Goal: Task Accomplishment & Management: Manage account settings

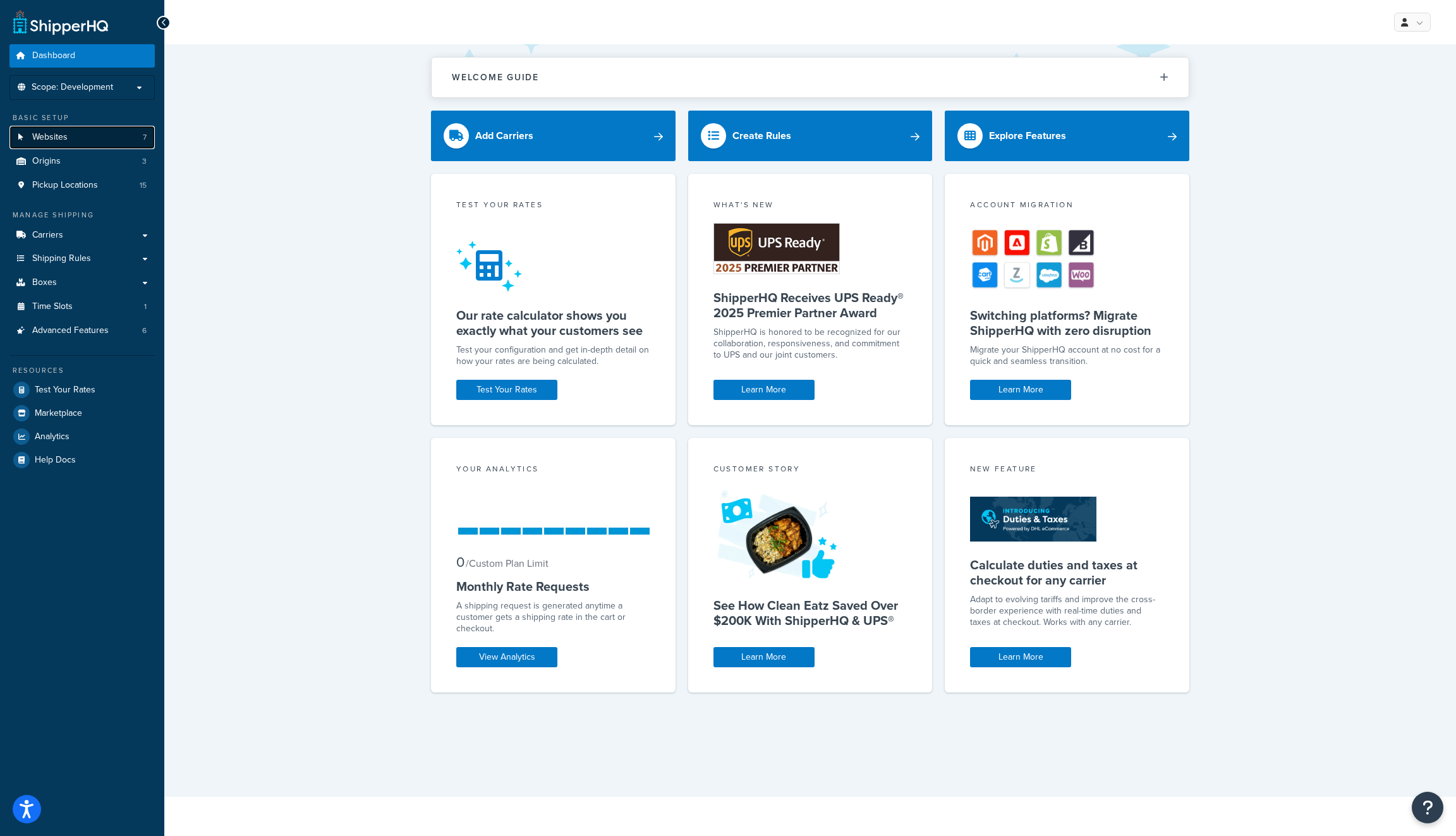
click at [102, 127] on link "Websites 7" at bounding box center [82, 137] width 146 height 23
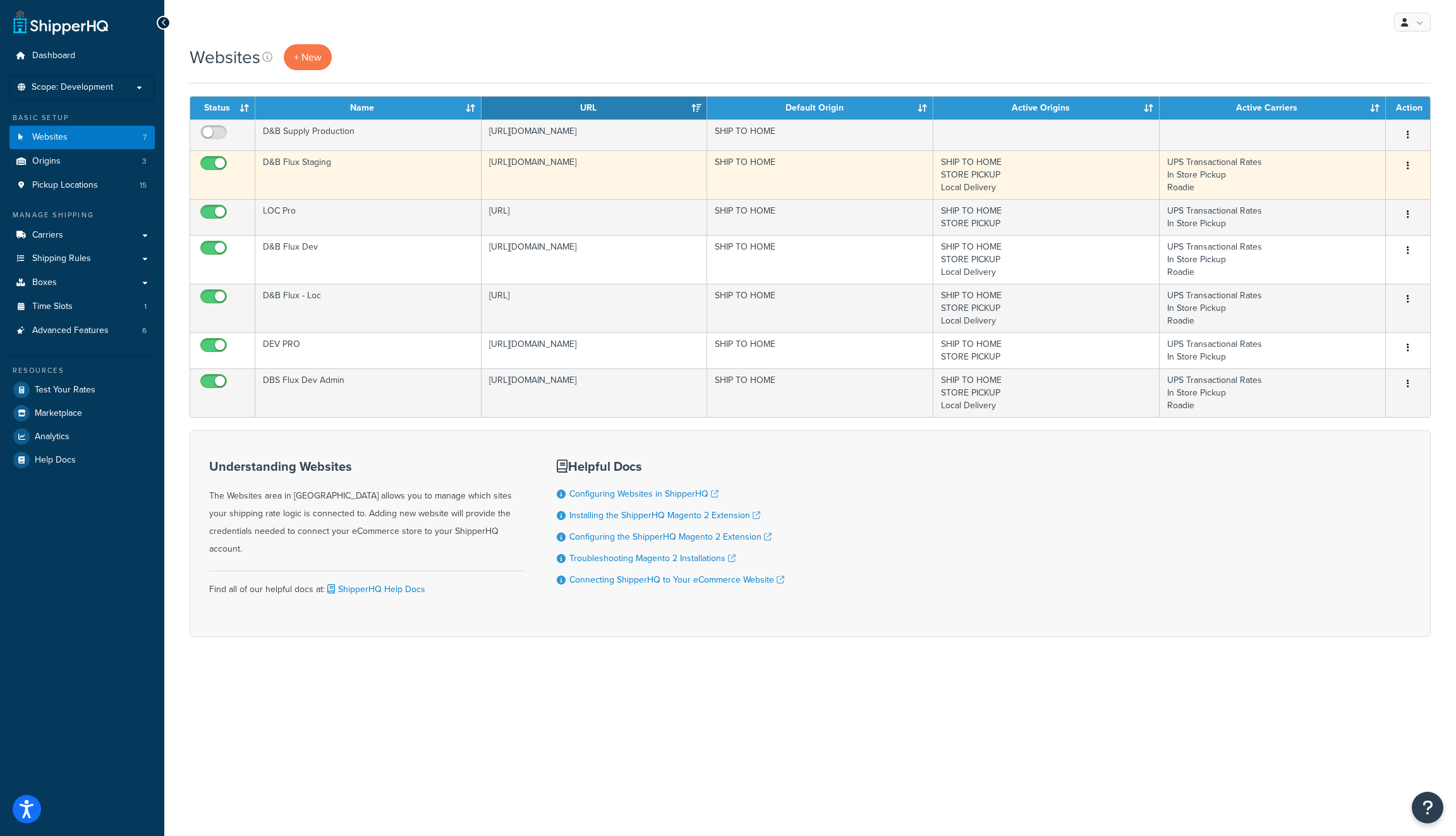
click at [648, 165] on td "[URL][DOMAIN_NAME]" at bounding box center [595, 175] width 226 height 49
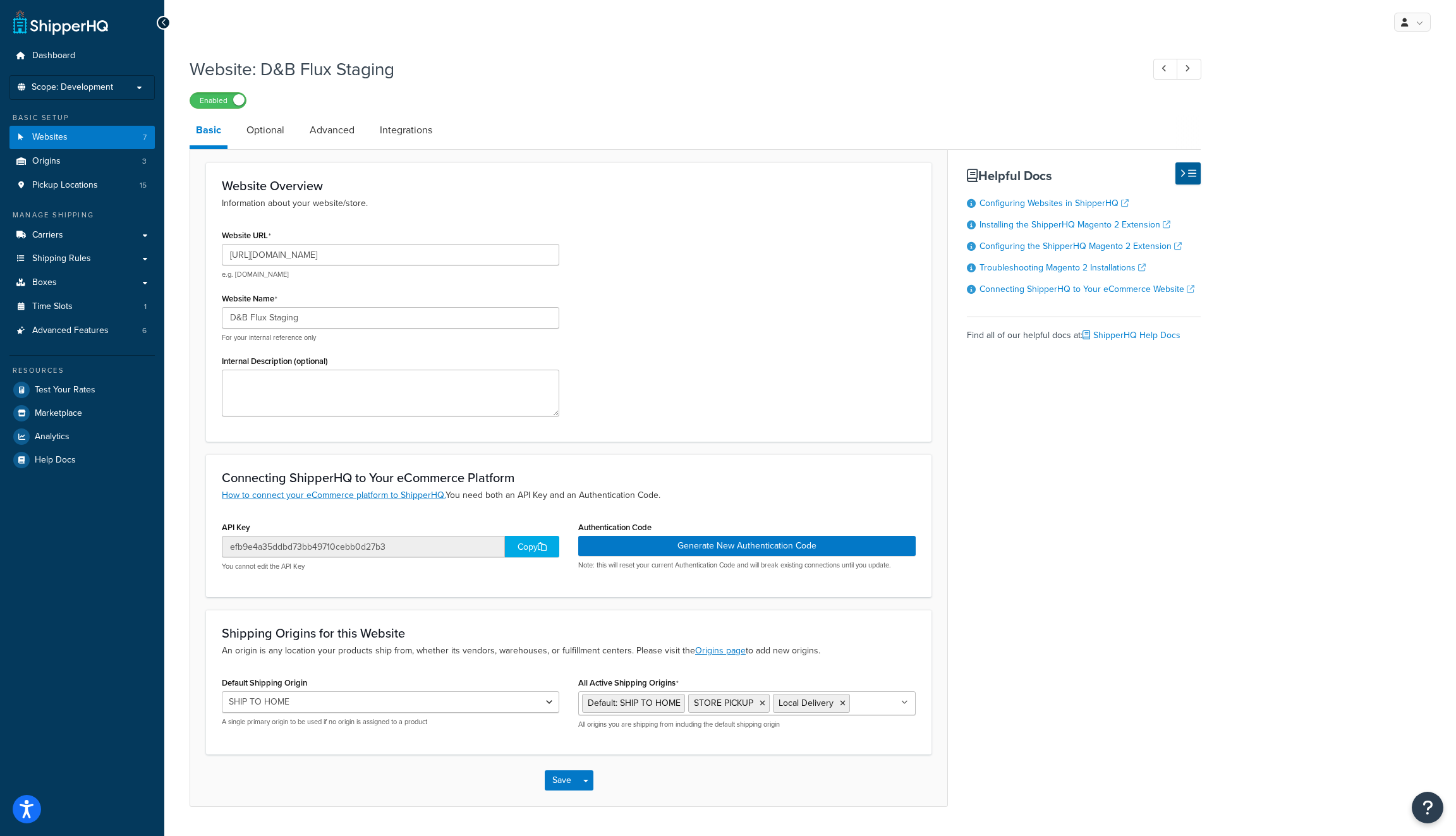
click at [519, 553] on div "Copy" at bounding box center [532, 546] width 54 height 21
drag, startPoint x: 520, startPoint y: 558, endPoint x: 519, endPoint y: 550, distance: 8.1
click at [520, 558] on div "efb9e4a35ddbd73bb49710cebb0d27b3 Copy You cannot edit the API Key" at bounding box center [390, 553] width 337 height 35
click at [521, 545] on div "Copy" at bounding box center [532, 546] width 54 height 21
click at [786, 551] on button "Generate New Authentication Code" at bounding box center [747, 546] width 337 height 21
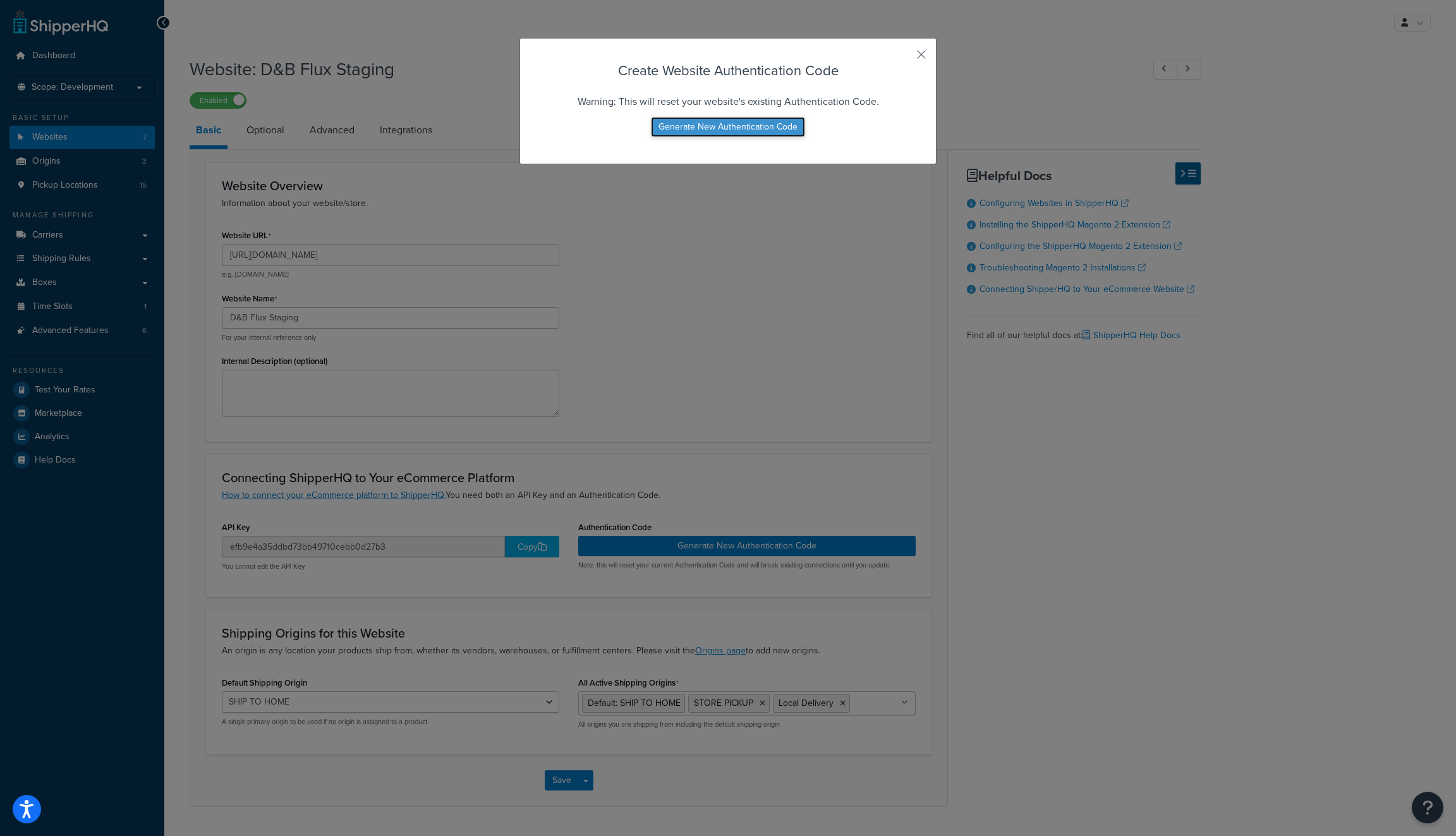
click at [792, 132] on button "Generate New Authentication Code" at bounding box center [728, 127] width 154 height 21
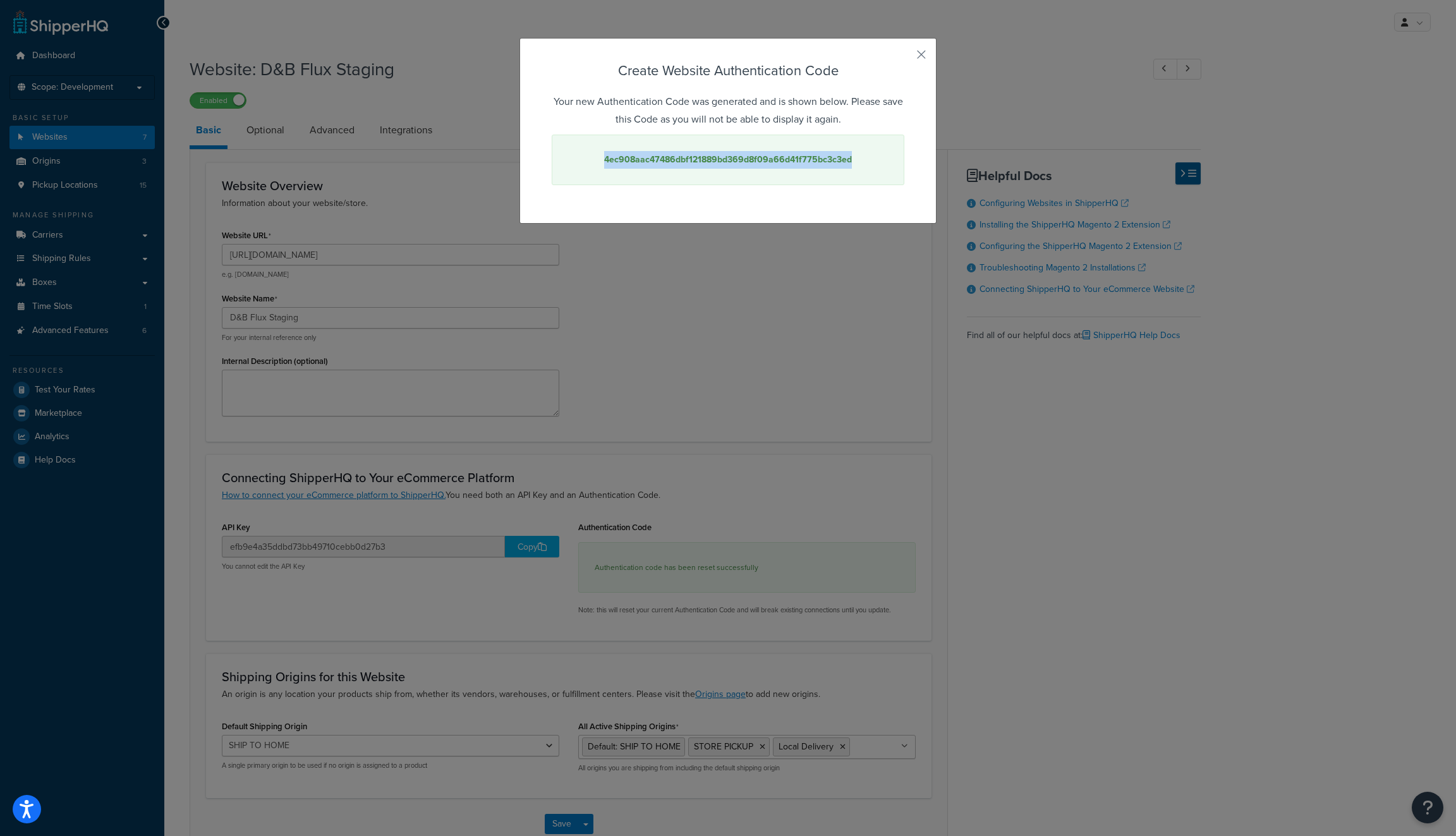
drag, startPoint x: 855, startPoint y: 163, endPoint x: 513, endPoint y: 148, distance: 342.3
click at [513, 148] on div "Create Website Authentication Code Your new Authentication Code was generated a…" at bounding box center [728, 418] width 1456 height 836
copy strong "4ec908aac47486dbf121889bd369d8f09a66d41f775bc3c3ed"
click at [921, 61] on div "Create Website Authentication Code Your new Authentication Code was generated a…" at bounding box center [728, 130] width 417 height 186
click at [904, 58] on button "button" at bounding box center [902, 59] width 3 height 3
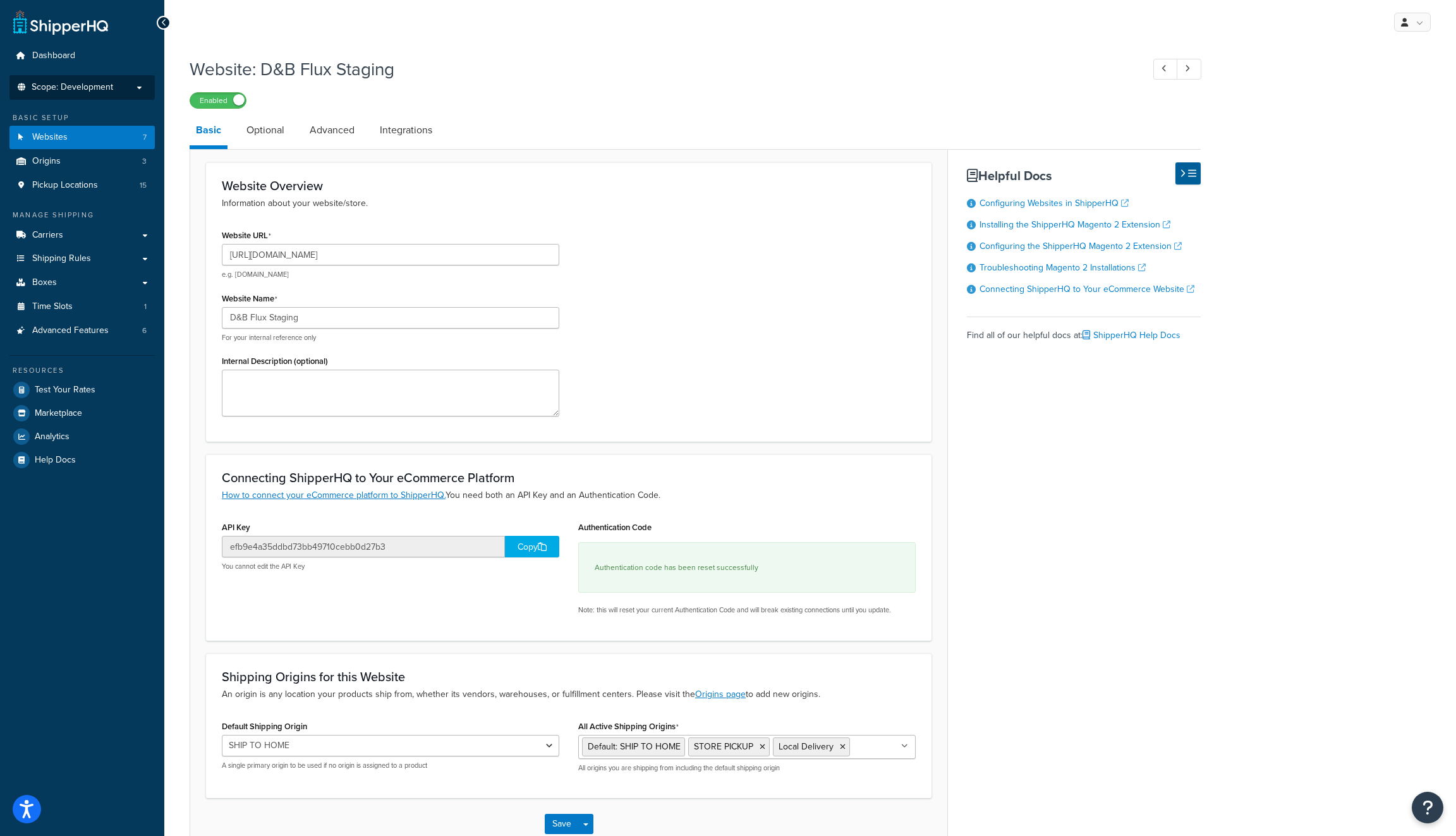
click at [107, 87] on span "Scope: Development" at bounding box center [72, 87] width 81 height 11
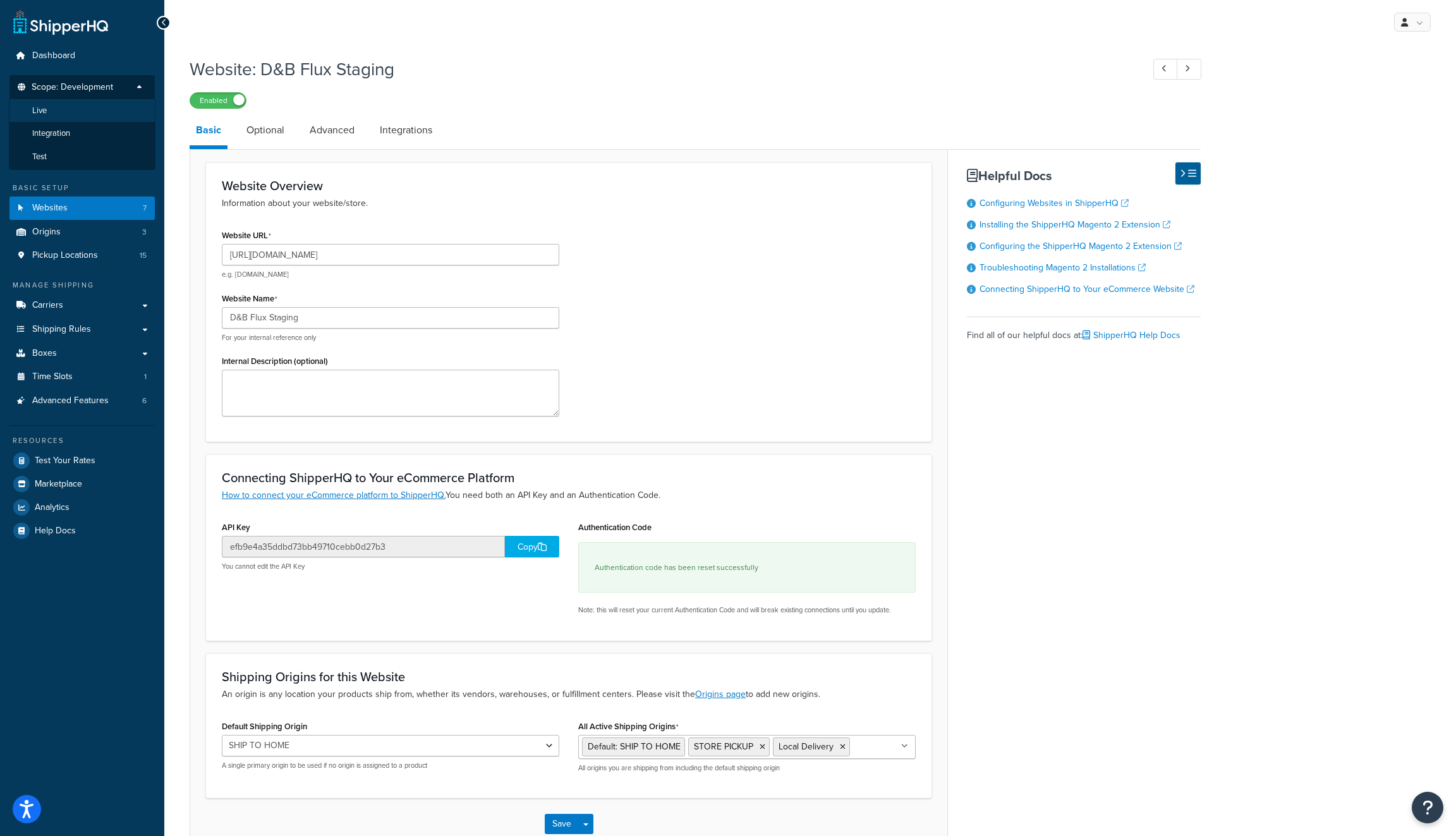
click at [103, 116] on li "Live" at bounding box center [82, 110] width 147 height 23
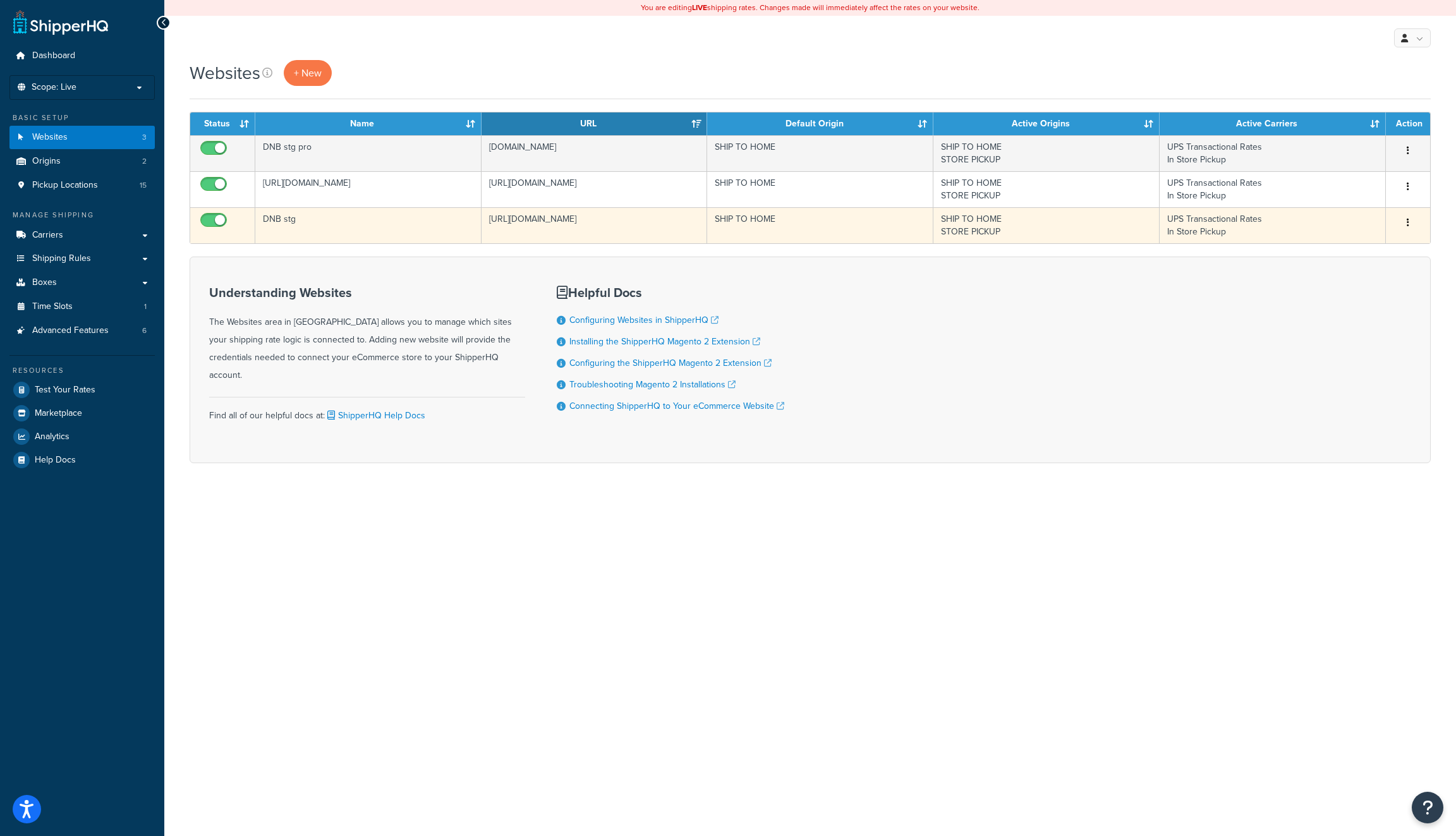
click at [656, 222] on td "[URL][DOMAIN_NAME]" at bounding box center [595, 225] width 226 height 36
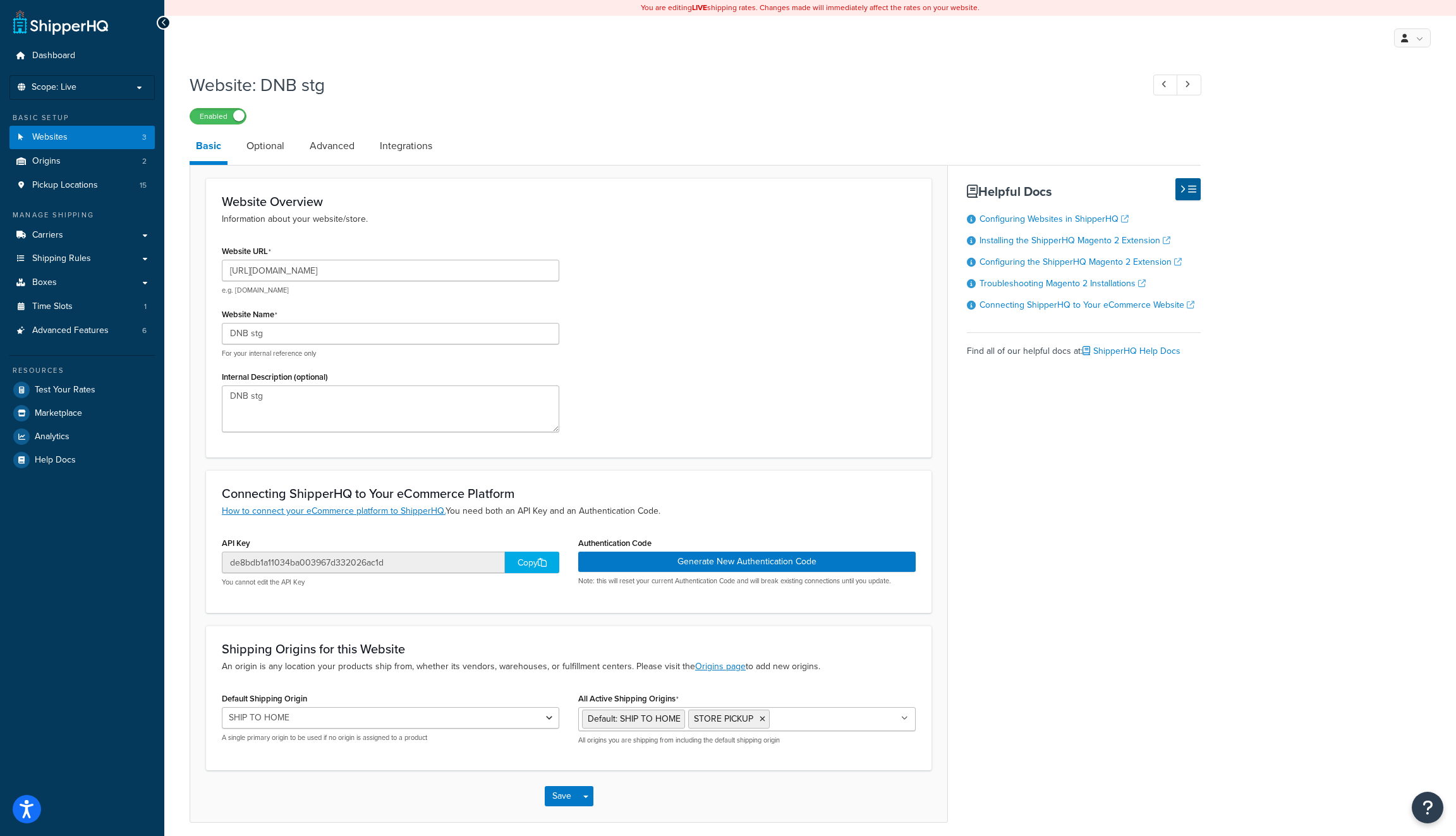
click at [520, 567] on div "Copy" at bounding box center [532, 562] width 54 height 21
click at [97, 87] on p "Scope: Live" at bounding box center [82, 87] width 134 height 11
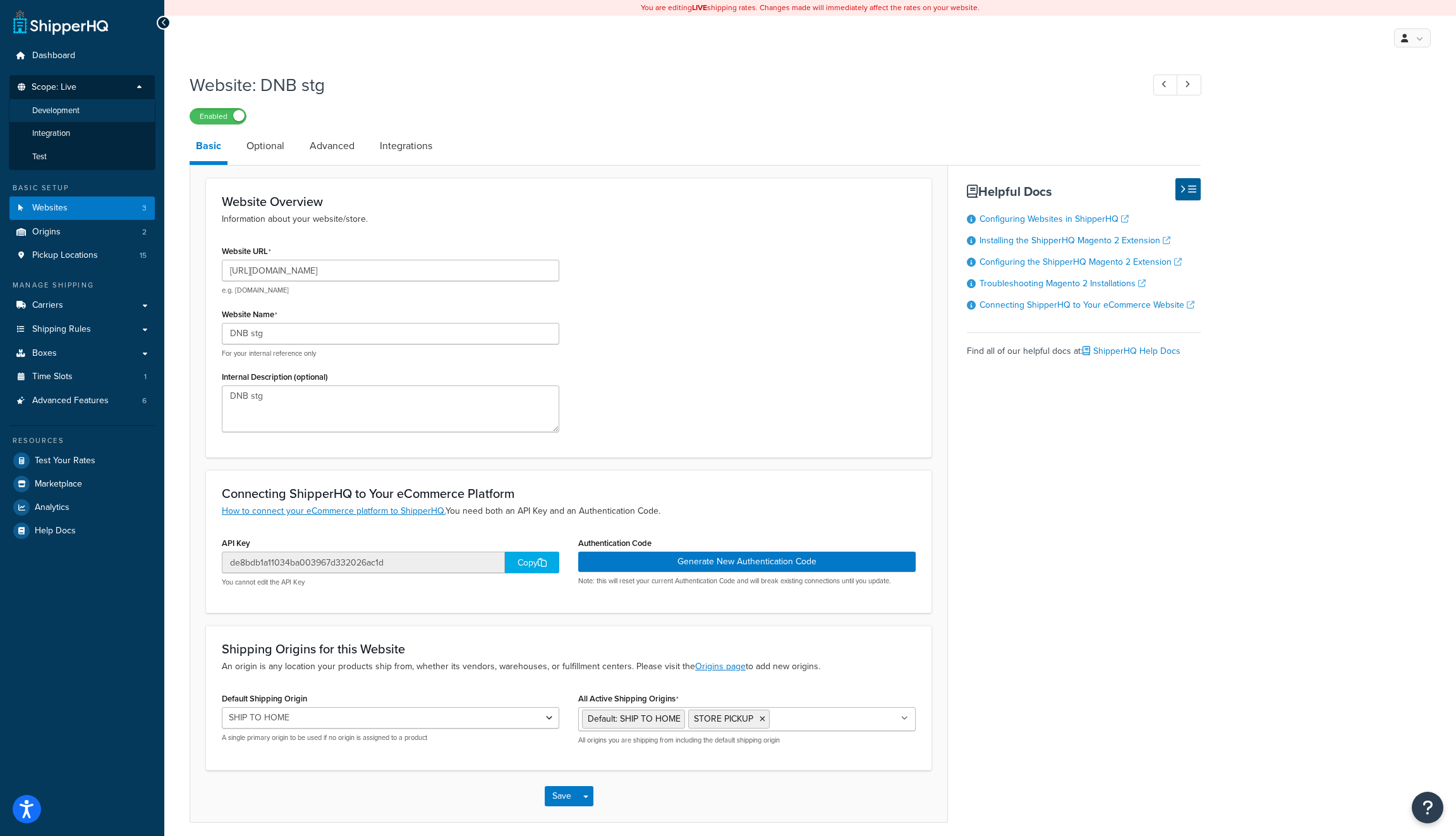
click at [95, 112] on li "Development" at bounding box center [82, 110] width 147 height 23
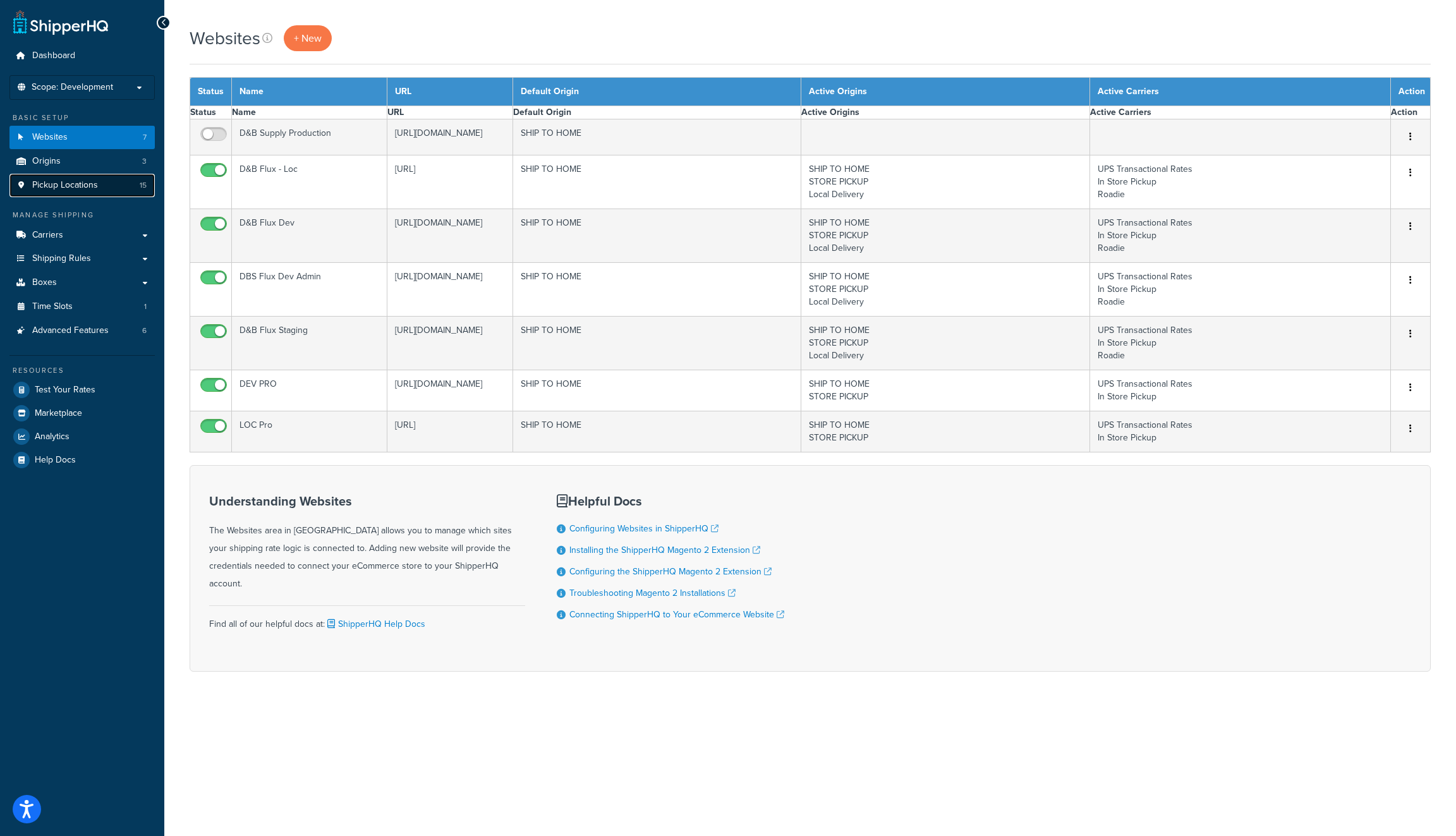
click at [84, 175] on link "Pickup Locations 15" at bounding box center [82, 185] width 146 height 23
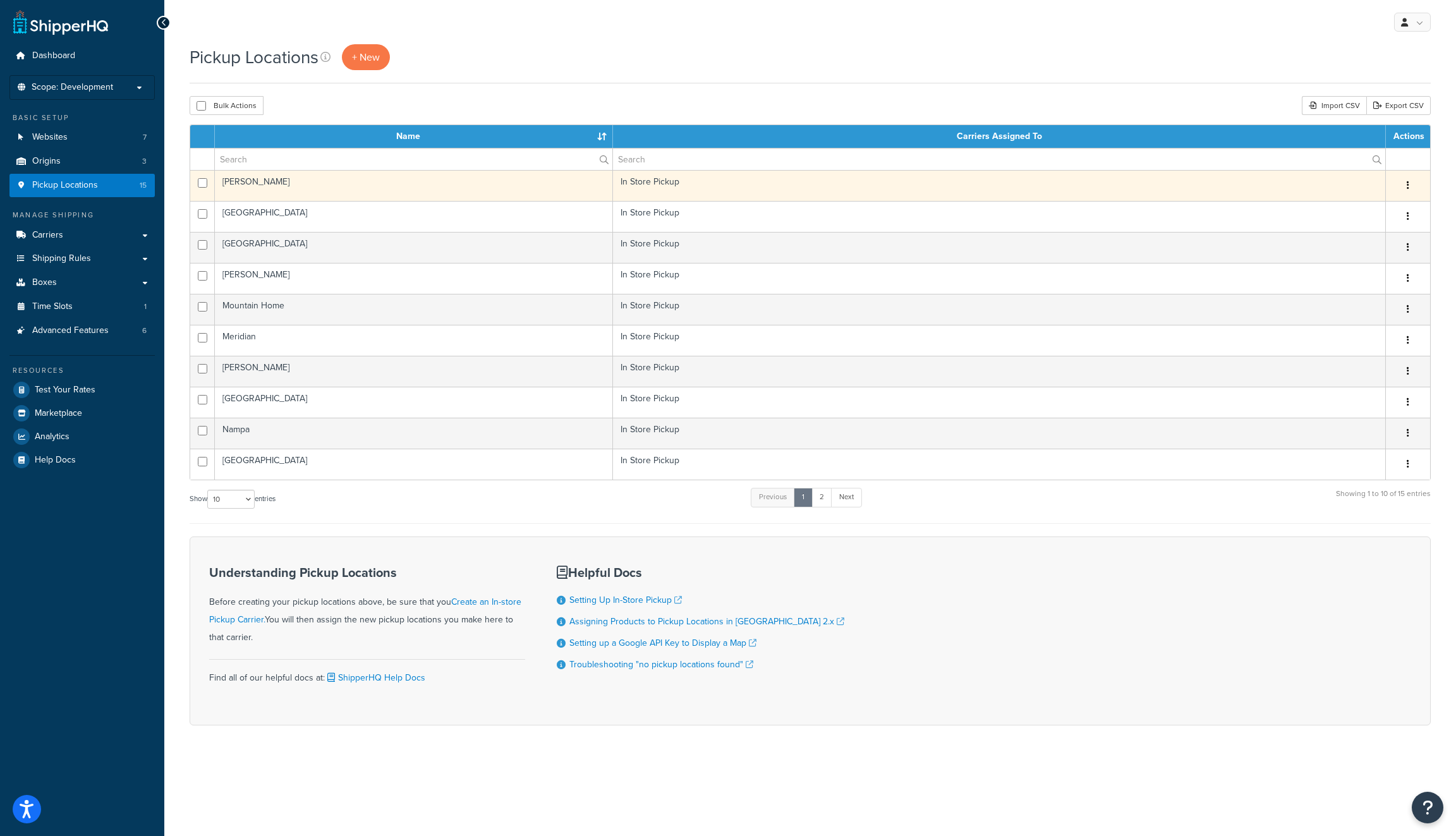
click at [1164, 183] on td "In Store Pickup" at bounding box center [999, 185] width 773 height 31
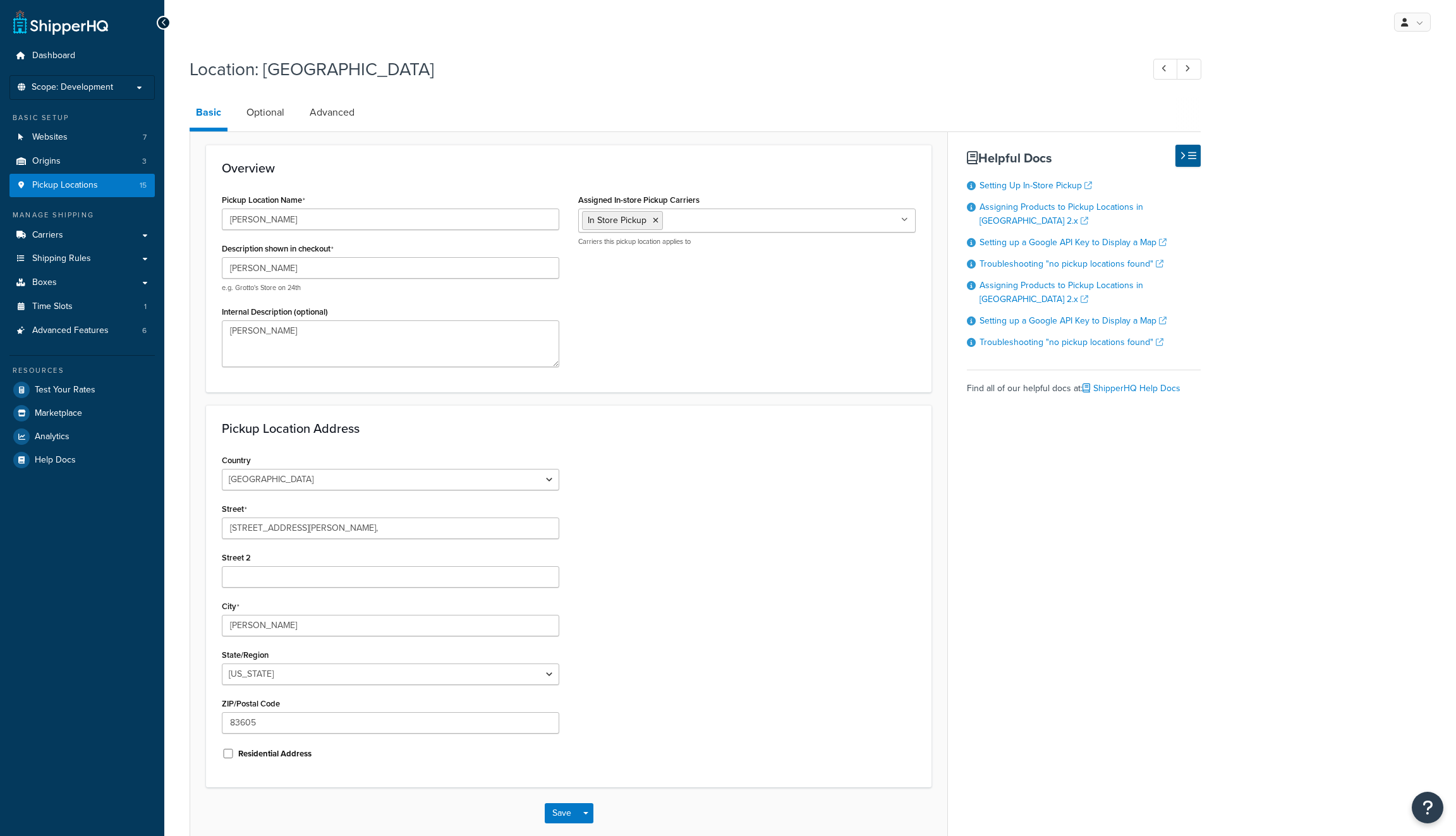
select select "12"
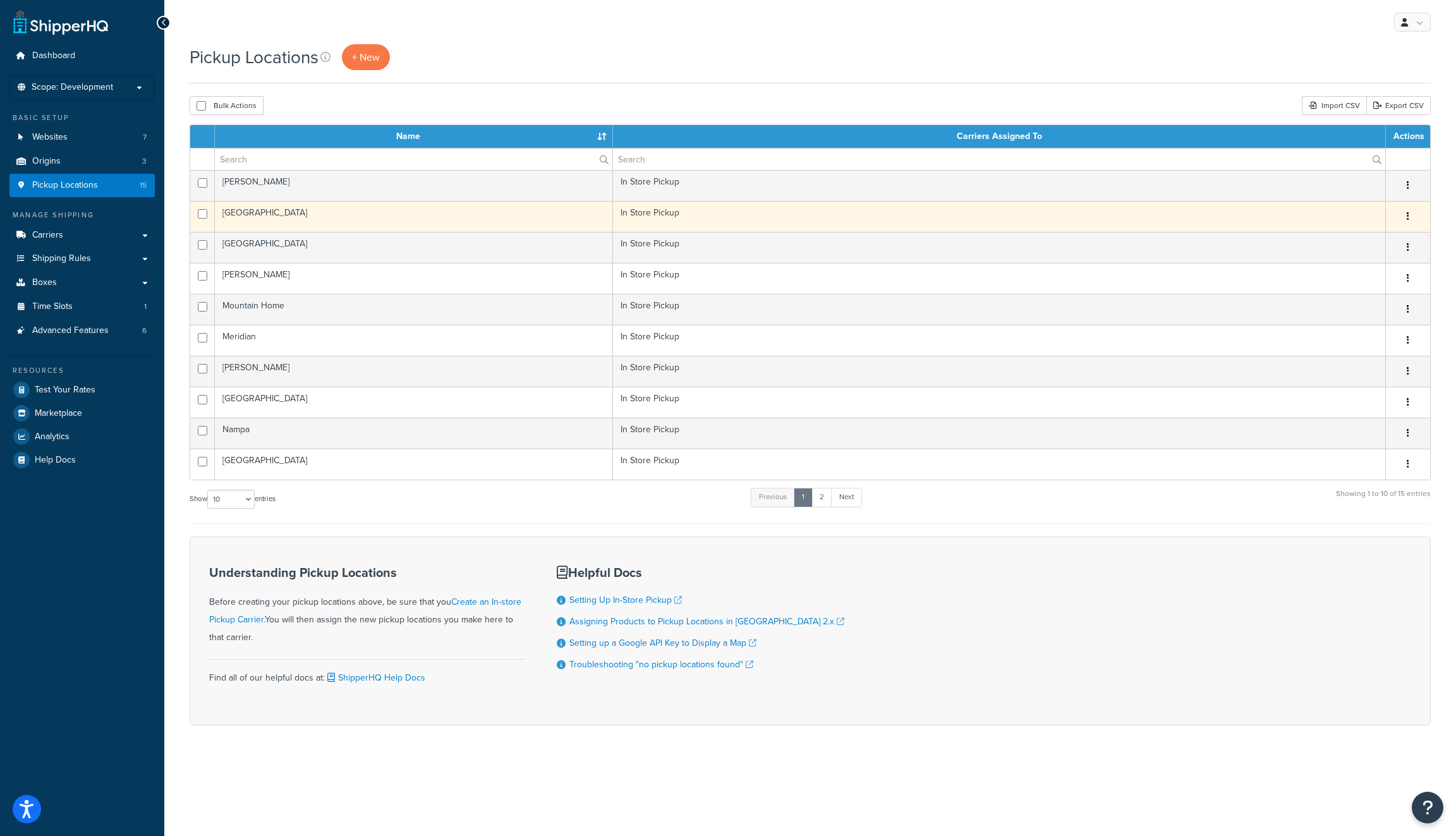
click at [435, 224] on td "[GEOGRAPHIC_DATA]" at bounding box center [414, 216] width 398 height 31
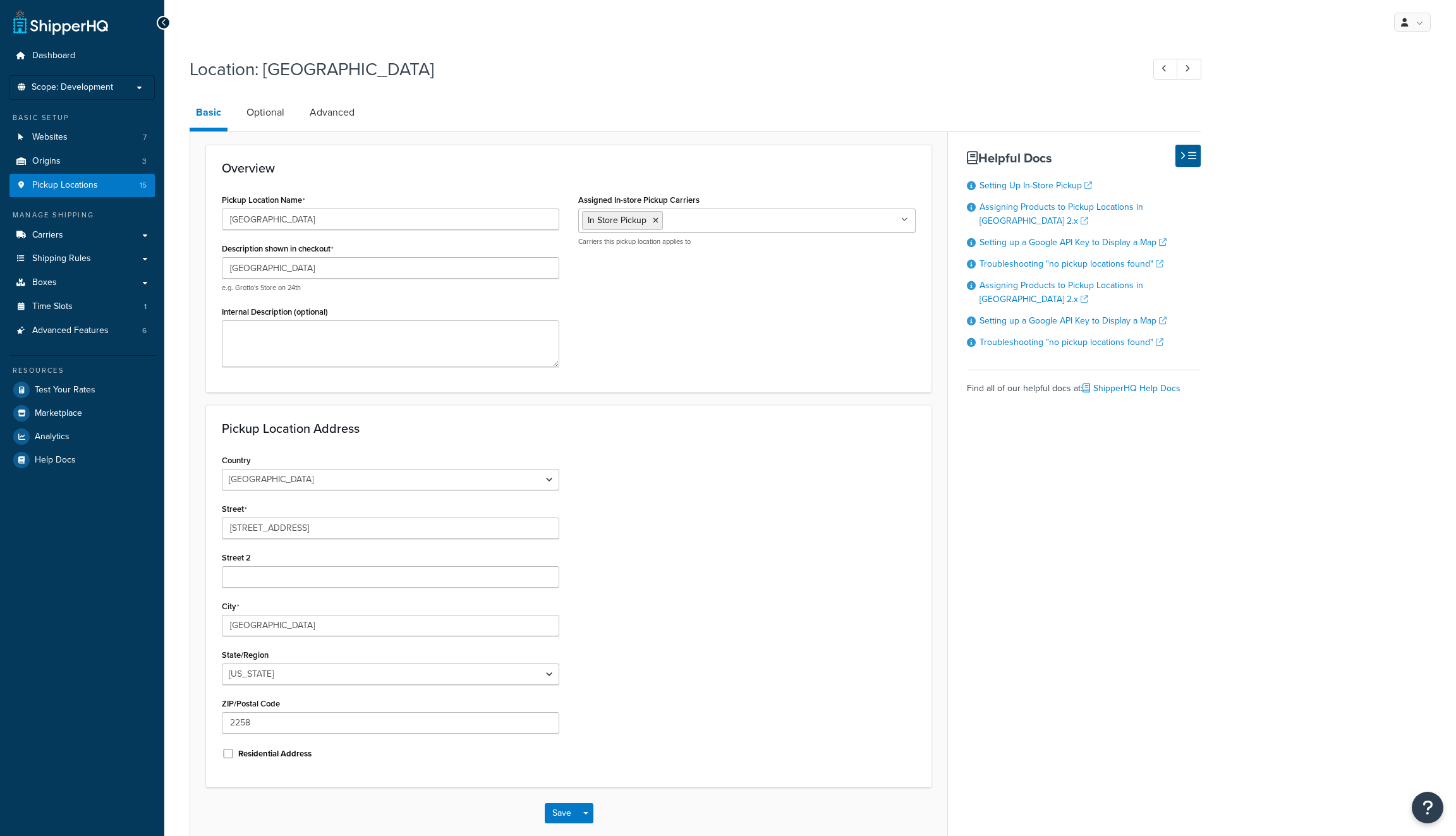
select select "12"
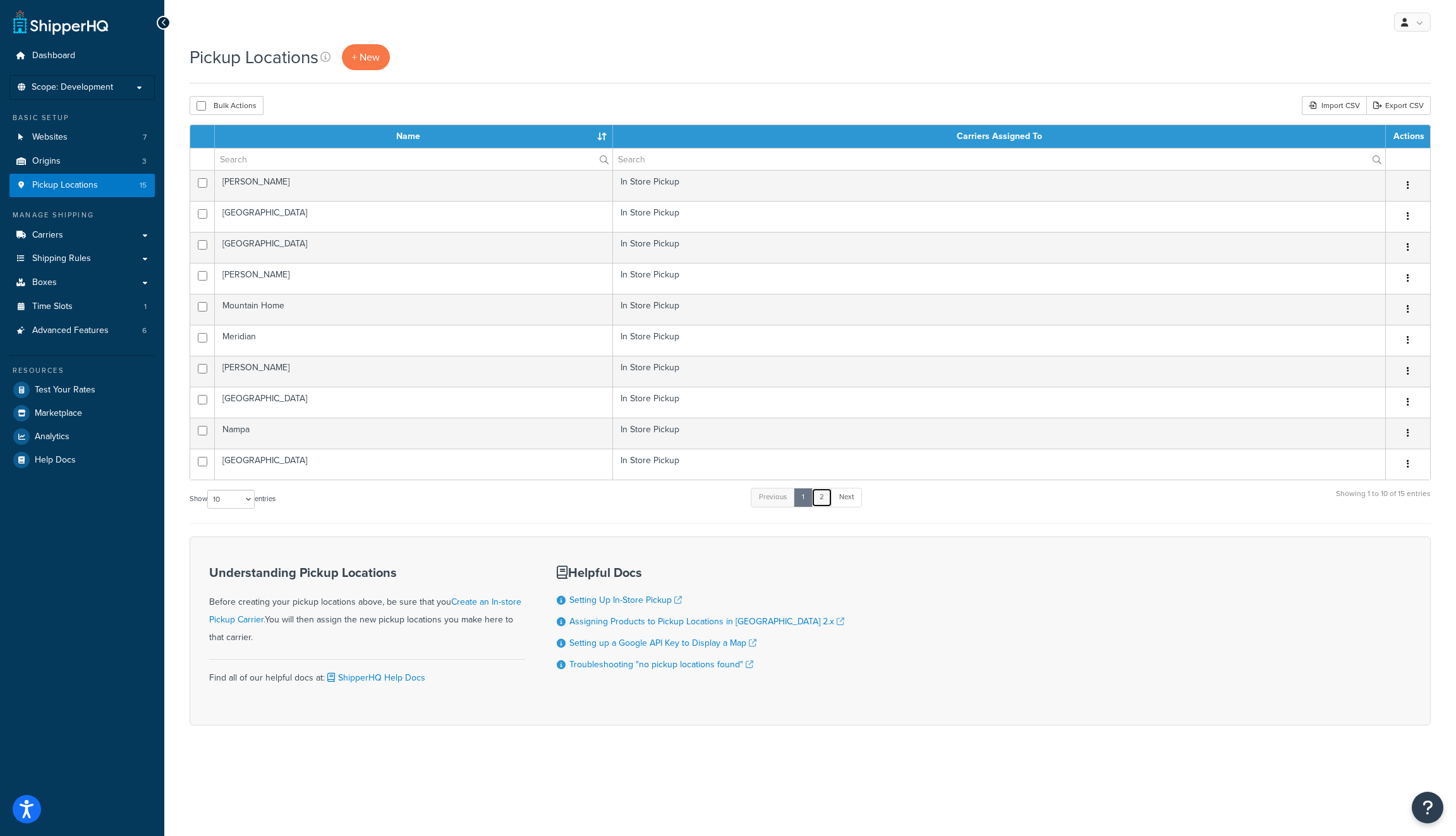
click at [818, 502] on link "2" at bounding box center [822, 497] width 21 height 19
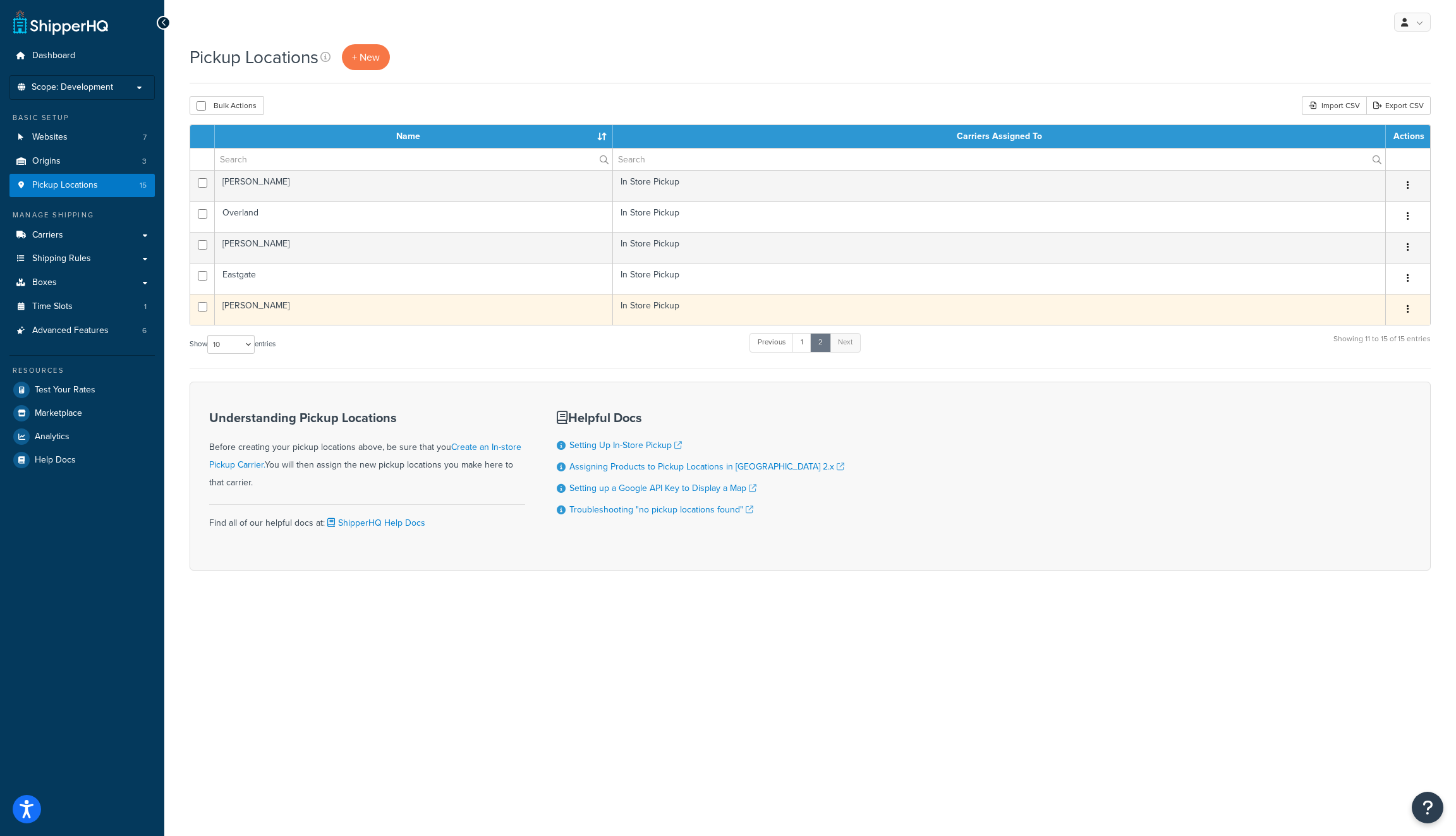
click at [524, 314] on td "[PERSON_NAME]" at bounding box center [414, 309] width 398 height 31
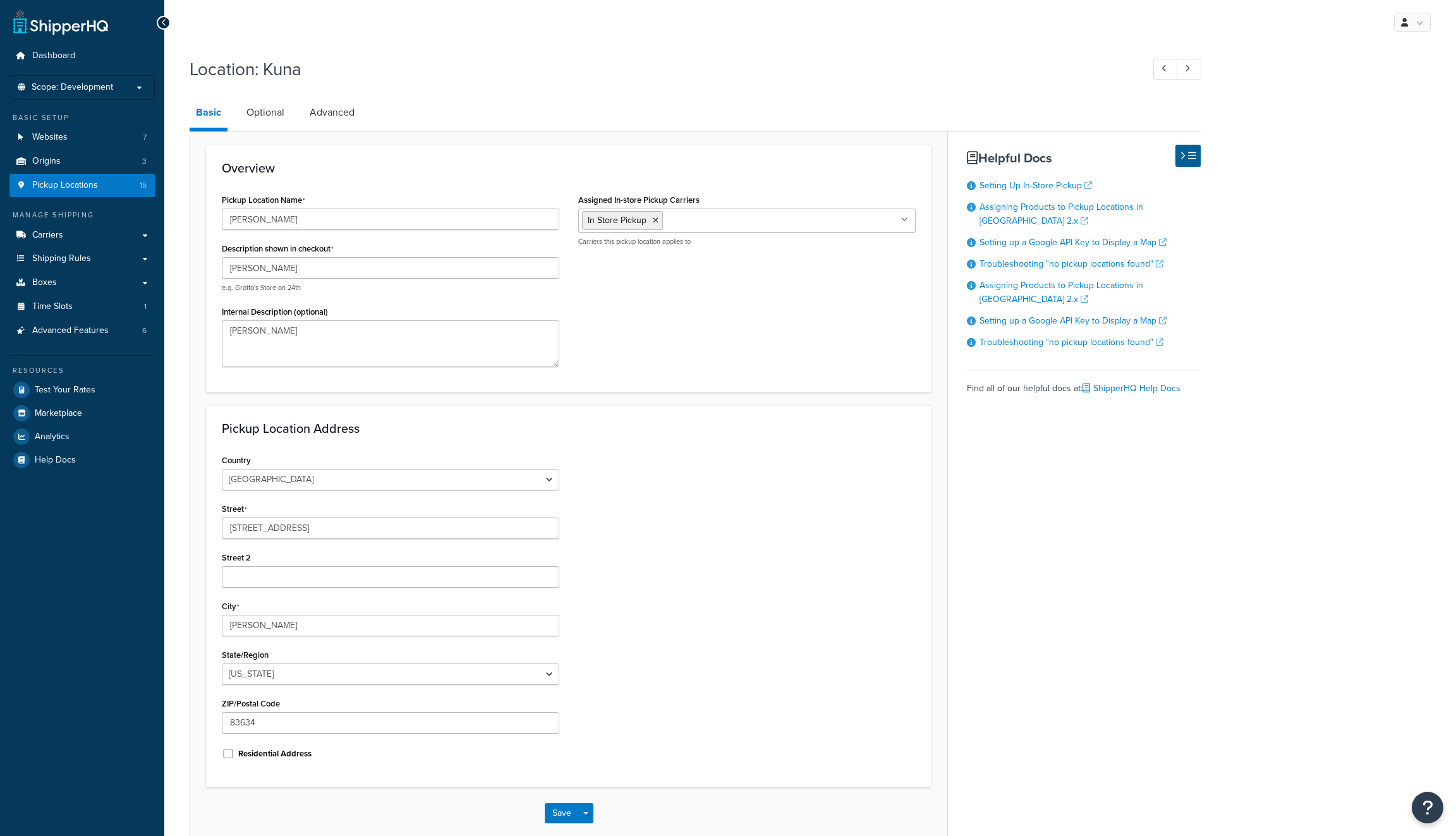
select select "12"
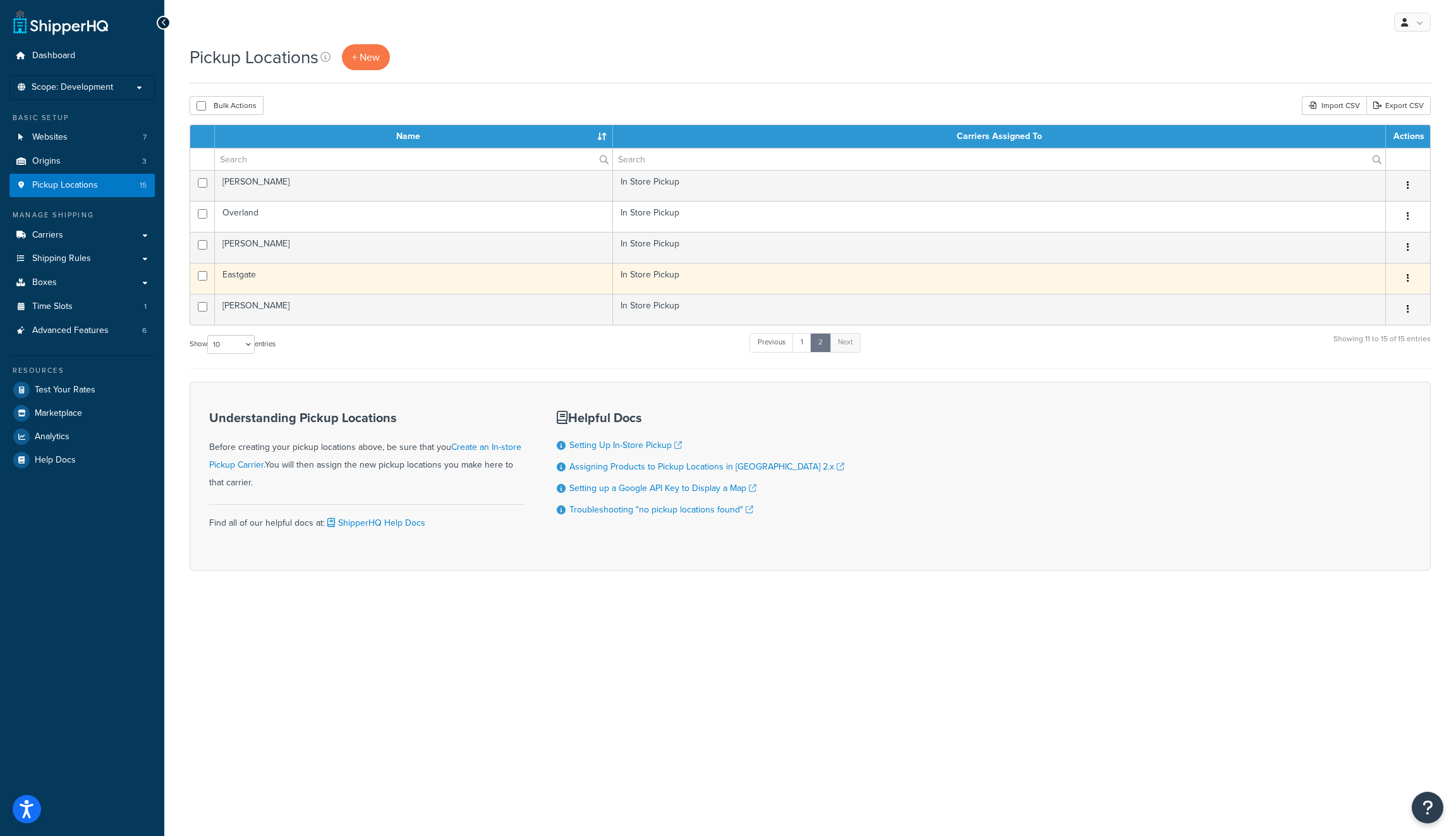
click at [359, 278] on td "Eastgate" at bounding box center [414, 278] width 398 height 31
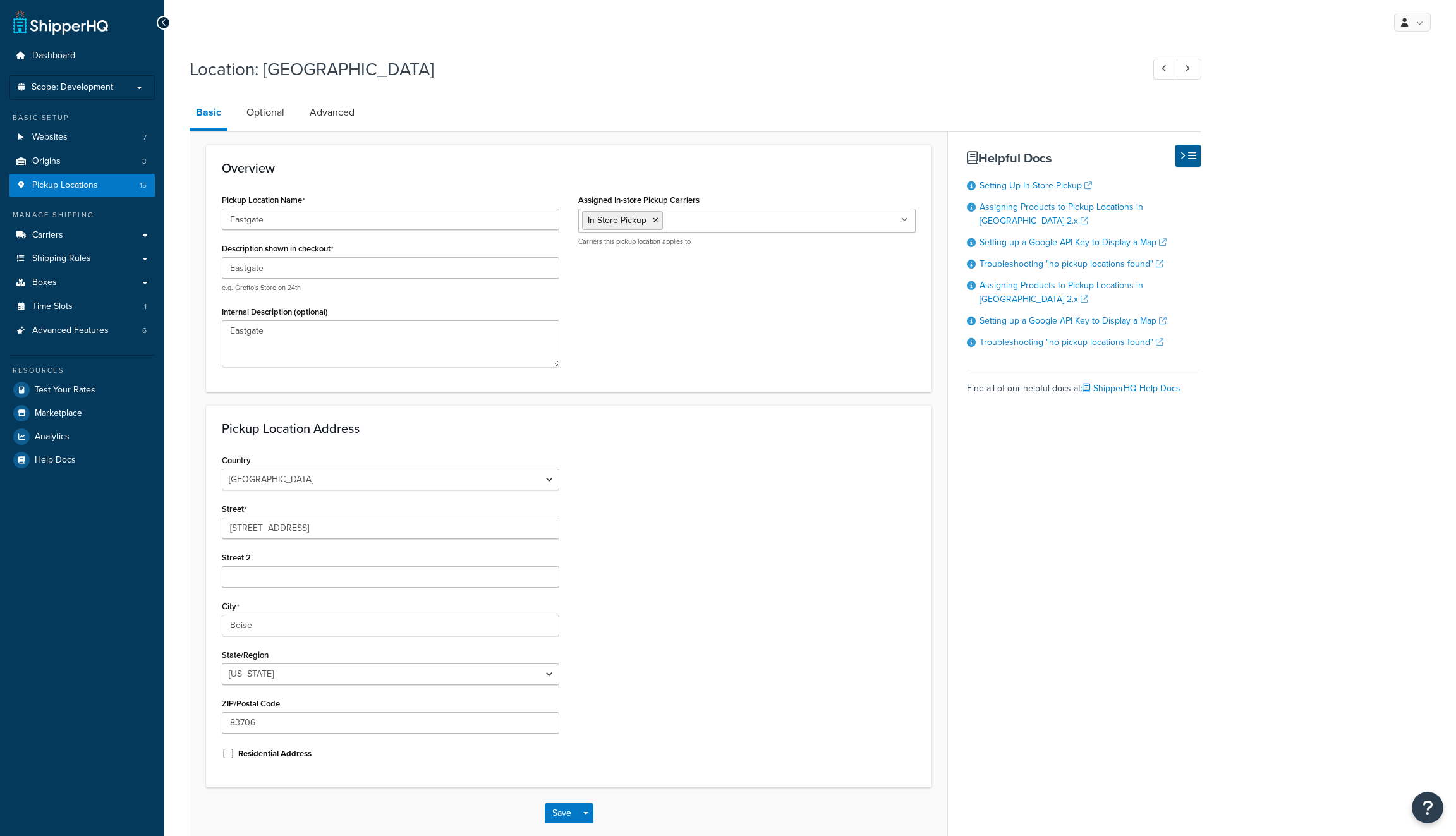
select select "12"
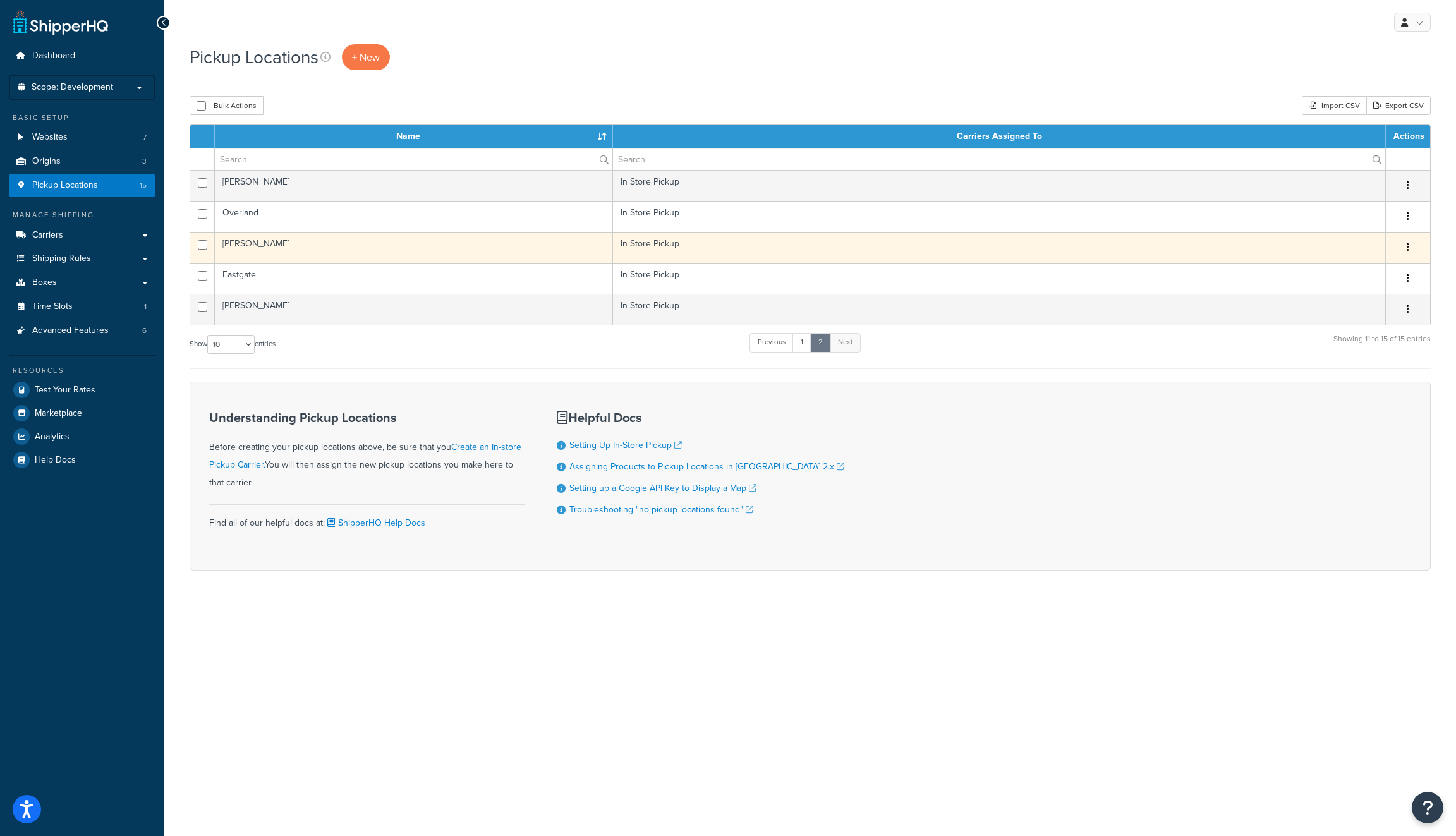
click at [335, 246] on td "Emmett" at bounding box center [414, 247] width 398 height 31
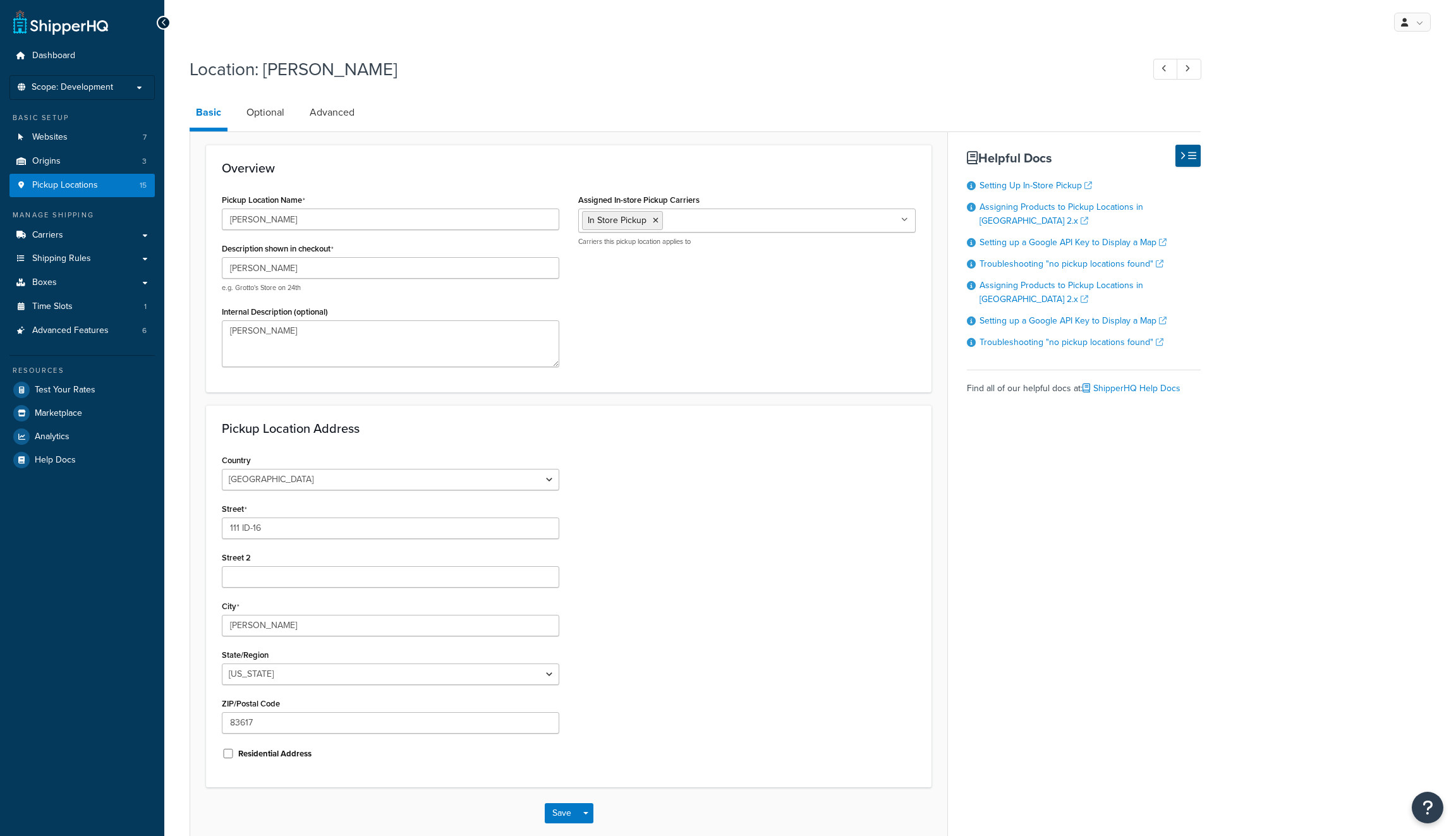
select select "12"
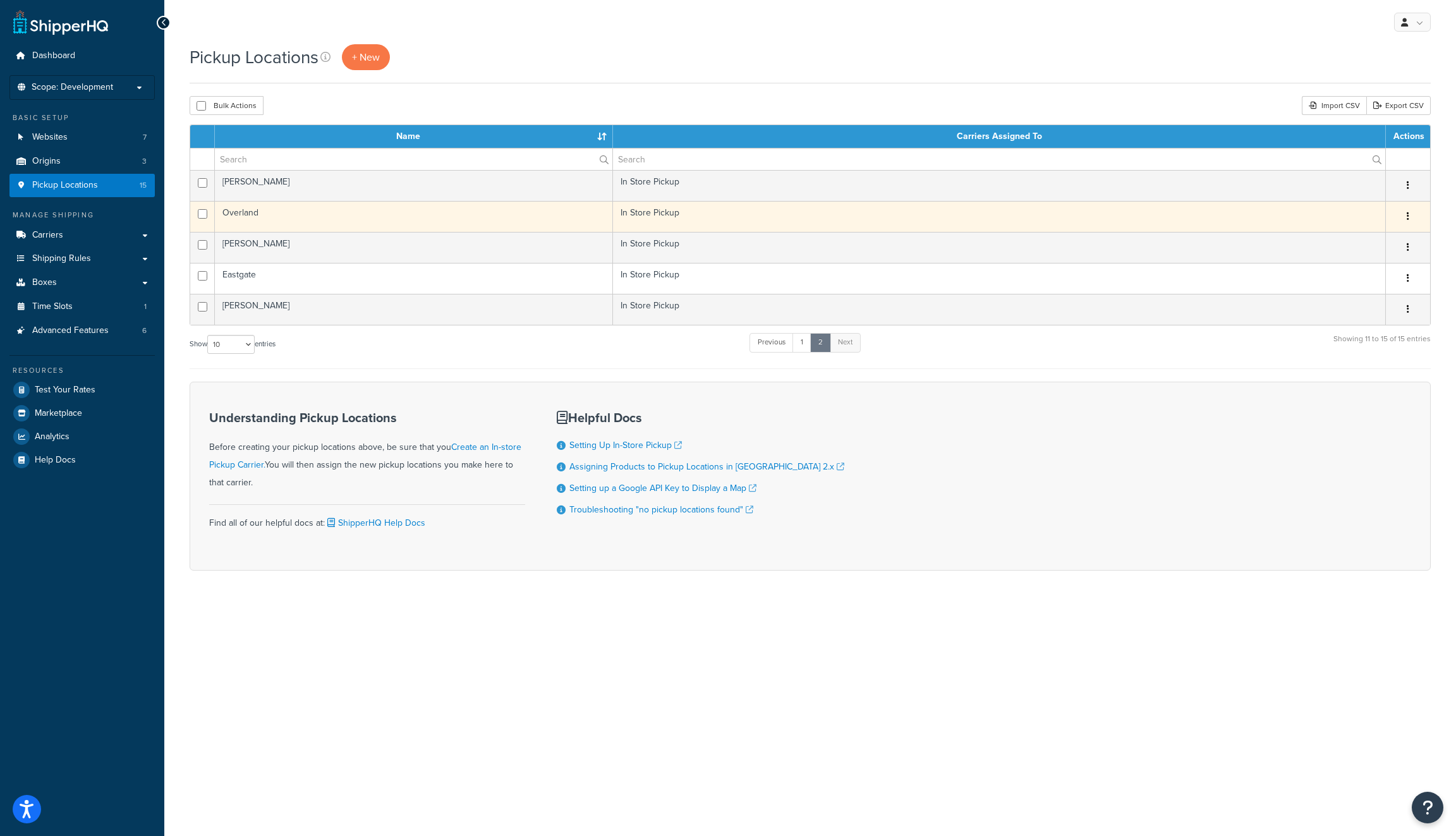
click at [275, 214] on td "Overland" at bounding box center [414, 216] width 398 height 31
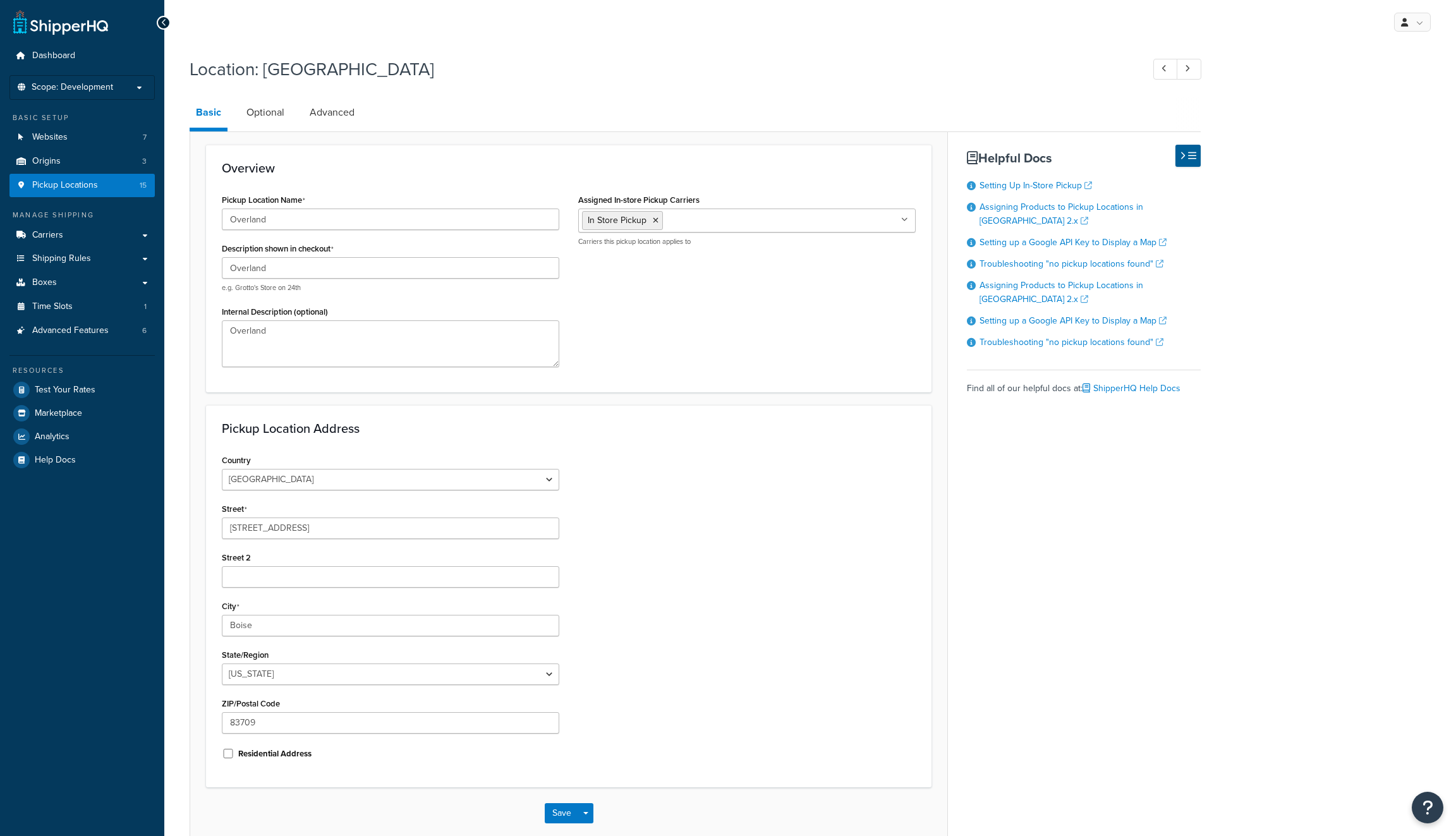
select select "12"
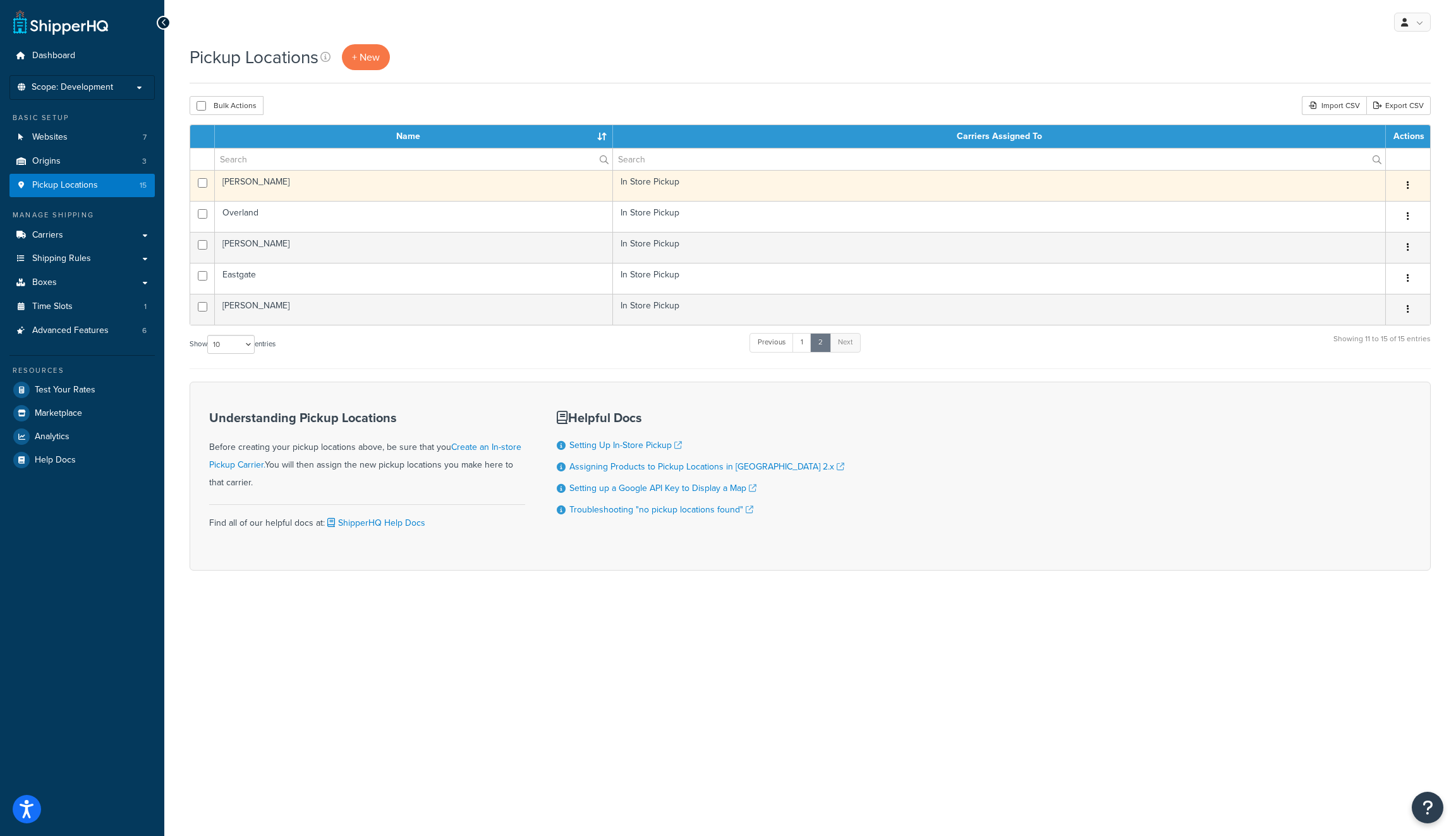
click at [308, 187] on td "Pendleton" at bounding box center [414, 185] width 398 height 31
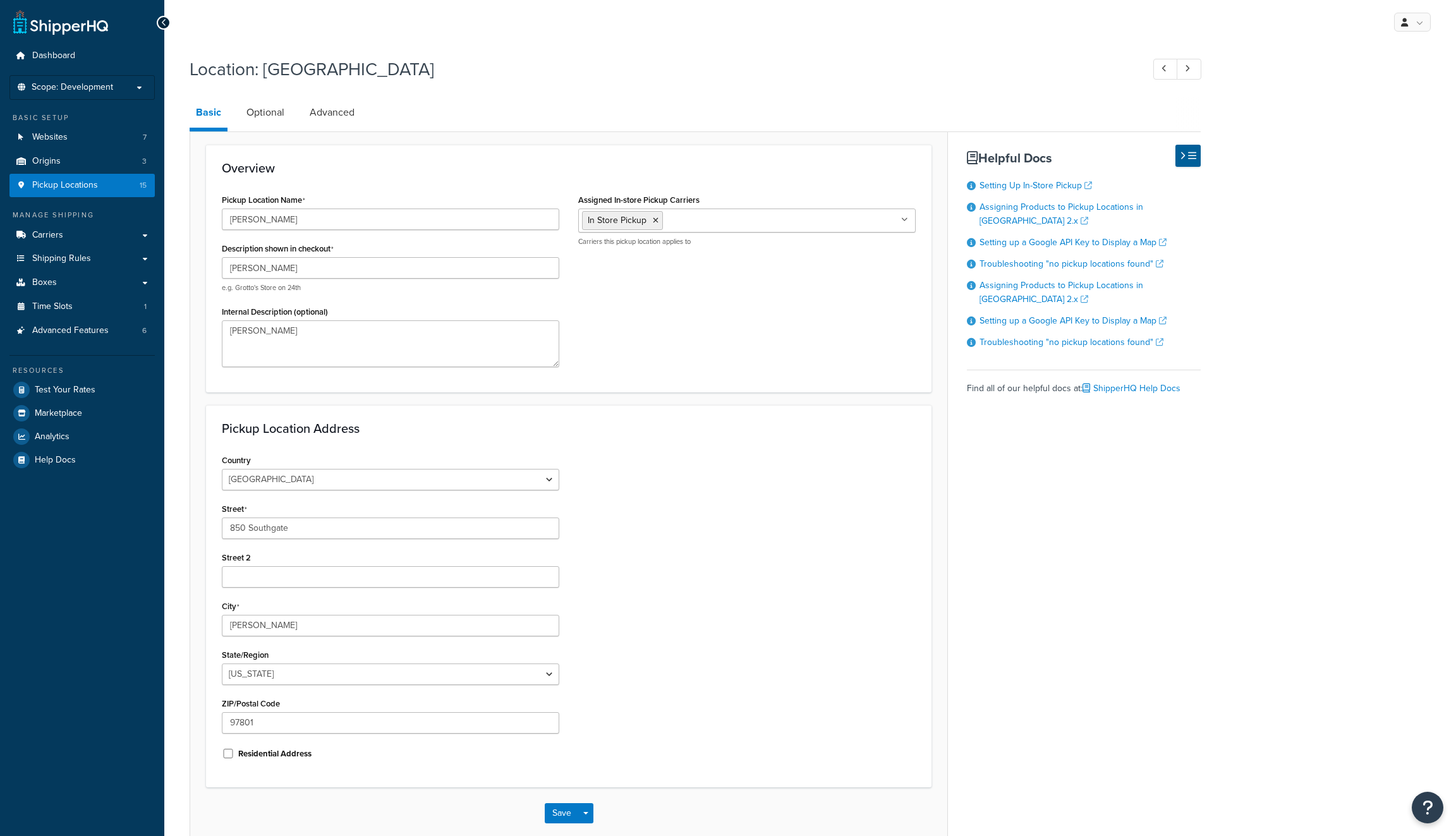
select select "37"
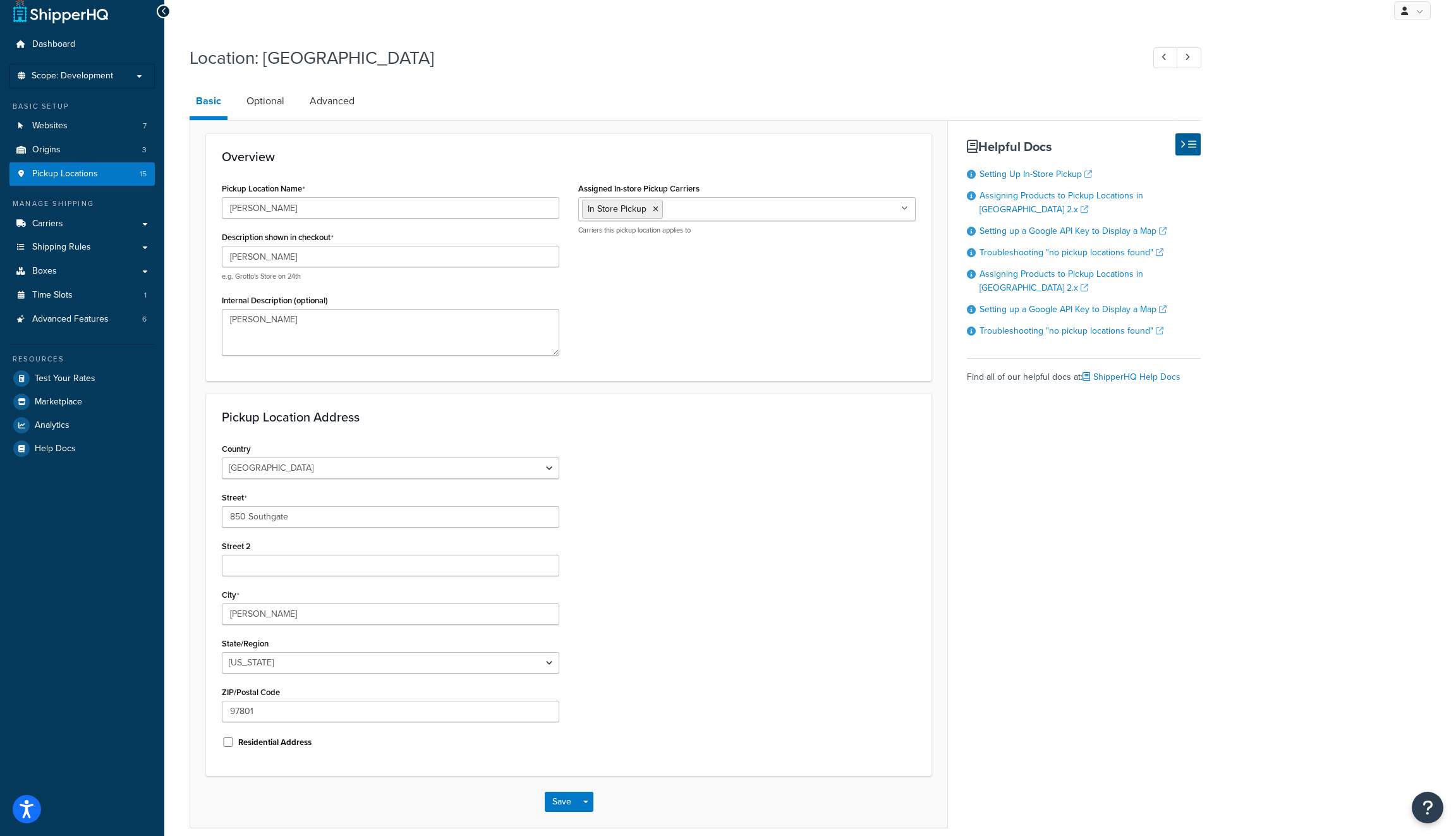
scroll to position [65, 0]
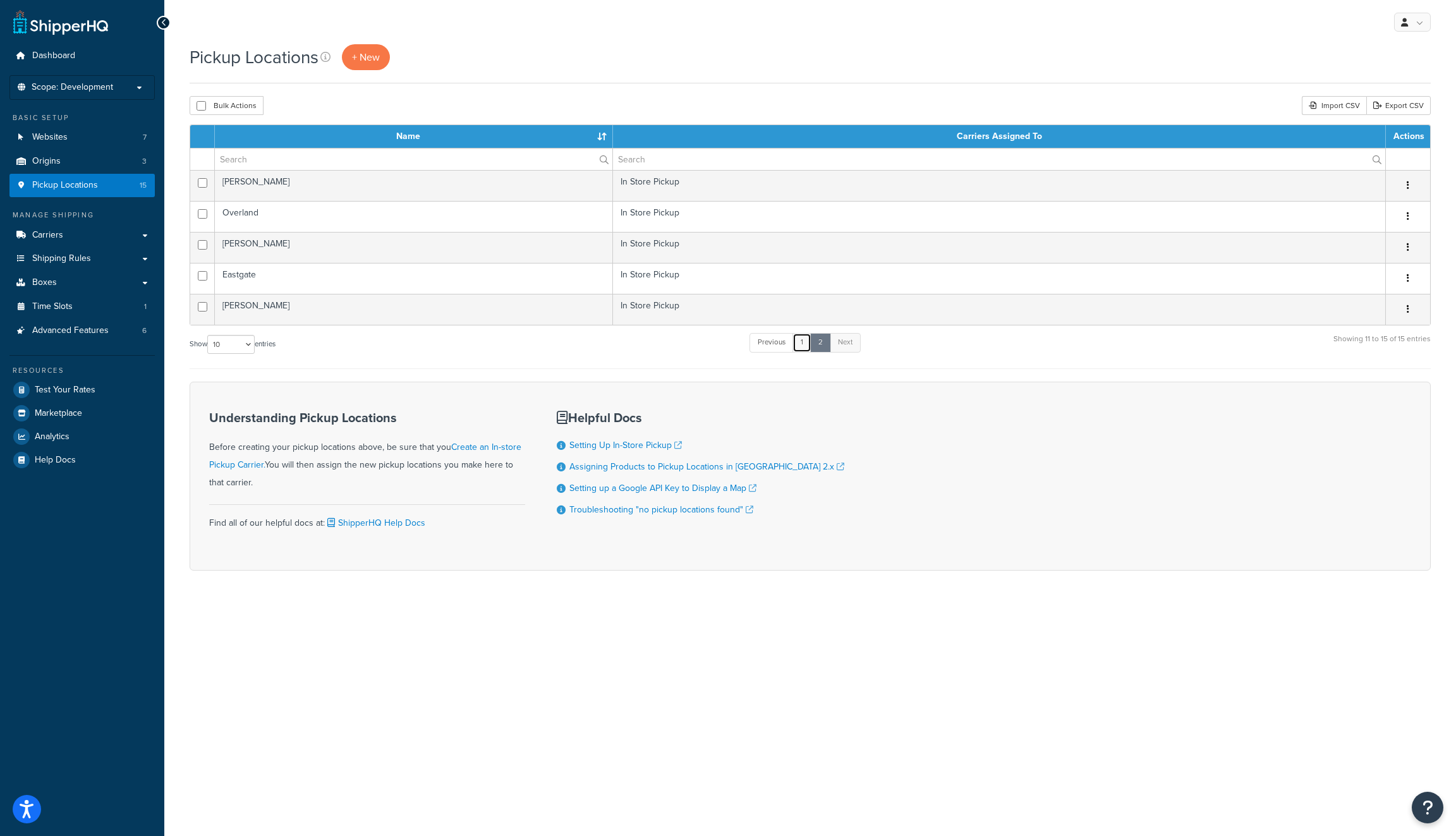
click at [804, 341] on link "1" at bounding box center [802, 342] width 19 height 19
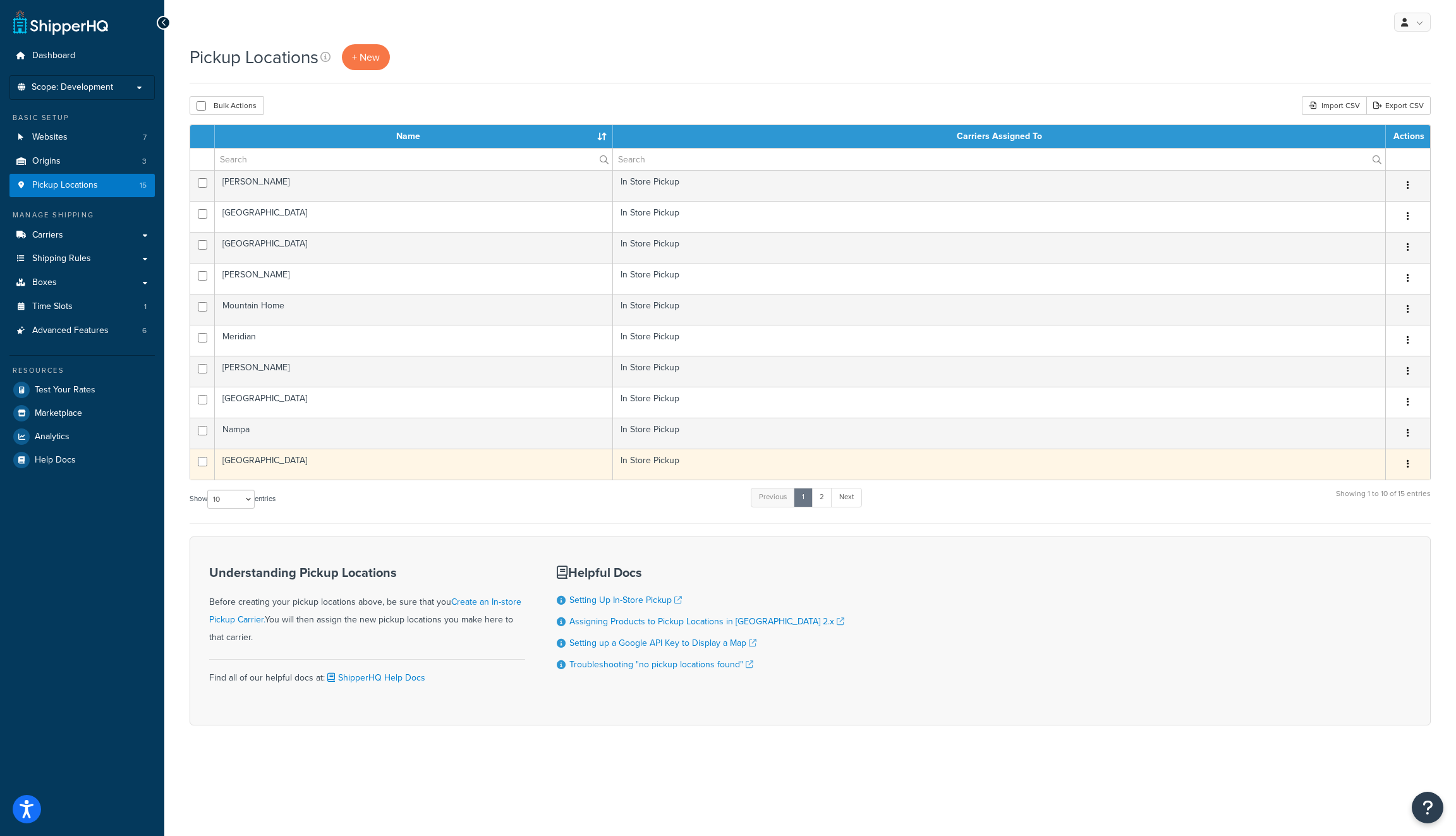
click at [721, 460] on td "In Store Pickup" at bounding box center [999, 464] width 773 height 31
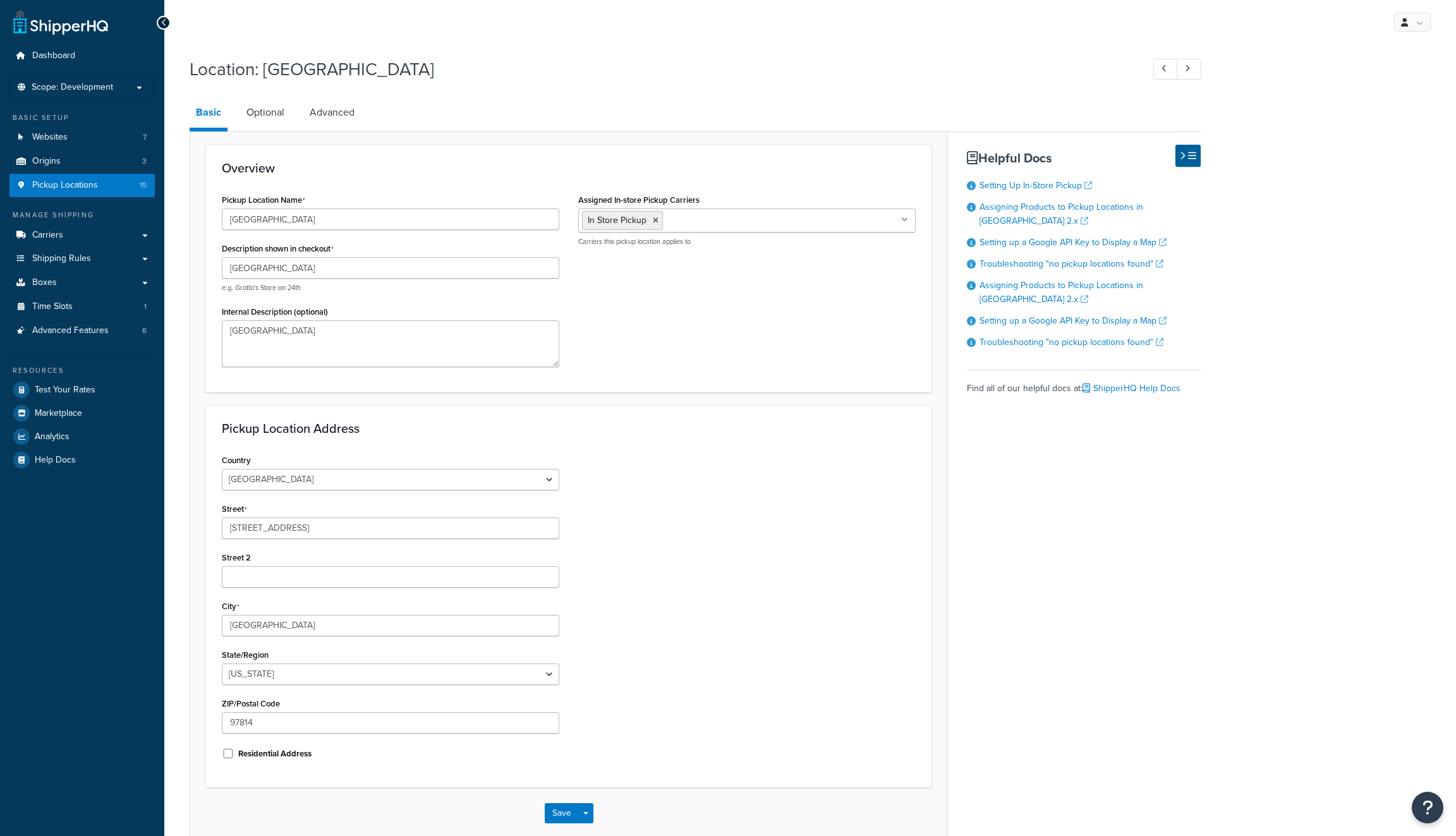
select select "37"
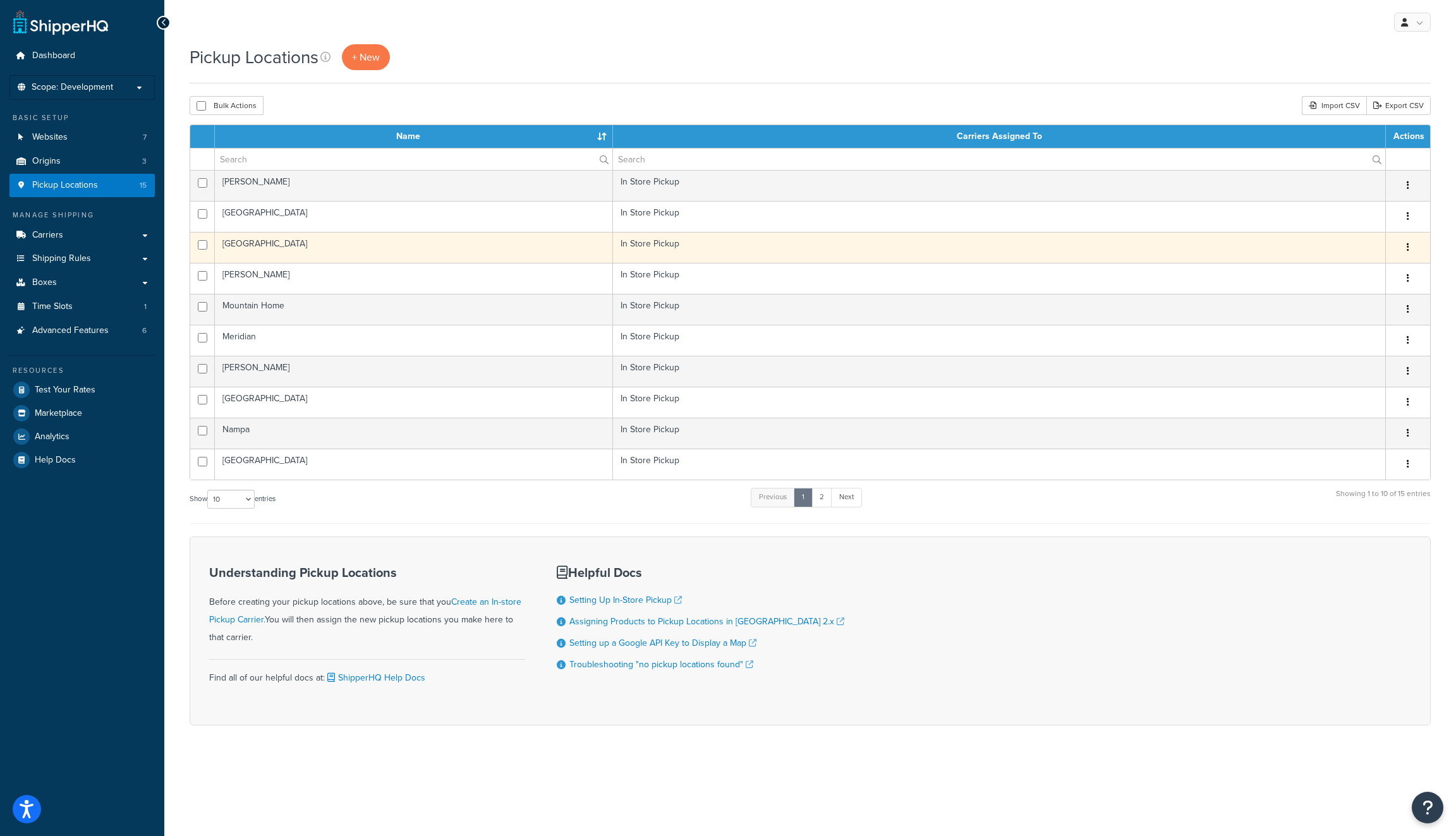
click at [312, 244] on td "[GEOGRAPHIC_DATA]" at bounding box center [414, 247] width 398 height 31
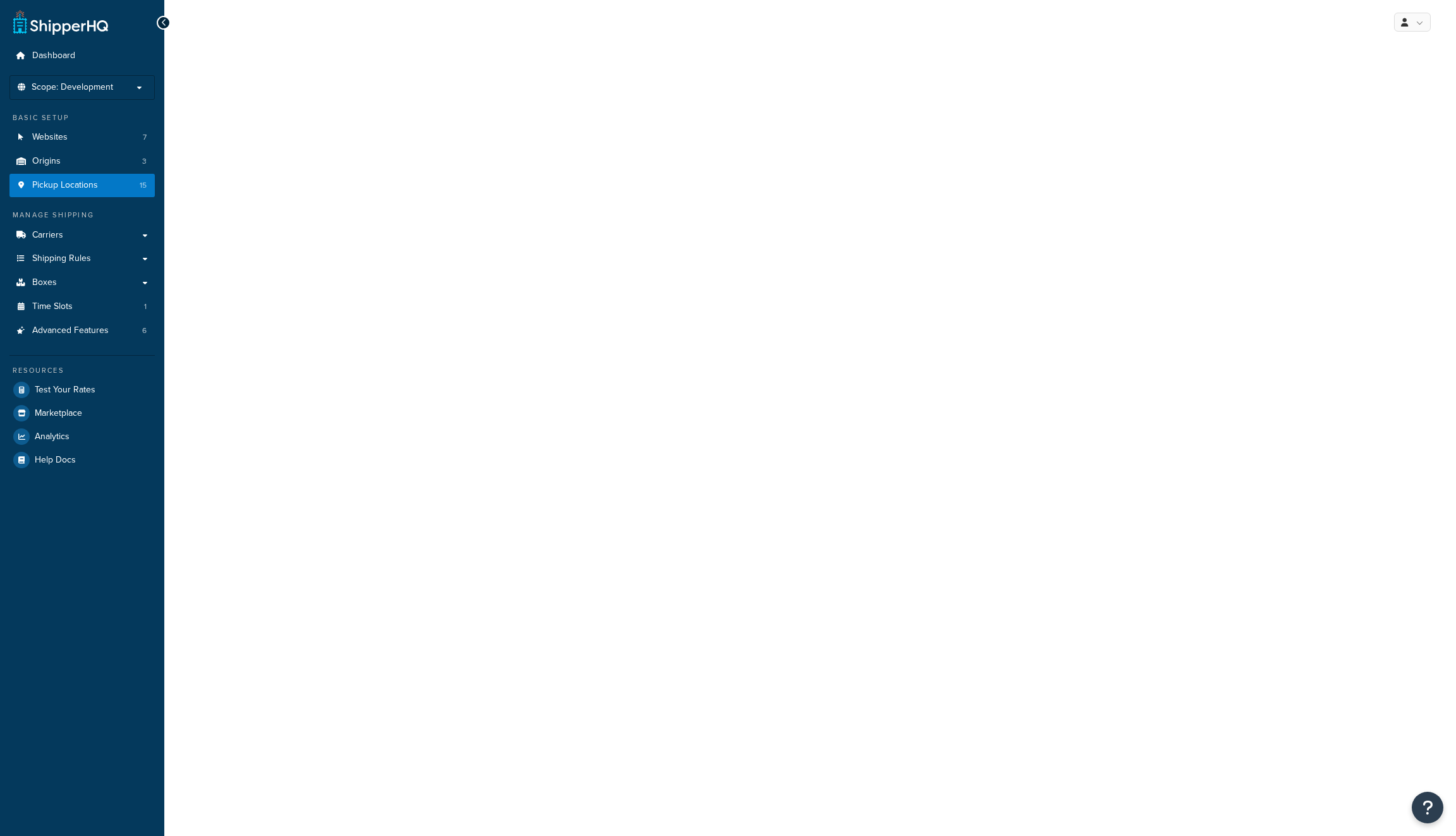
select select "37"
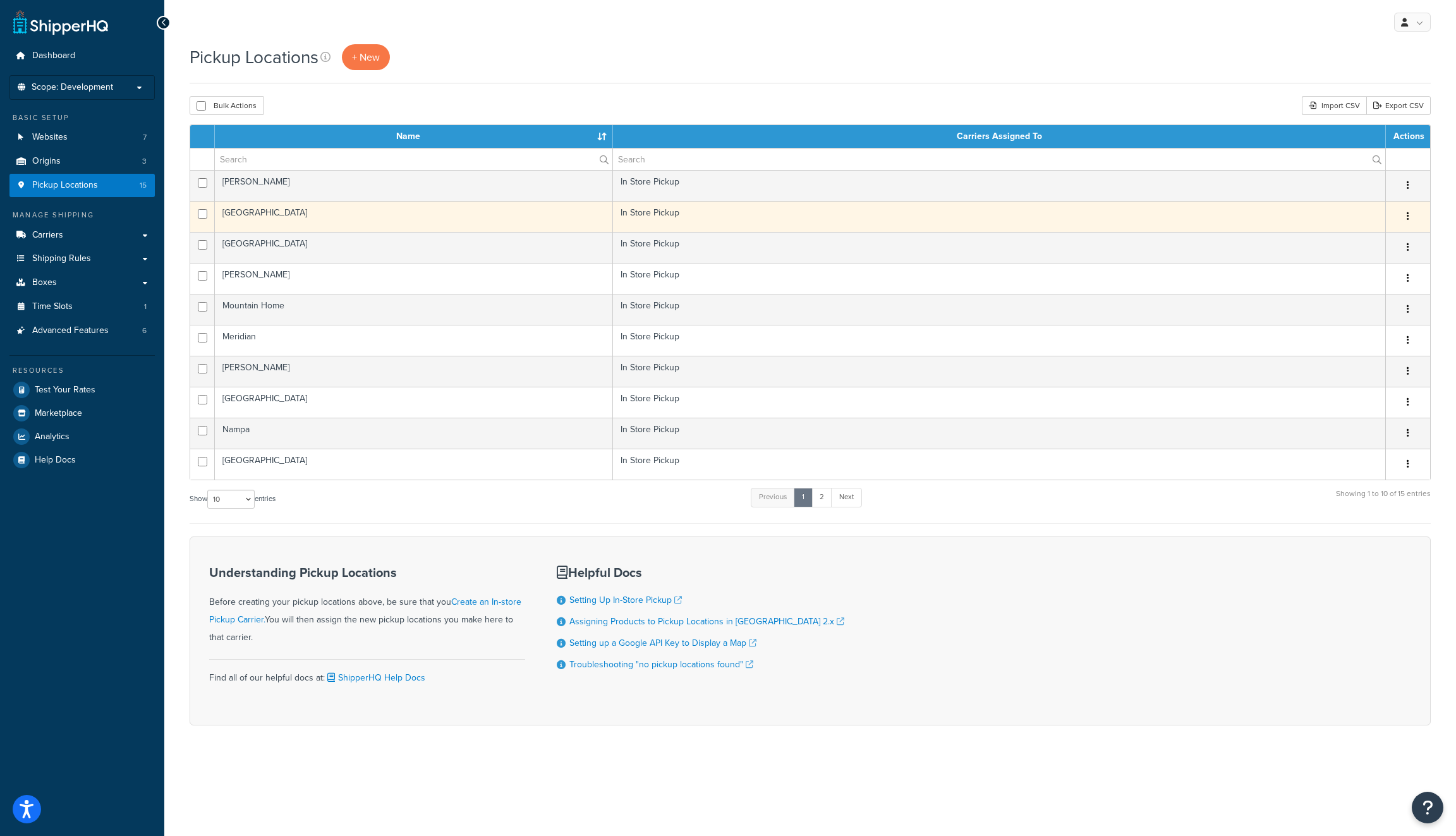
click at [343, 215] on td "Twin Falls" at bounding box center [414, 216] width 398 height 31
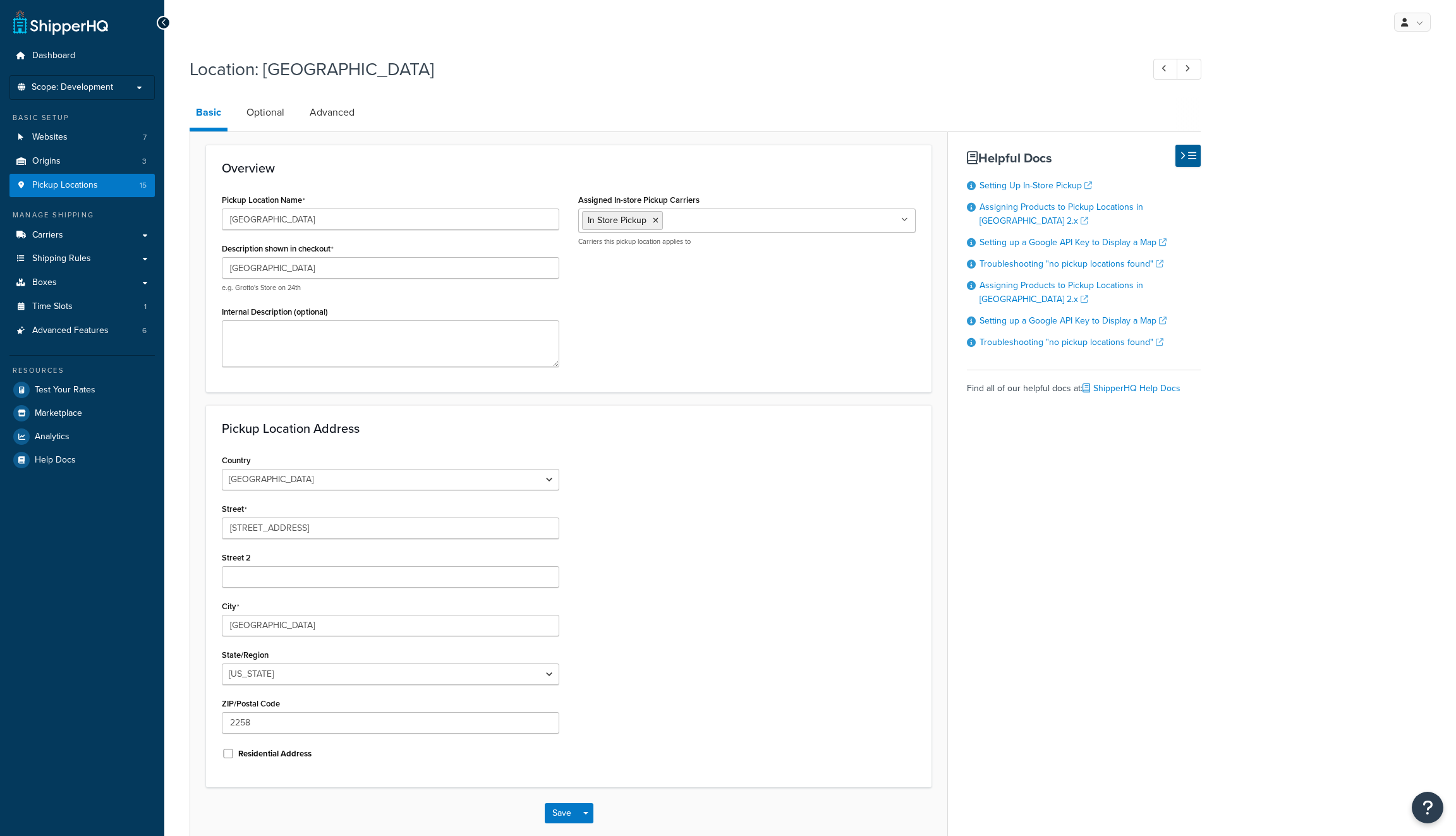
select select "12"
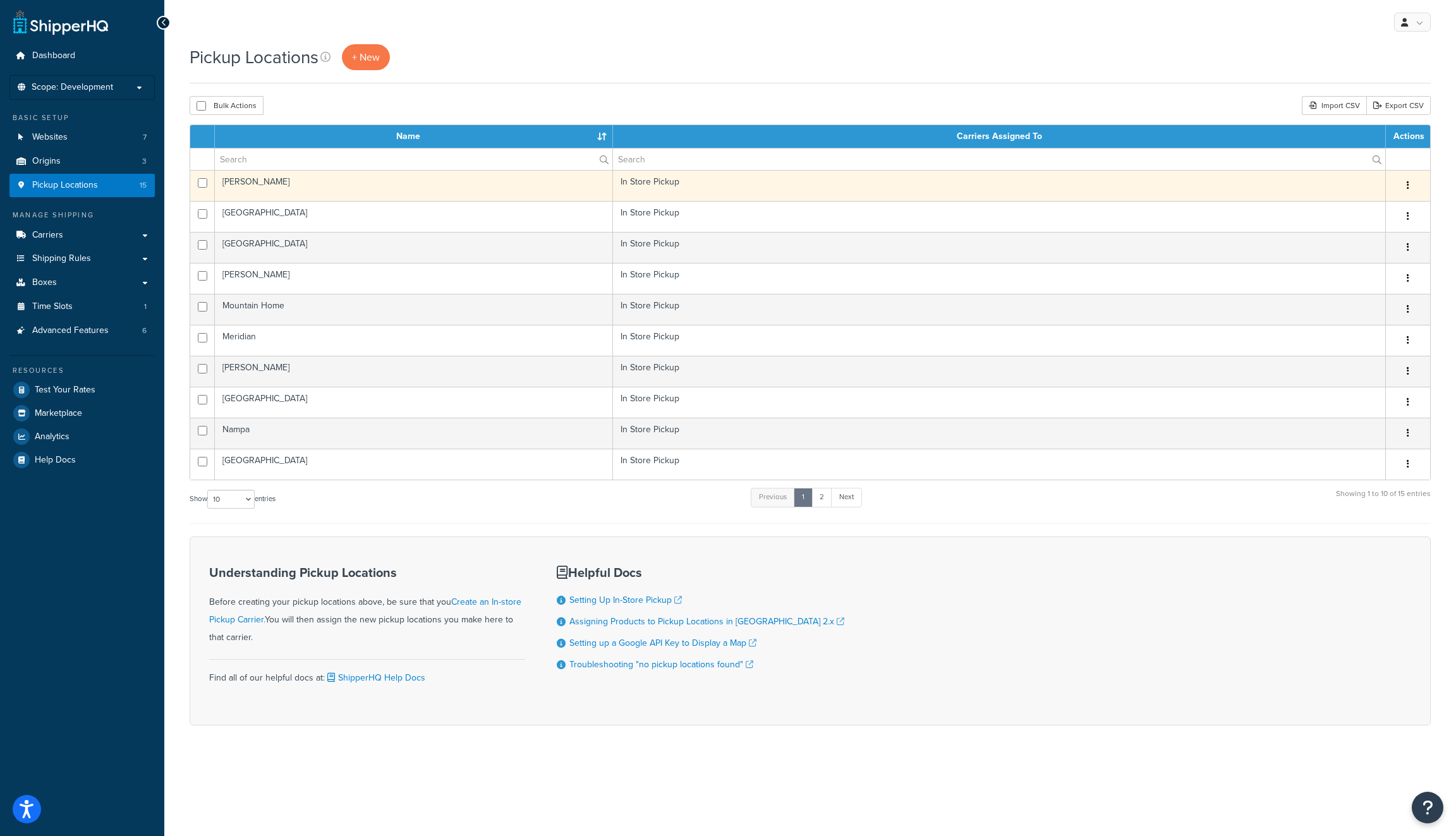
click at [406, 179] on td "[PERSON_NAME]" at bounding box center [414, 185] width 398 height 31
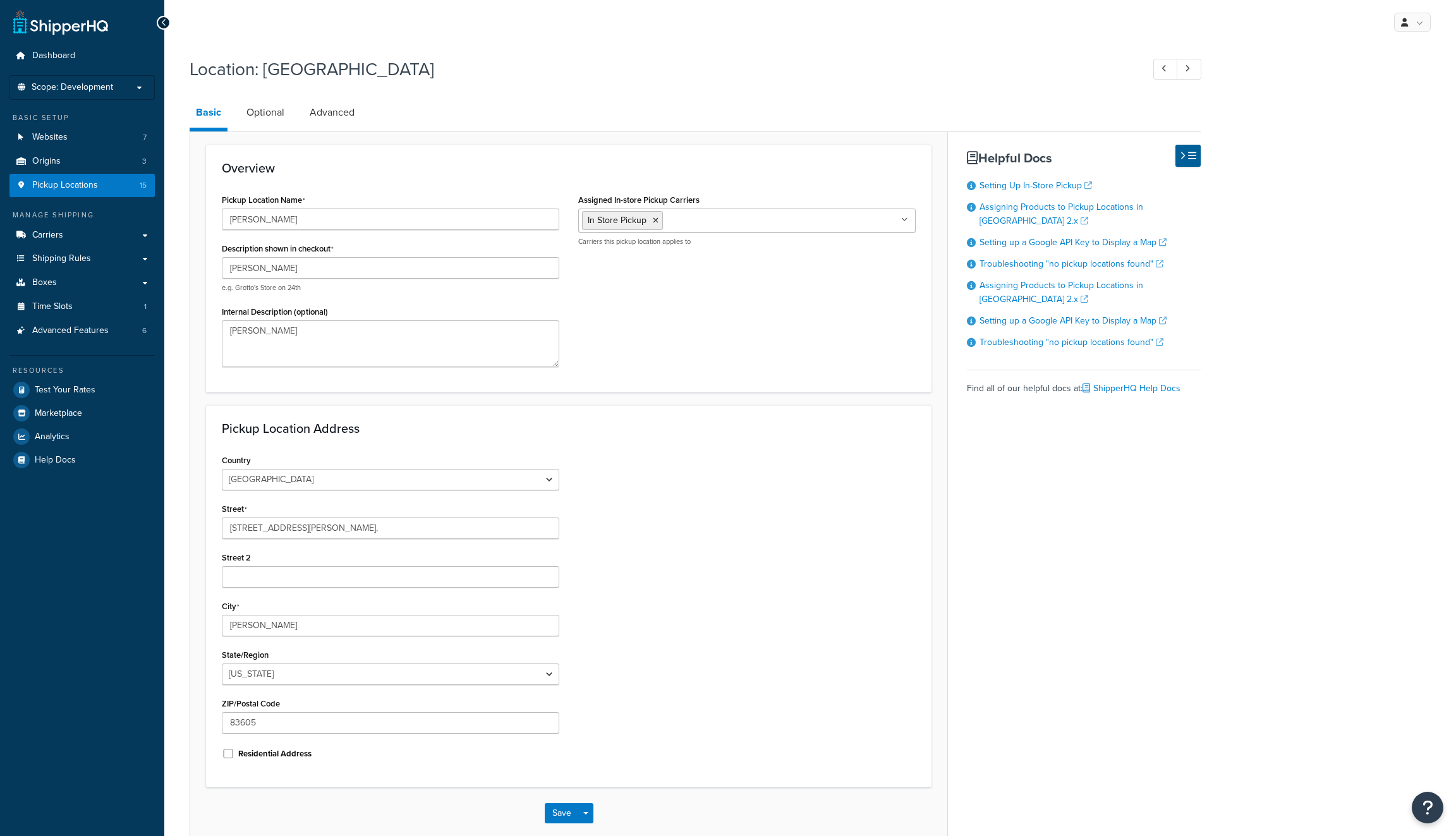
select select "12"
click at [104, 186] on link "Pickup Locations 15" at bounding box center [82, 185] width 146 height 23
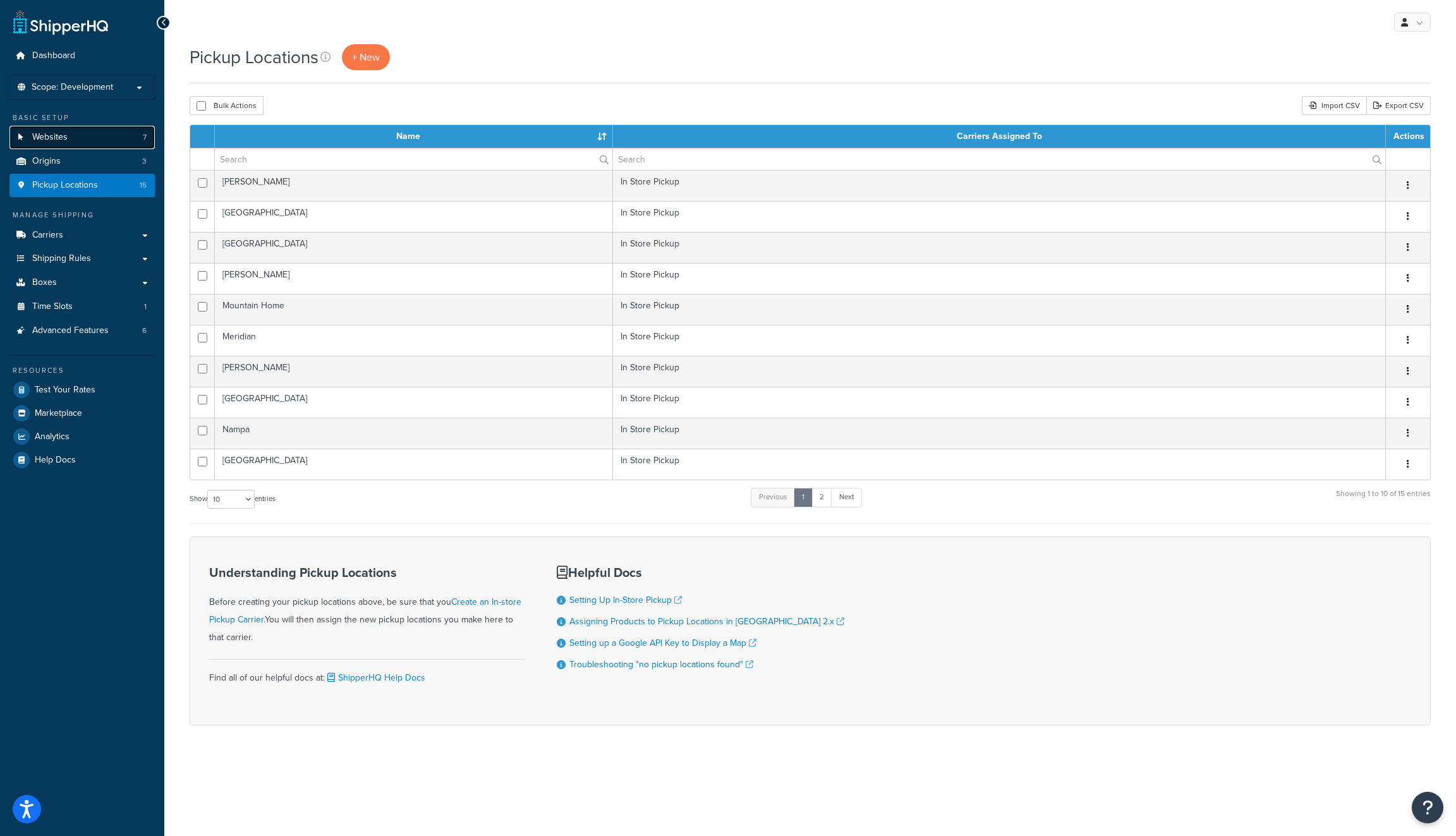
click at [110, 136] on link "Websites 7" at bounding box center [82, 137] width 146 height 23
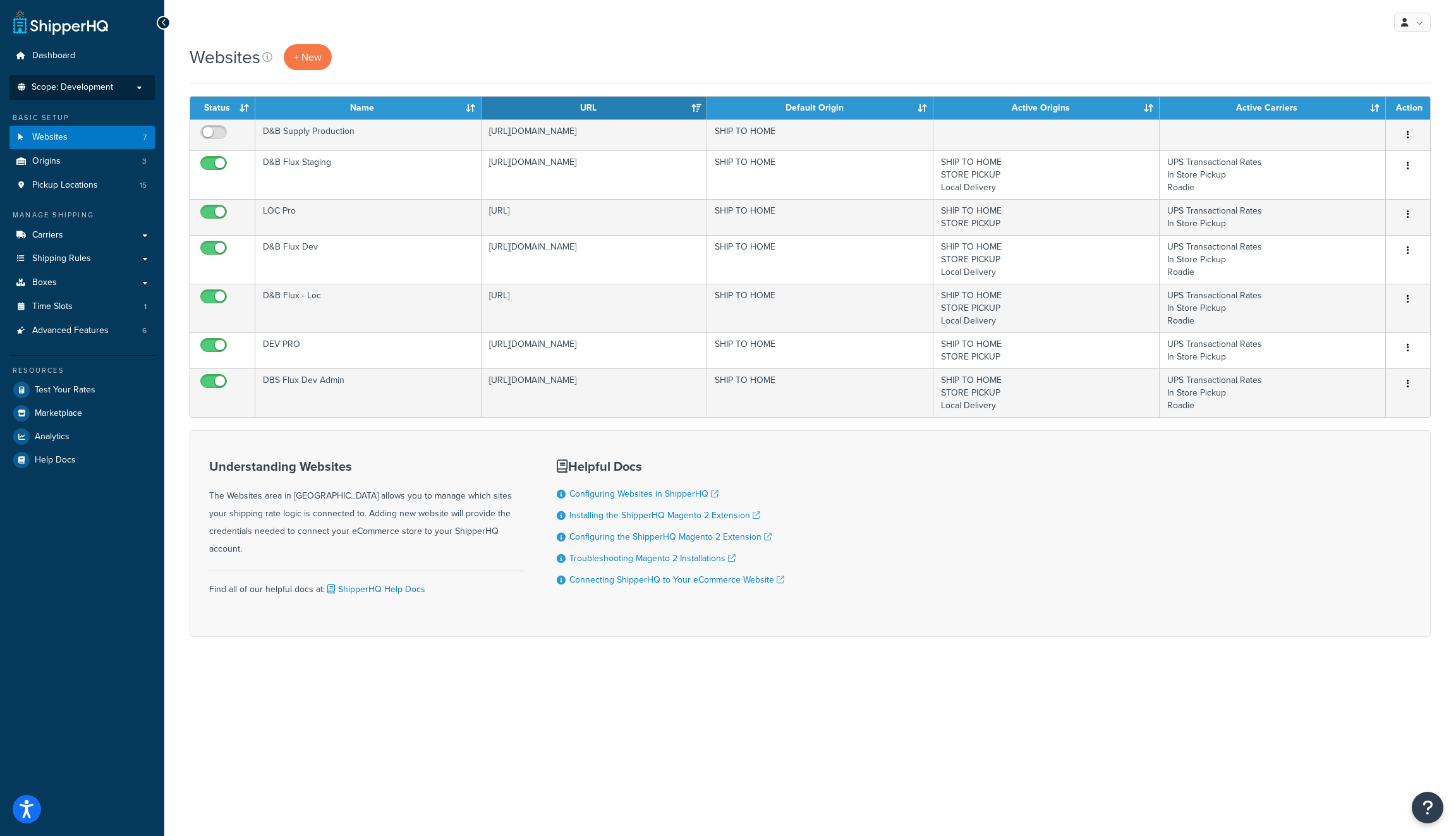
click at [122, 94] on li "Scope: Development Live Integration Test" at bounding box center [82, 87] width 146 height 24
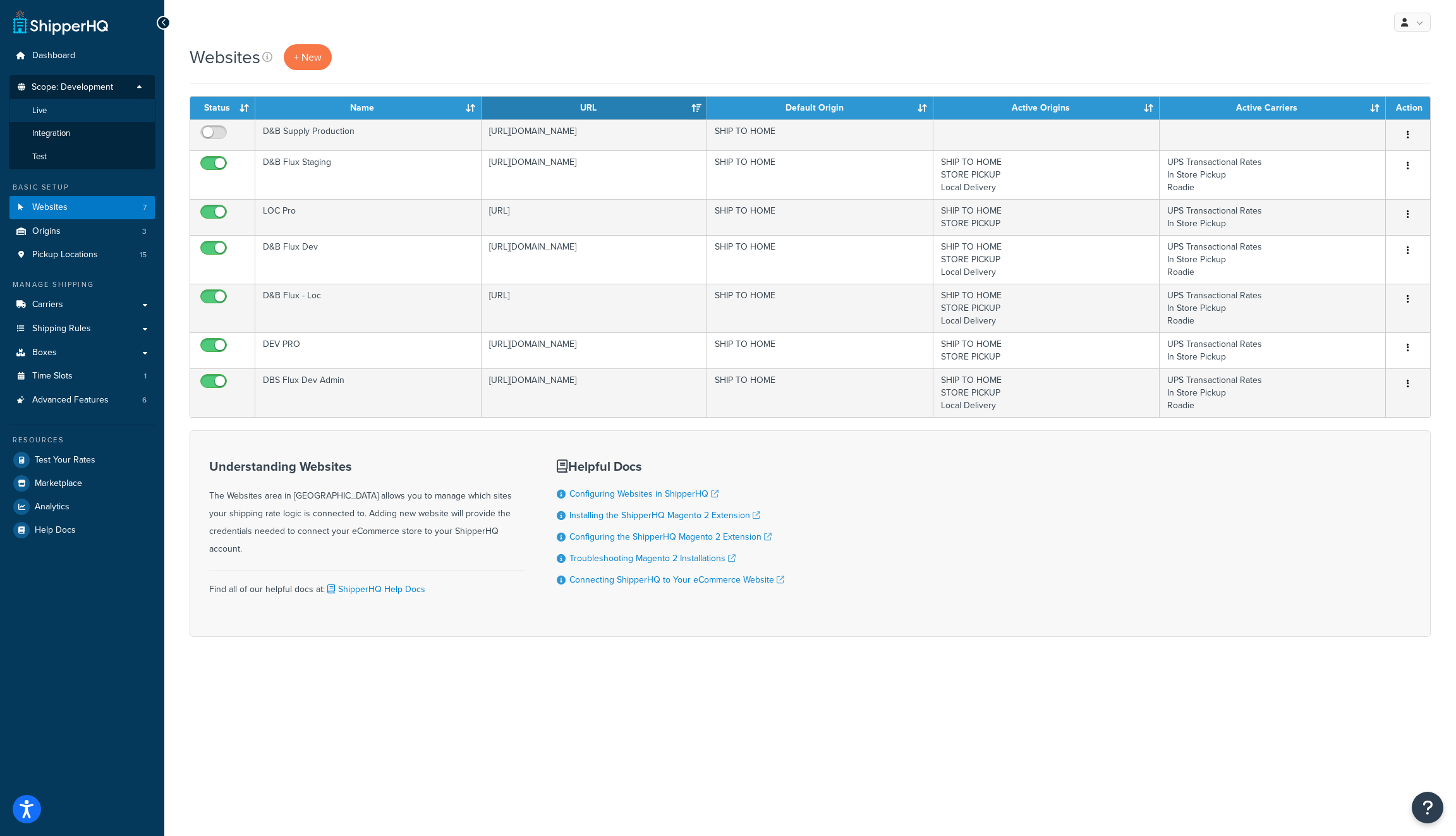
click at [113, 120] on li "Live" at bounding box center [82, 110] width 147 height 23
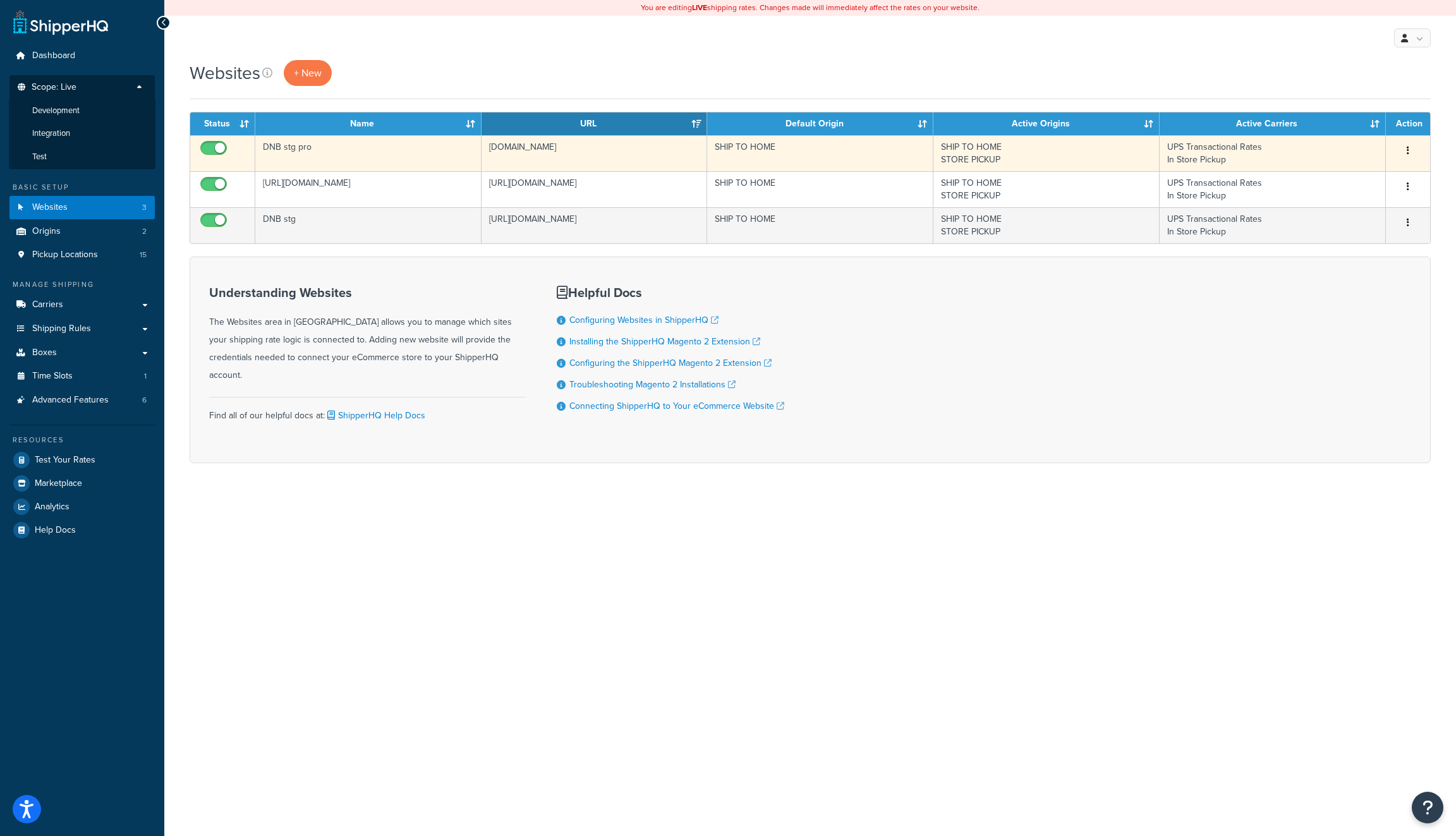
click at [208, 144] on input "checkbox" at bounding box center [215, 151] width 35 height 16
checkbox input "false"
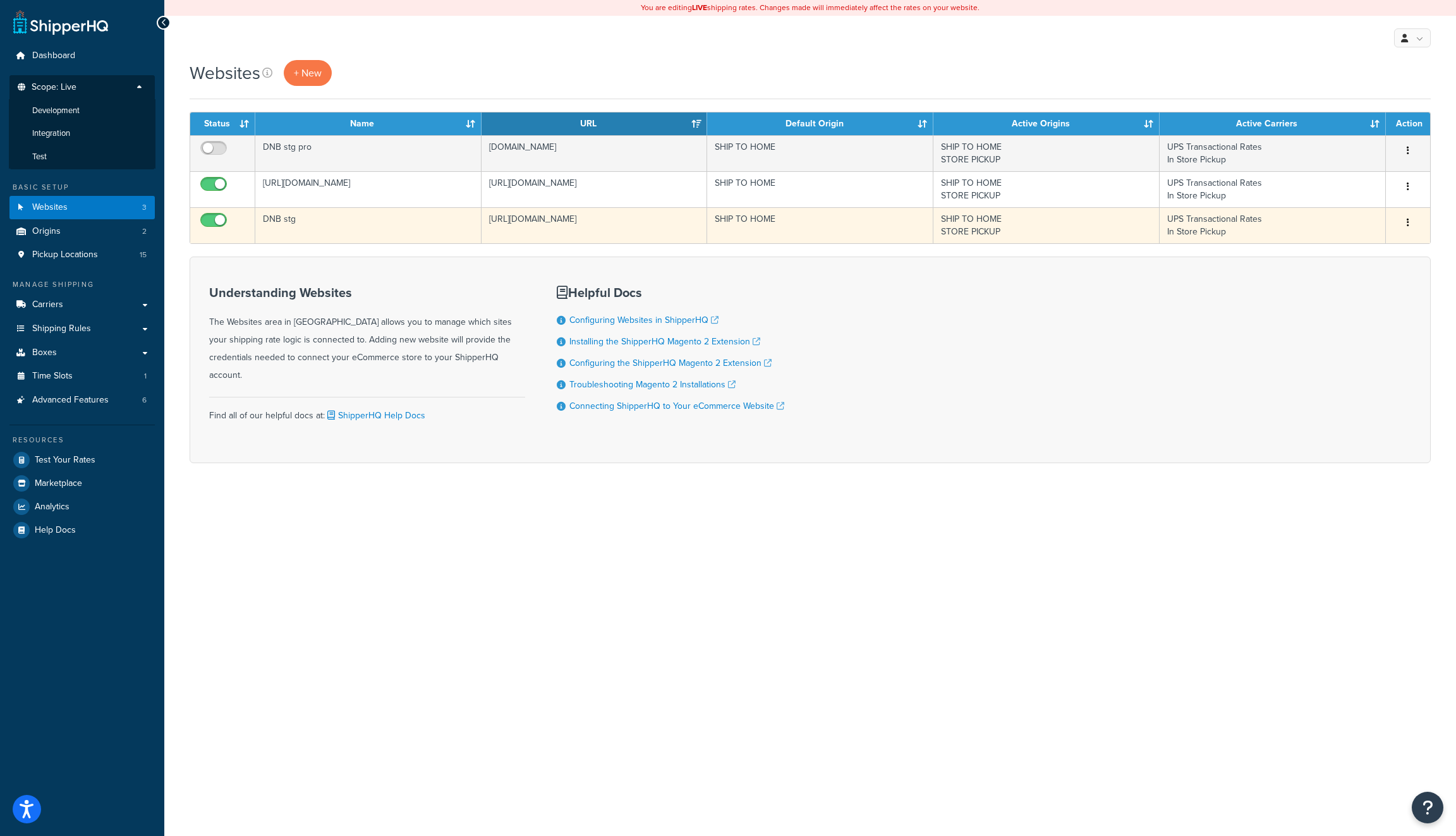
click at [200, 218] on input "checkbox" at bounding box center [215, 224] width 35 height 16
checkbox input "false"
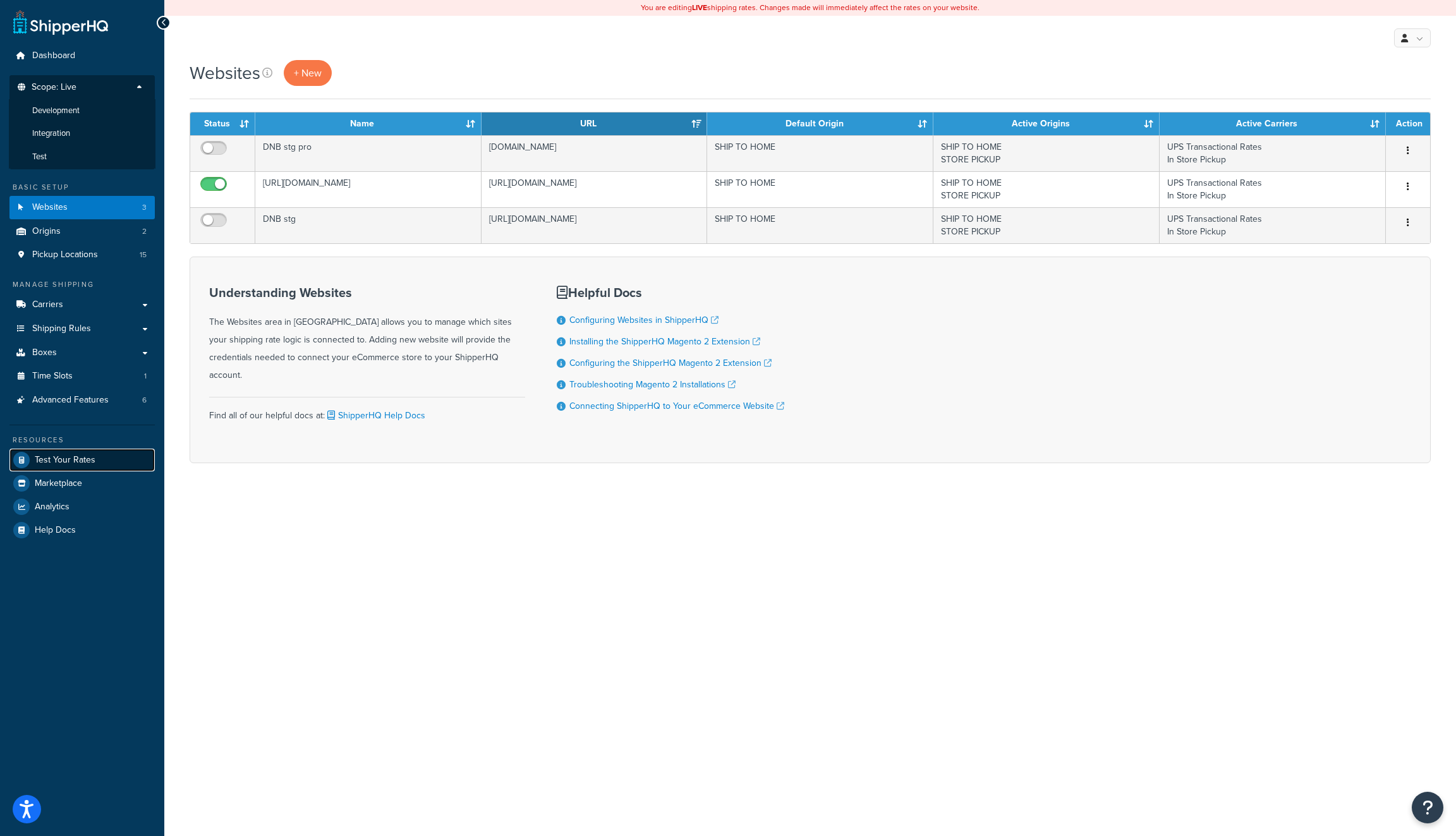
click at [99, 460] on link "Test Your Rates" at bounding box center [82, 460] width 146 height 22
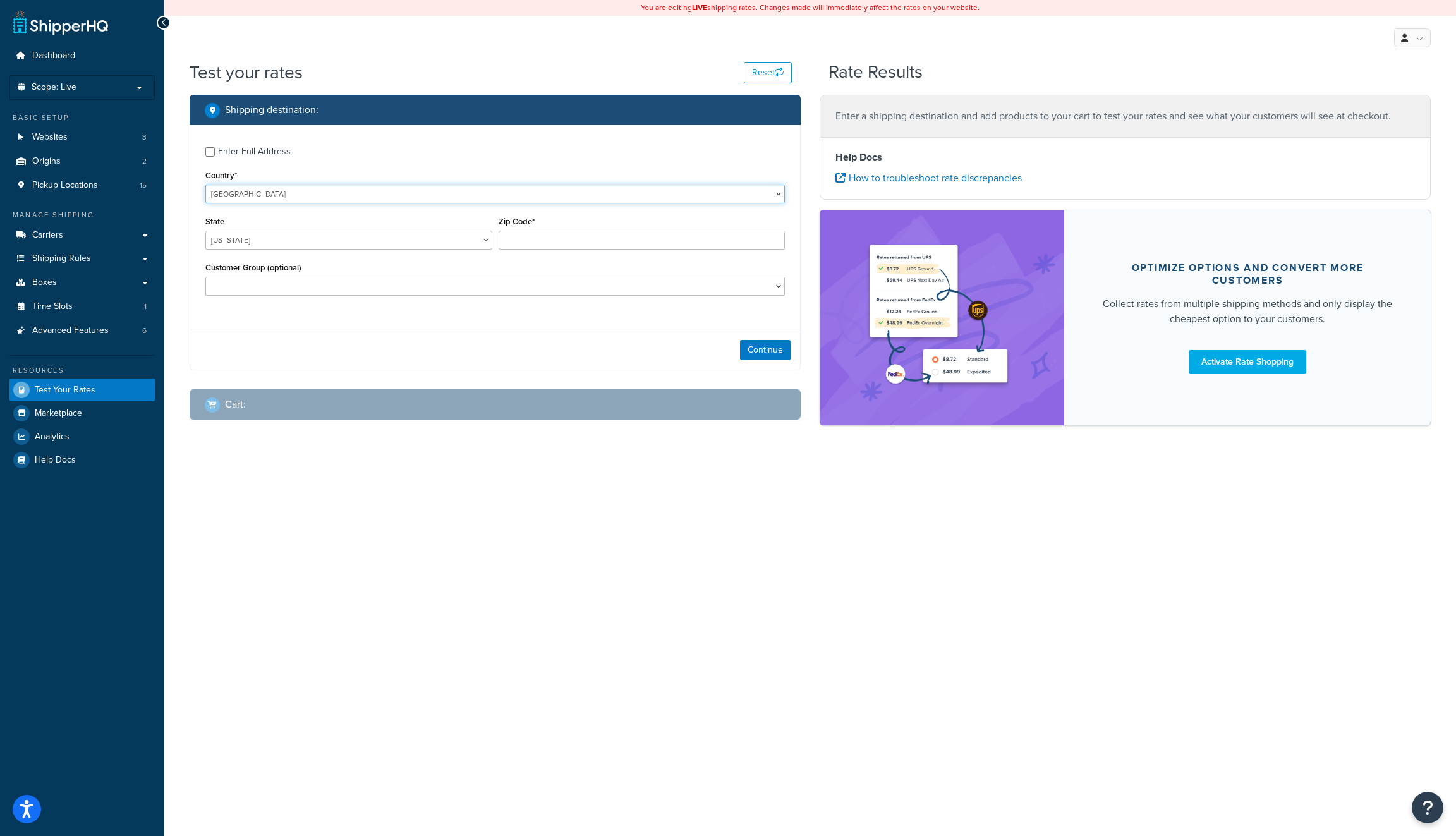
click at [317, 194] on select "United States United Kingdom Afghanistan Åland Islands Albania Algeria American…" at bounding box center [495, 194] width 579 height 19
click at [205, 185] on select "United States United Kingdom Afghanistan Åland Islands Albania Algeria American…" at bounding box center [495, 194] width 579 height 19
click at [392, 245] on select "Alabama Alaska American Samoa Arizona Arkansas Armed Forces Americas Armed Forc…" at bounding box center [349, 240] width 287 height 19
select select "ID"
click at [205, 232] on select "Alabama Alaska American Samoa Arizona Arkansas Armed Forces Americas Armed Forc…" at bounding box center [349, 240] width 287 height 19
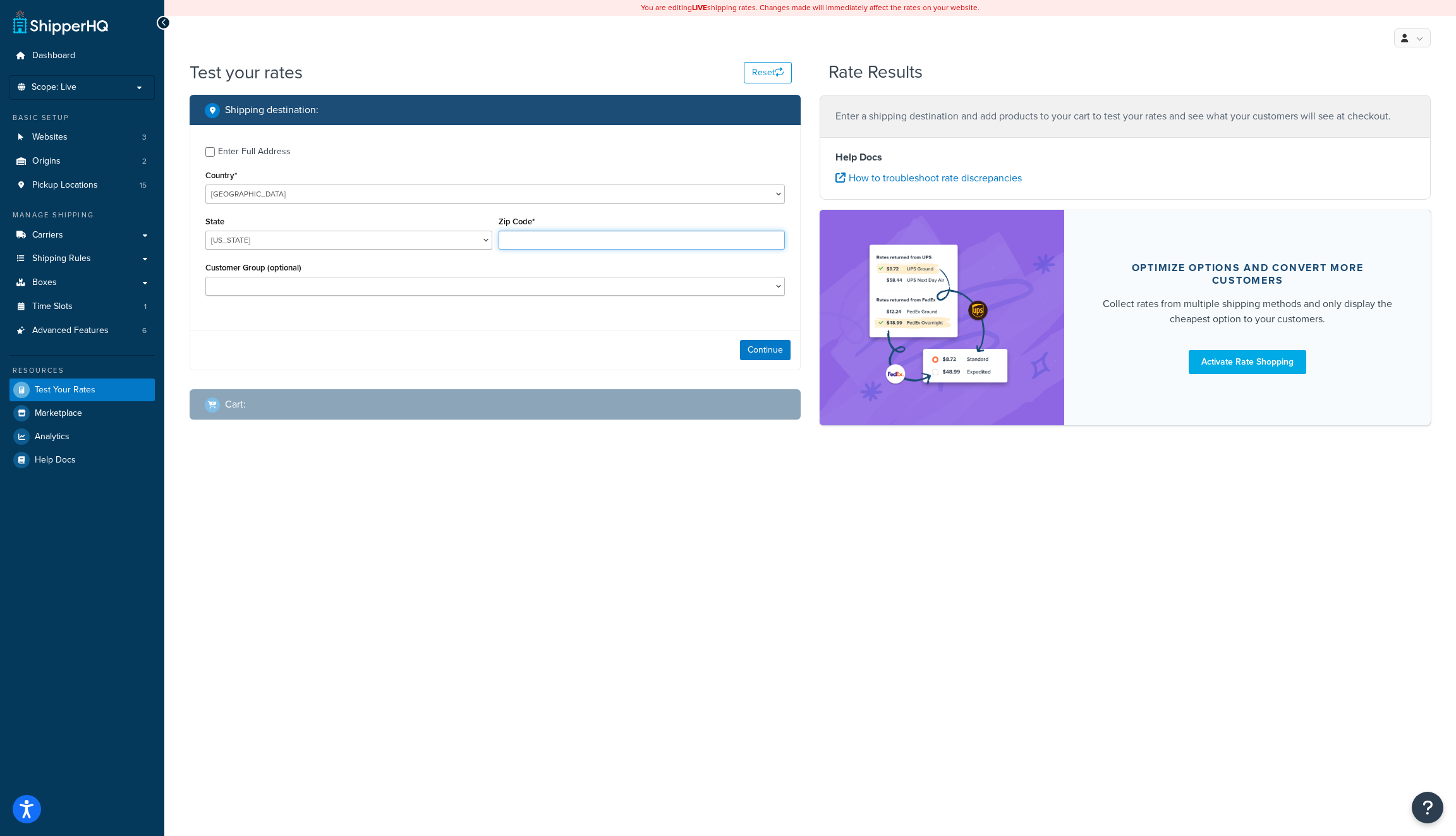
click at [546, 244] on input "Zip Code*" at bounding box center [642, 240] width 287 height 19
type input "83406"
click at [759, 353] on button "Continue" at bounding box center [765, 350] width 50 height 21
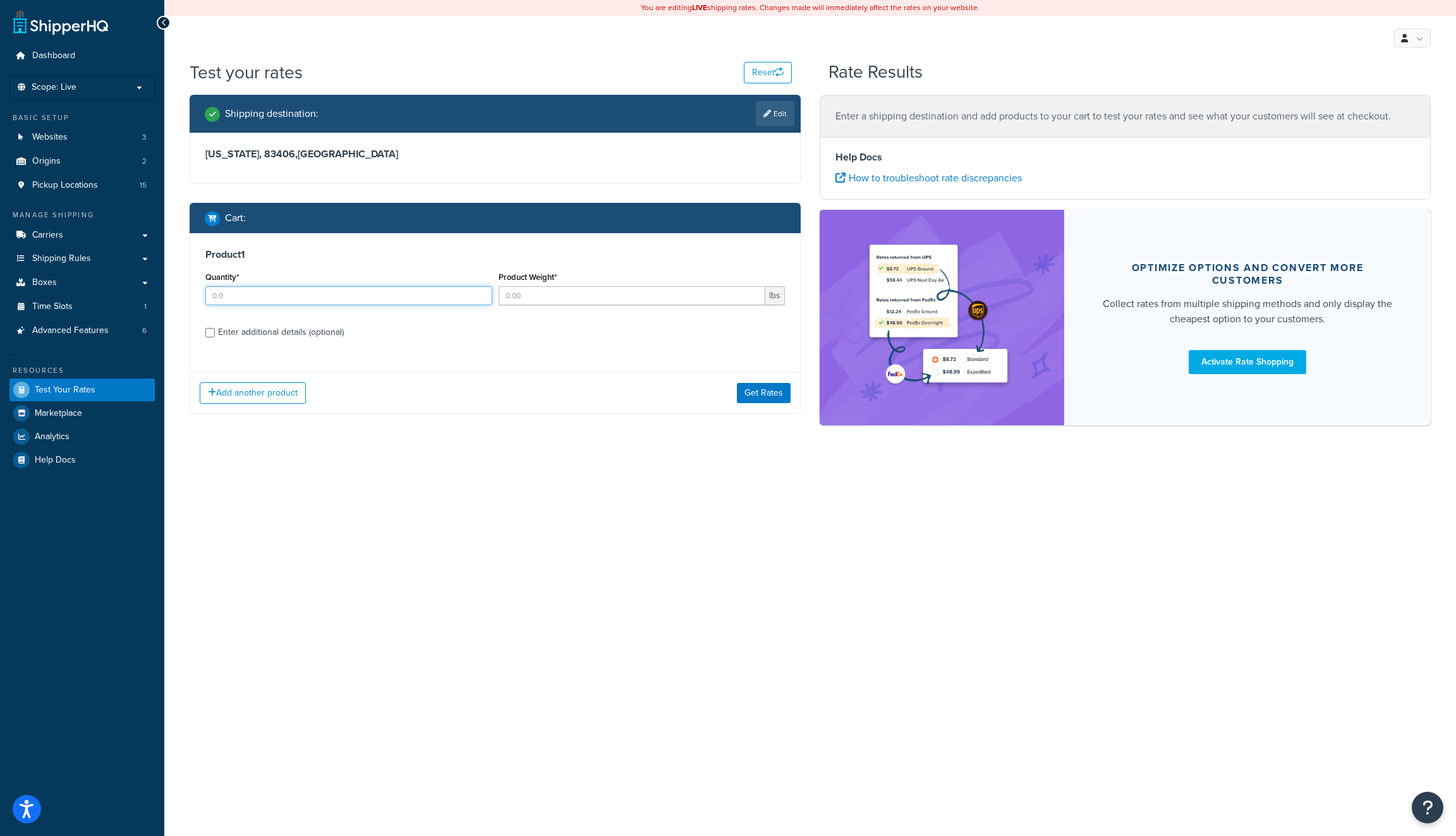
click at [402, 300] on input "Quantity*" at bounding box center [349, 296] width 287 height 19
type input "1"
drag, startPoint x: 591, startPoint y: 302, endPoint x: 703, endPoint y: 377, distance: 134.8
click at [591, 302] on input "1" at bounding box center [632, 296] width 267 height 19
type input "1"
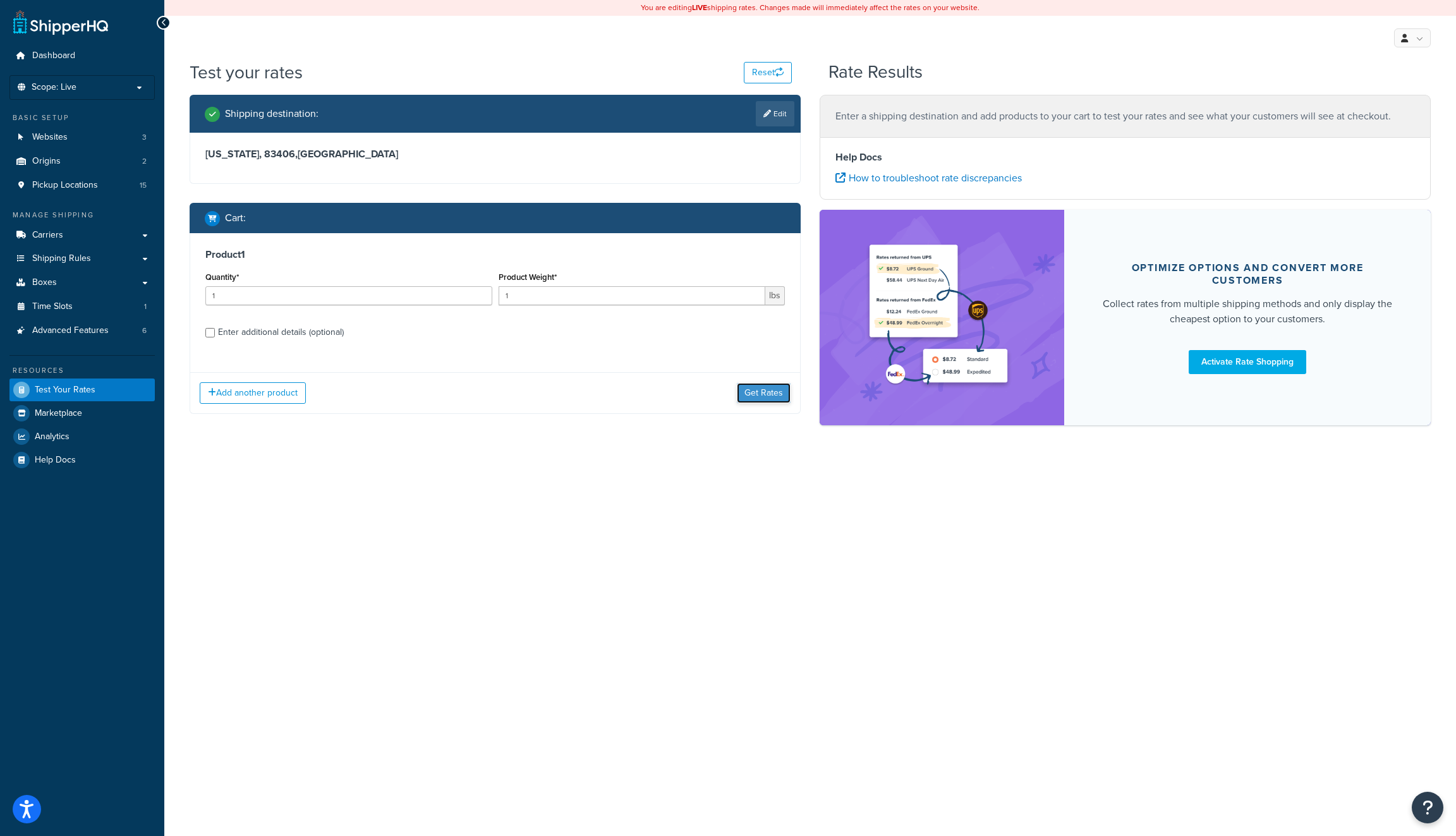
click at [757, 394] on button "Get Rates" at bounding box center [763, 393] width 54 height 21
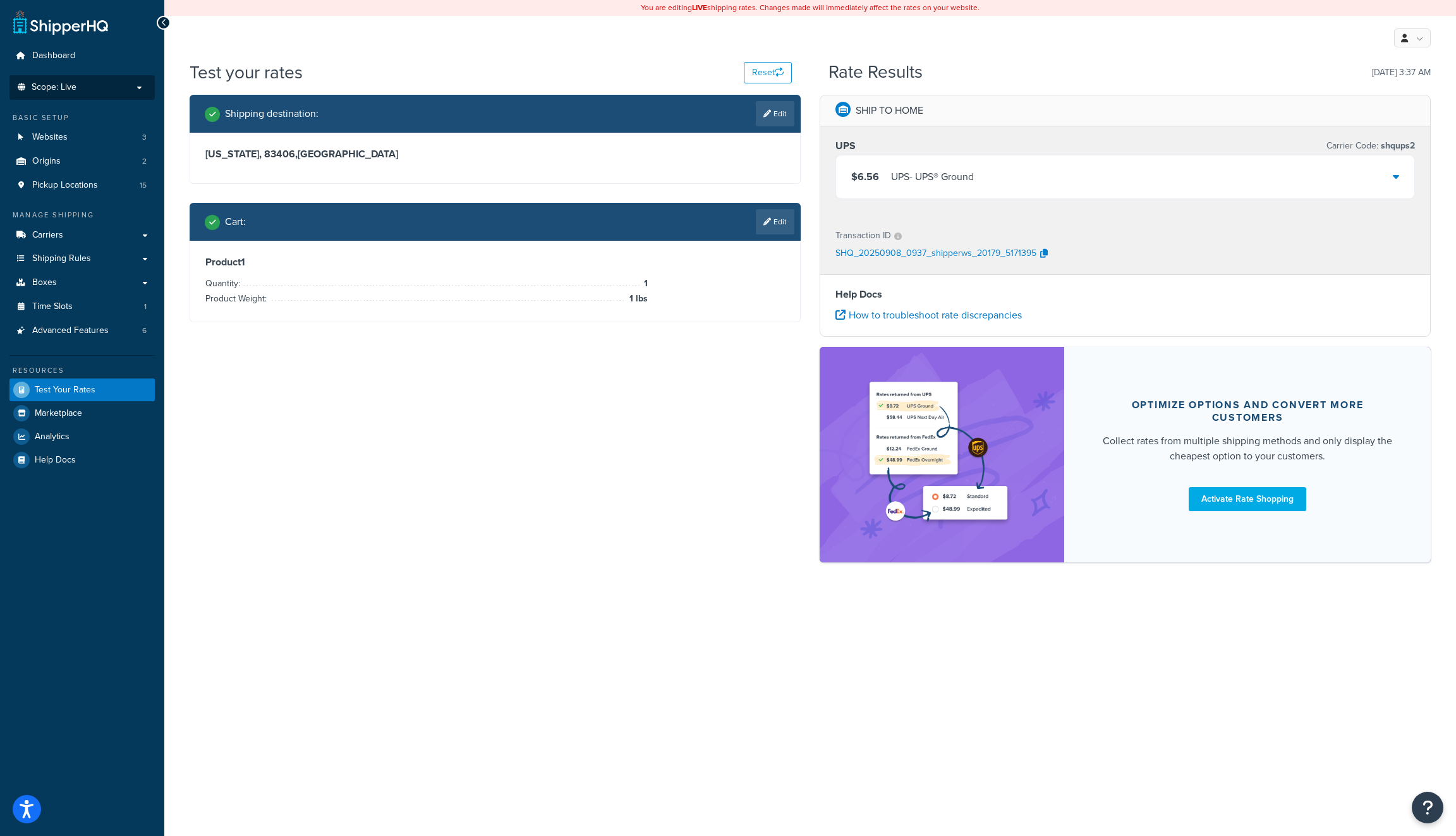
click at [105, 83] on p "Scope: Live" at bounding box center [82, 87] width 134 height 11
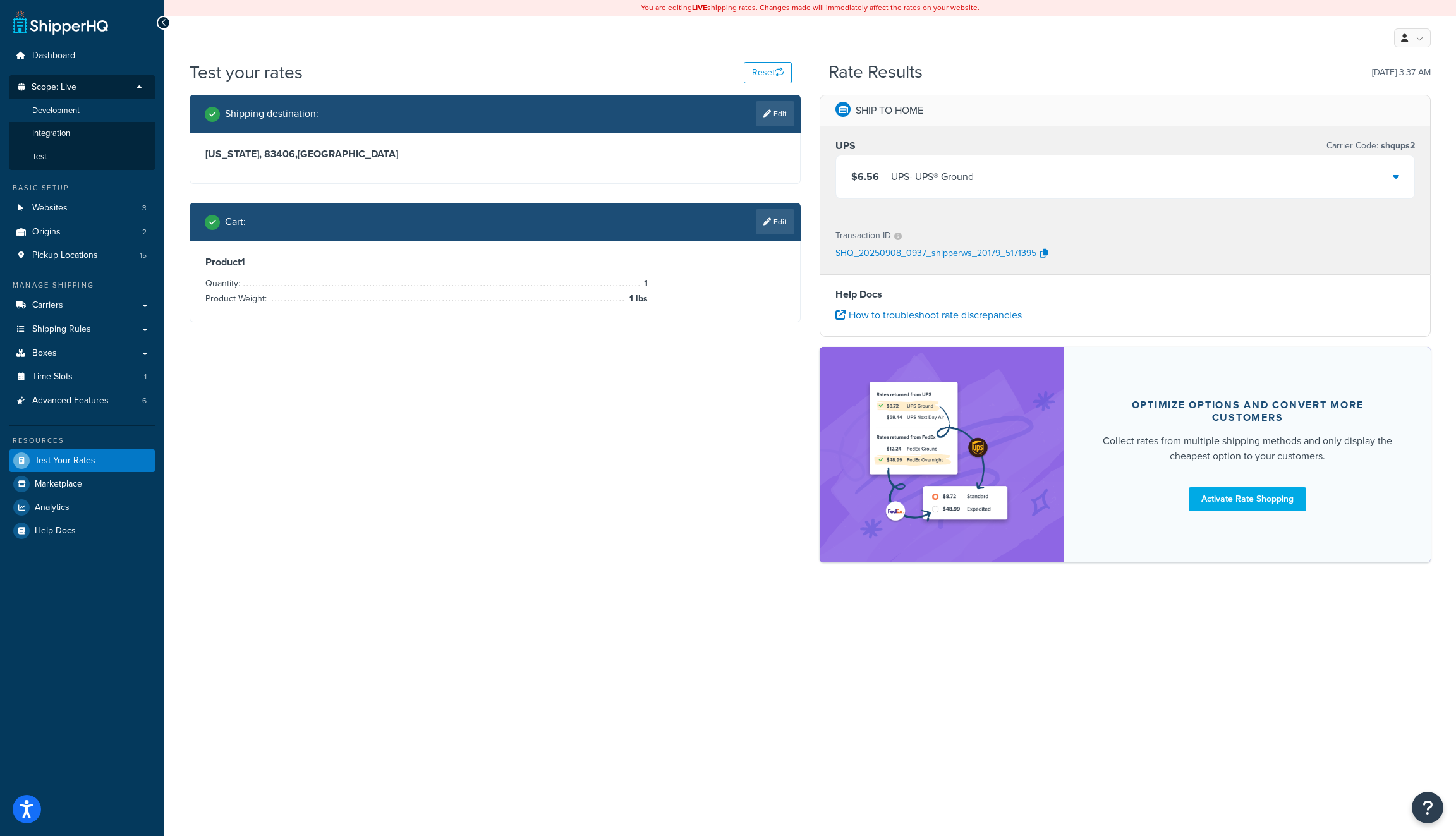
click at [91, 114] on li "Development" at bounding box center [82, 110] width 147 height 23
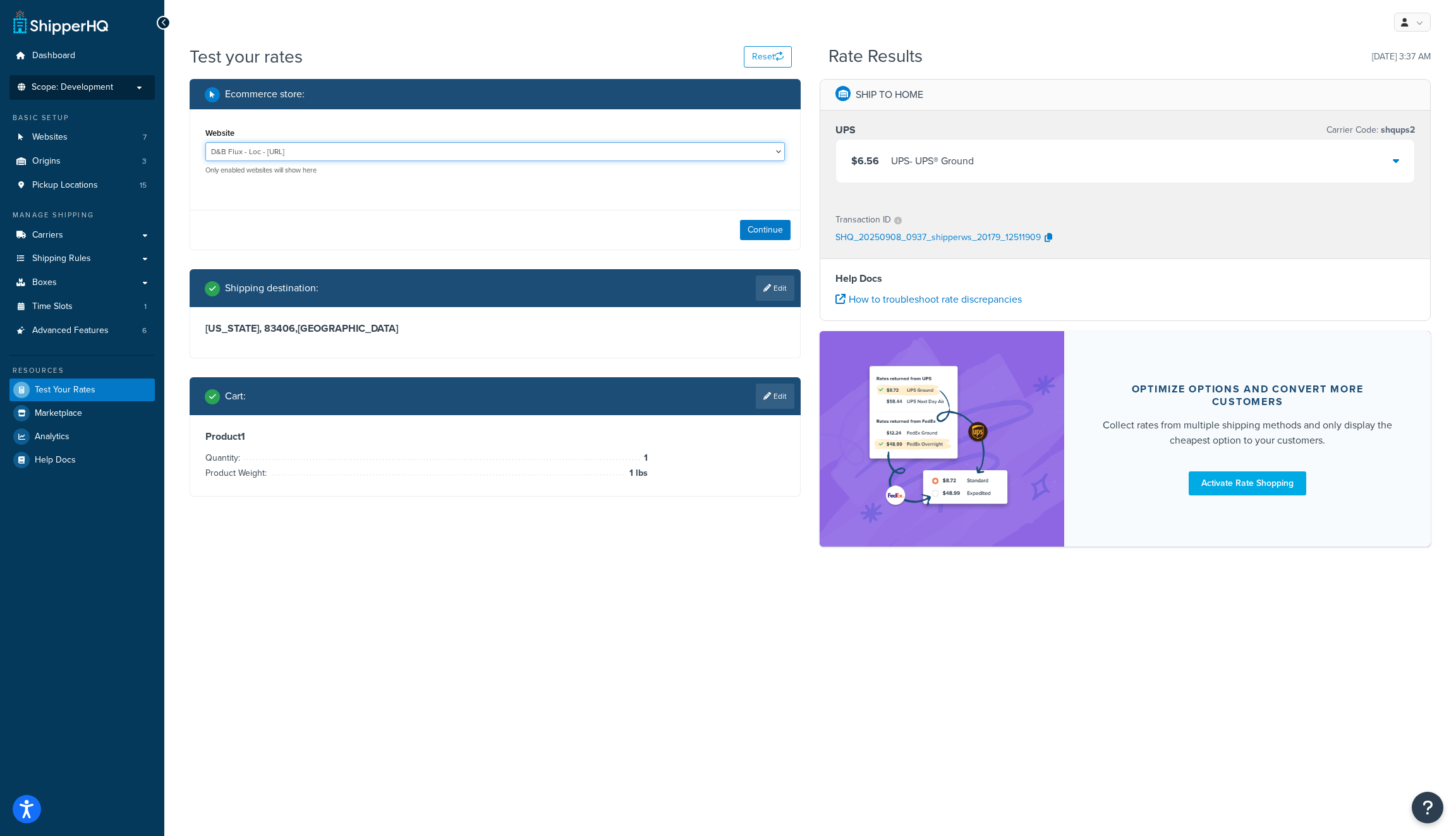
click at [531, 148] on select "D&B Flux - Loc - https://dbsupply-flux.binaryanvil.test/ D&B Flux Dev - https:/…" at bounding box center [495, 151] width 579 height 19
select select "efb9e4a35ddbd73bb49710cebb0d27b3"
click at [205, 143] on select "D&B Flux - Loc - https://dbsupply-flux.binaryanvil.test/ D&B Flux Dev - https:/…" at bounding box center [495, 151] width 579 height 19
click at [765, 222] on button "Continue" at bounding box center [765, 230] width 50 height 21
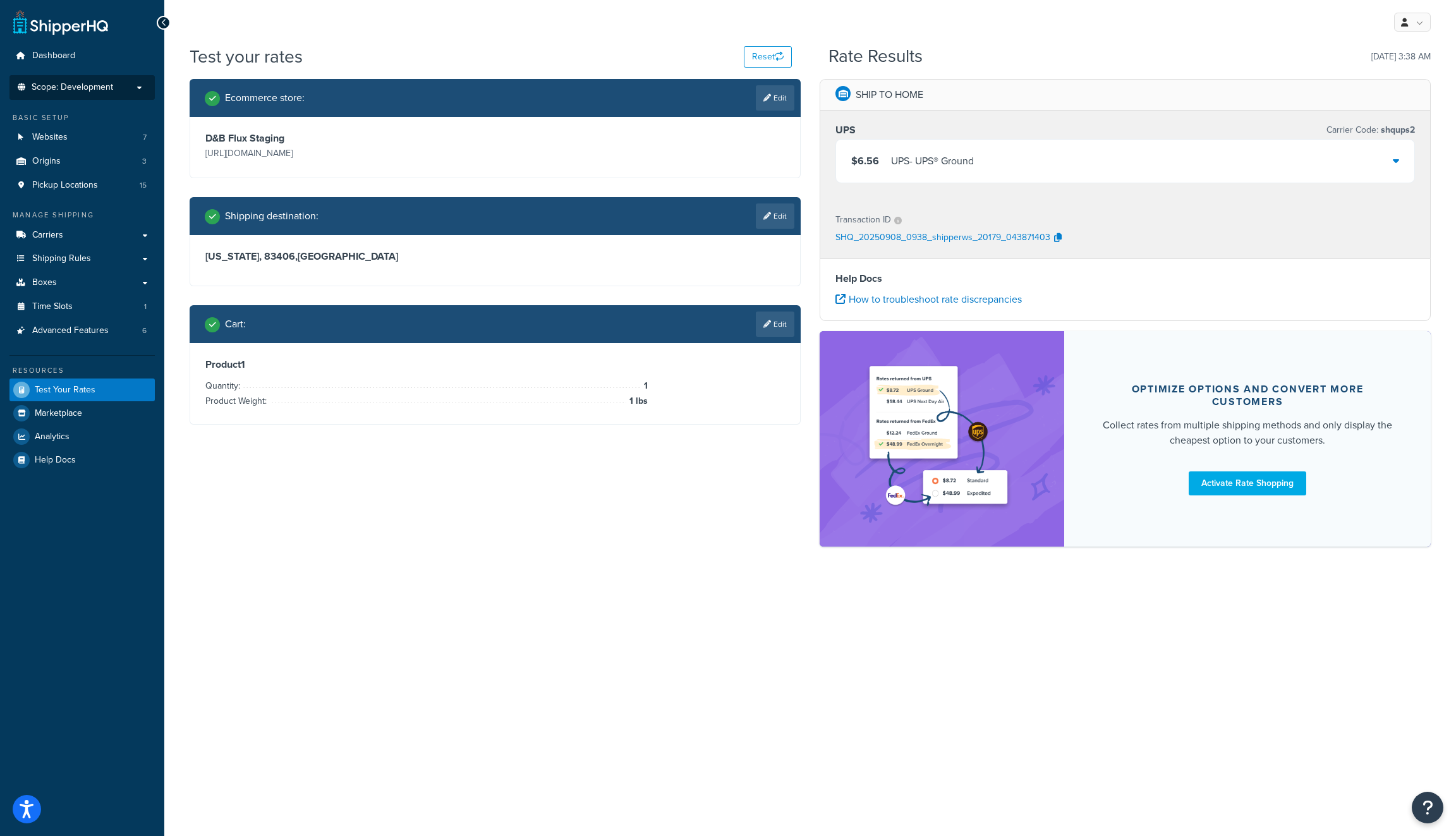
click at [774, 218] on link "Edit" at bounding box center [775, 216] width 38 height 25
select select "ID"
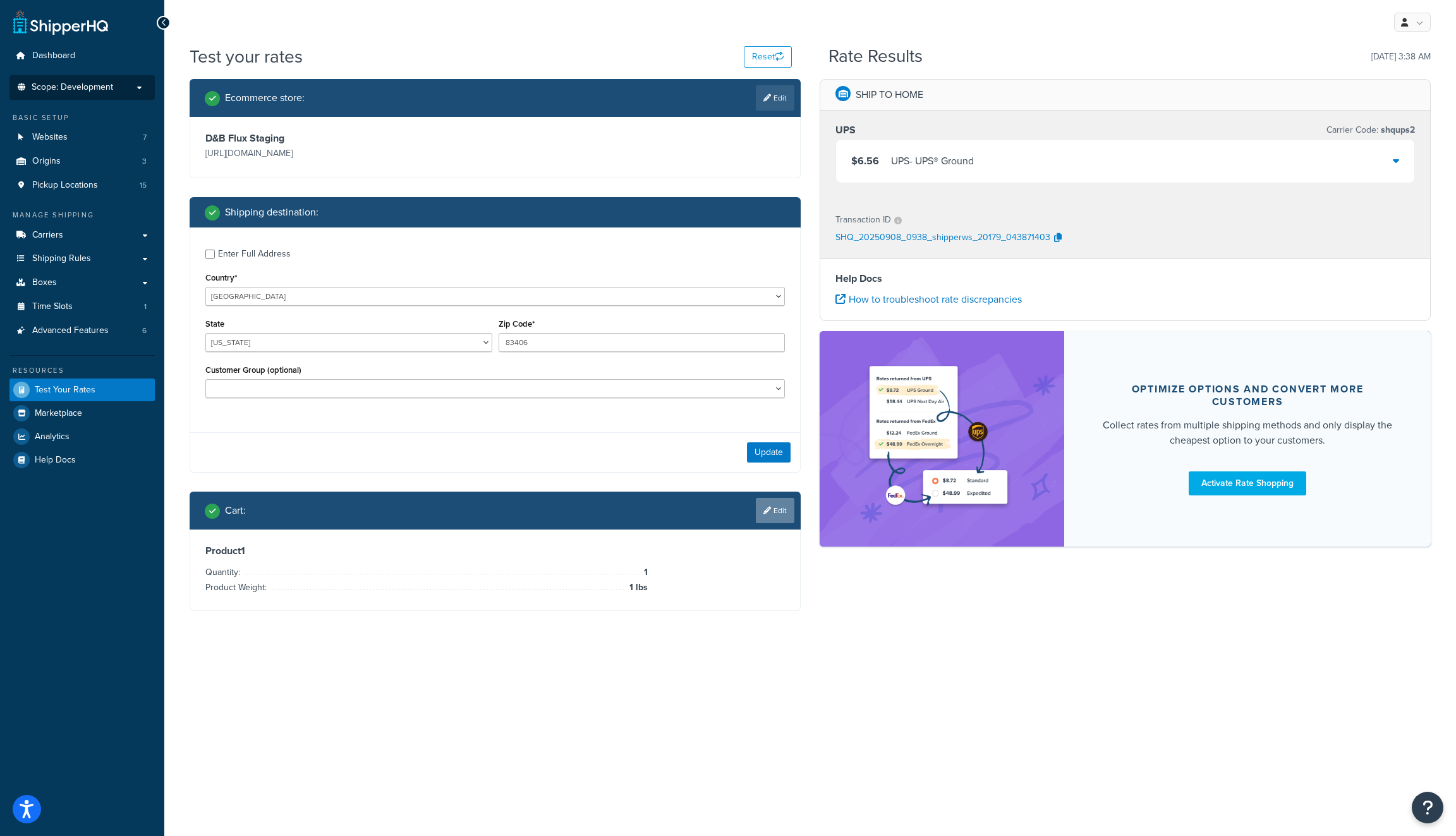
click at [774, 506] on link "Edit" at bounding box center [775, 511] width 38 height 25
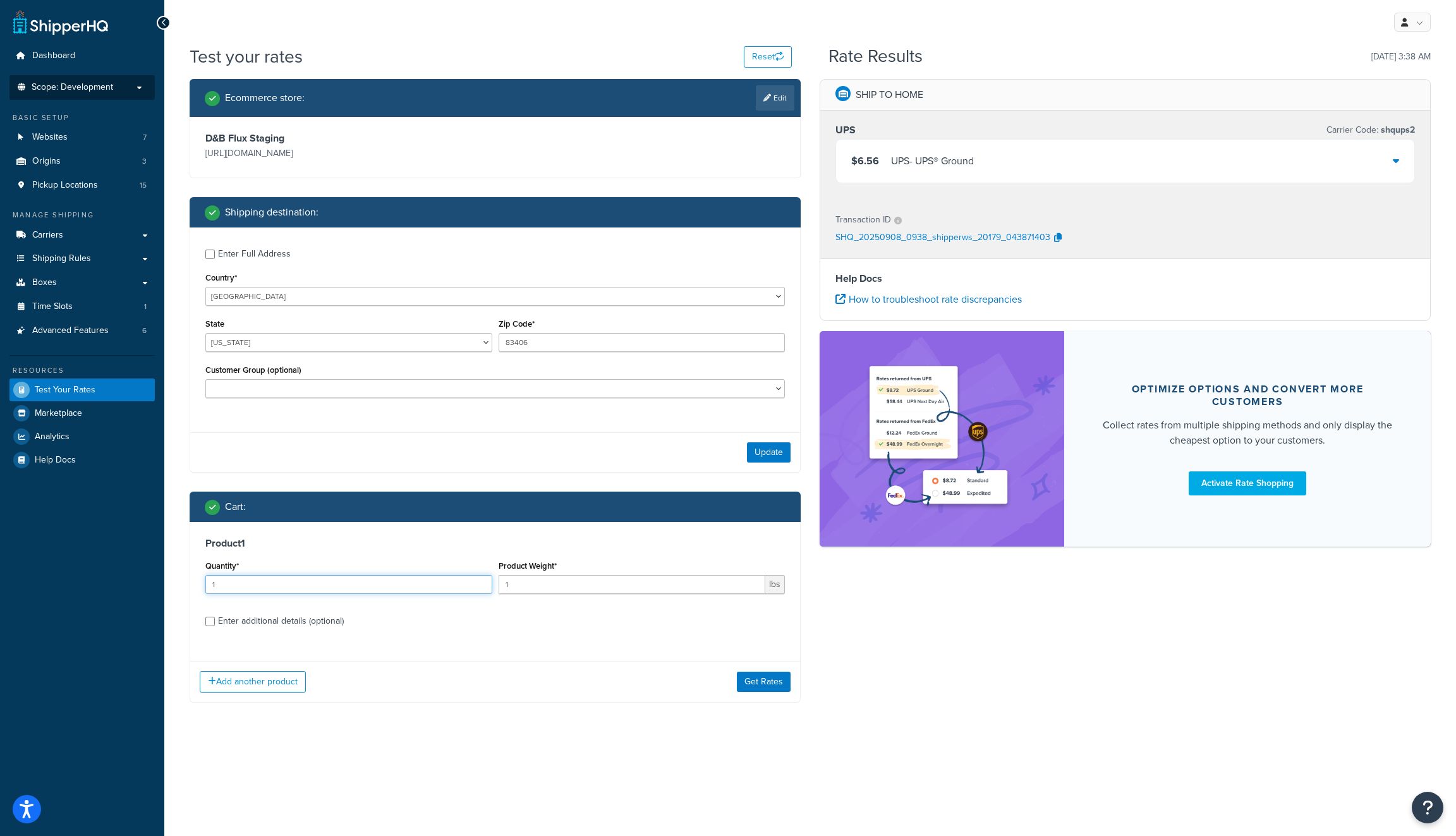
drag, startPoint x: 355, startPoint y: 584, endPoint x: 191, endPoint y: 532, distance: 172.0
click at [193, 532] on div "Product 1 Quantity* 1 Product Weight* 1 lbs Enter additional details (optional)" at bounding box center [495, 587] width 610 height 130
type input "3"
drag, startPoint x: 590, startPoint y: 594, endPoint x: 414, endPoint y: 576, distance: 176.9
click at [414, 576] on div "Quantity* 3 Product Weight* 3 lbs" at bounding box center [495, 580] width 585 height 46
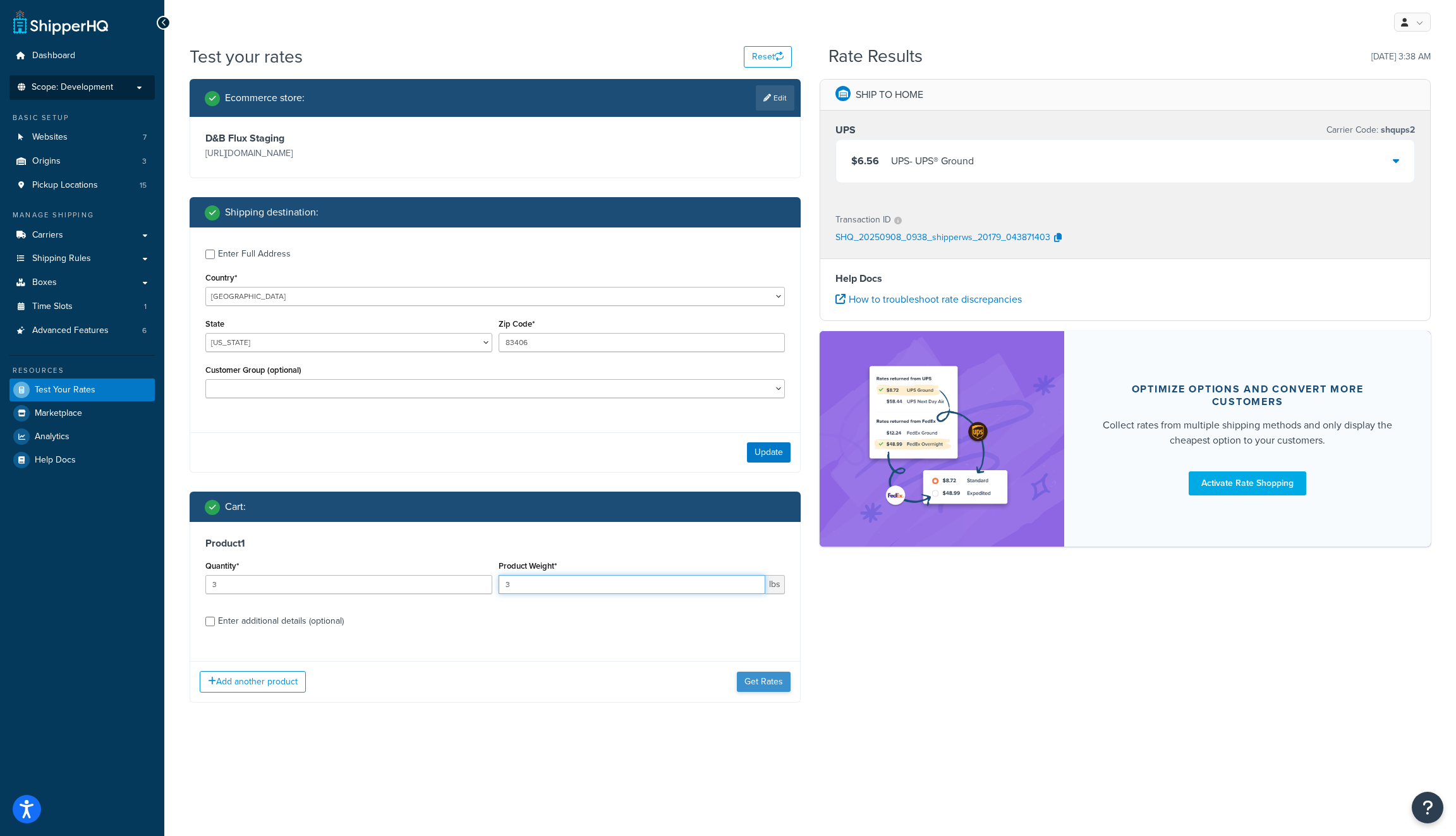
type input "3"
click at [745, 678] on button "Get Rates" at bounding box center [763, 681] width 54 height 21
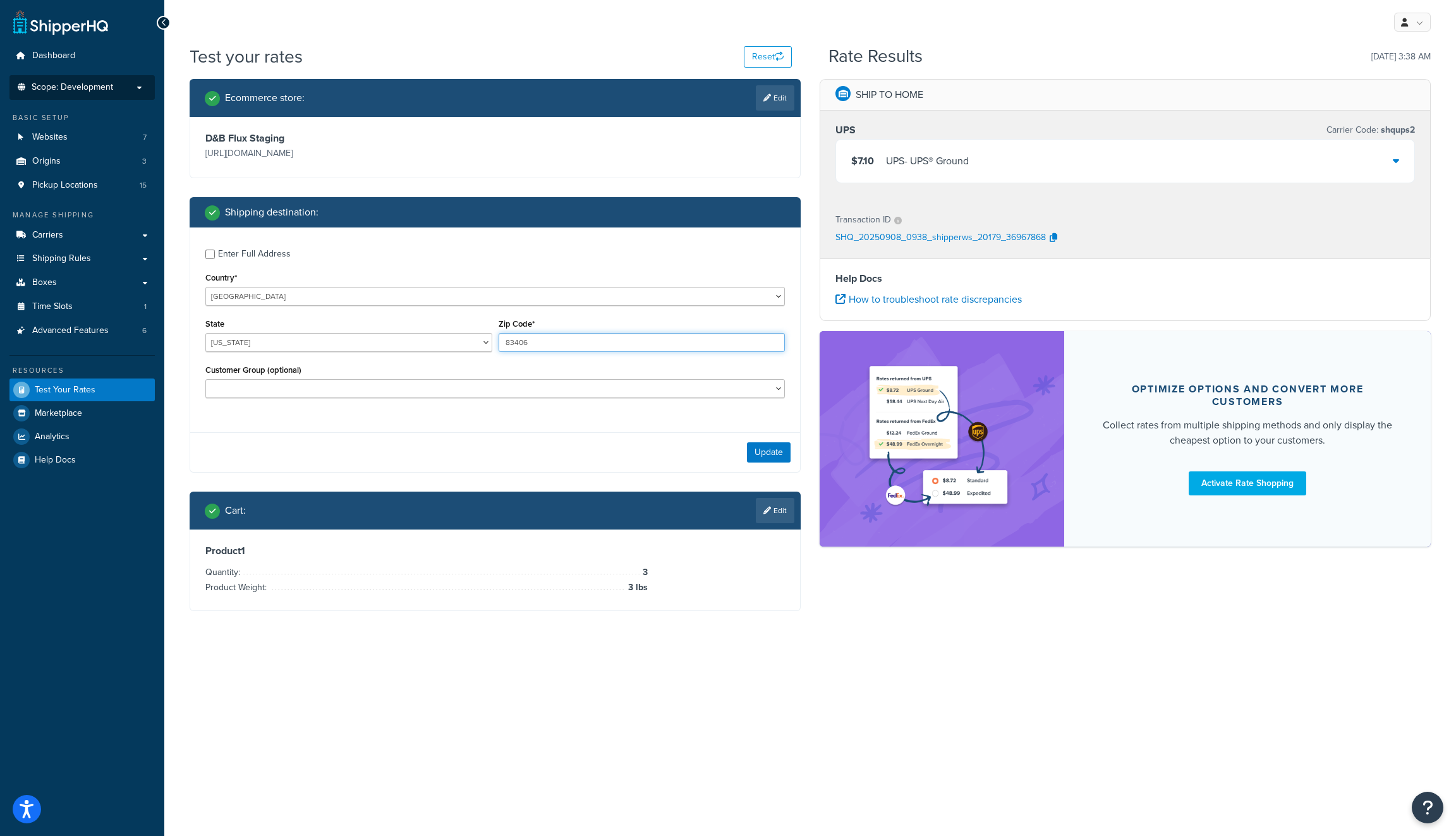
drag, startPoint x: 571, startPoint y: 341, endPoint x: 428, endPoint y: 337, distance: 143.1
click at [428, 337] on div "State Alabama Alaska American Samoa Arizona Arkansas Armed Forces Americas Arme…" at bounding box center [495, 339] width 585 height 46
click at [77, 146] on link "Websites 7" at bounding box center [82, 137] width 146 height 23
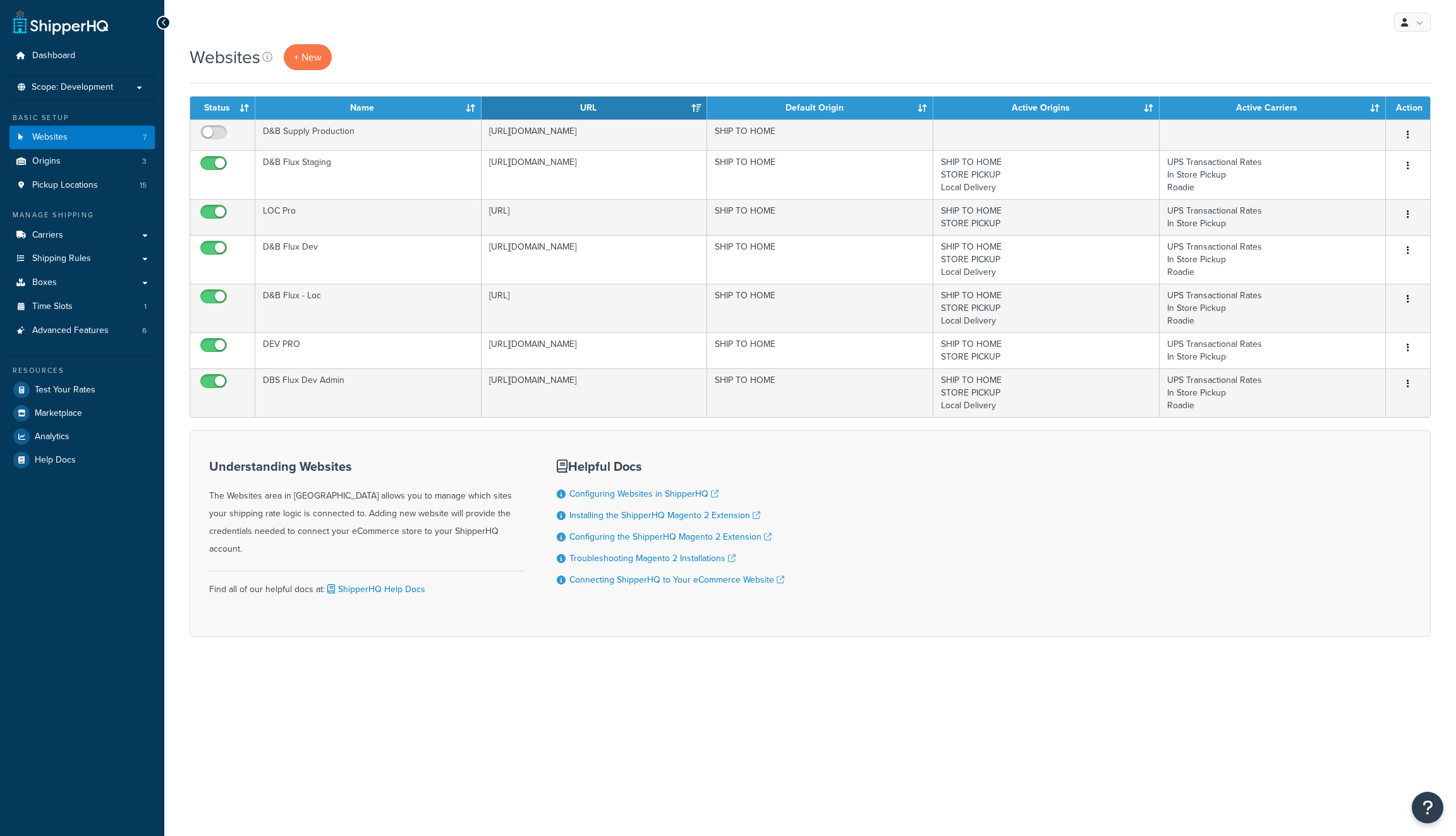
click at [105, 82] on span "Scope: Development" at bounding box center [72, 87] width 81 height 11
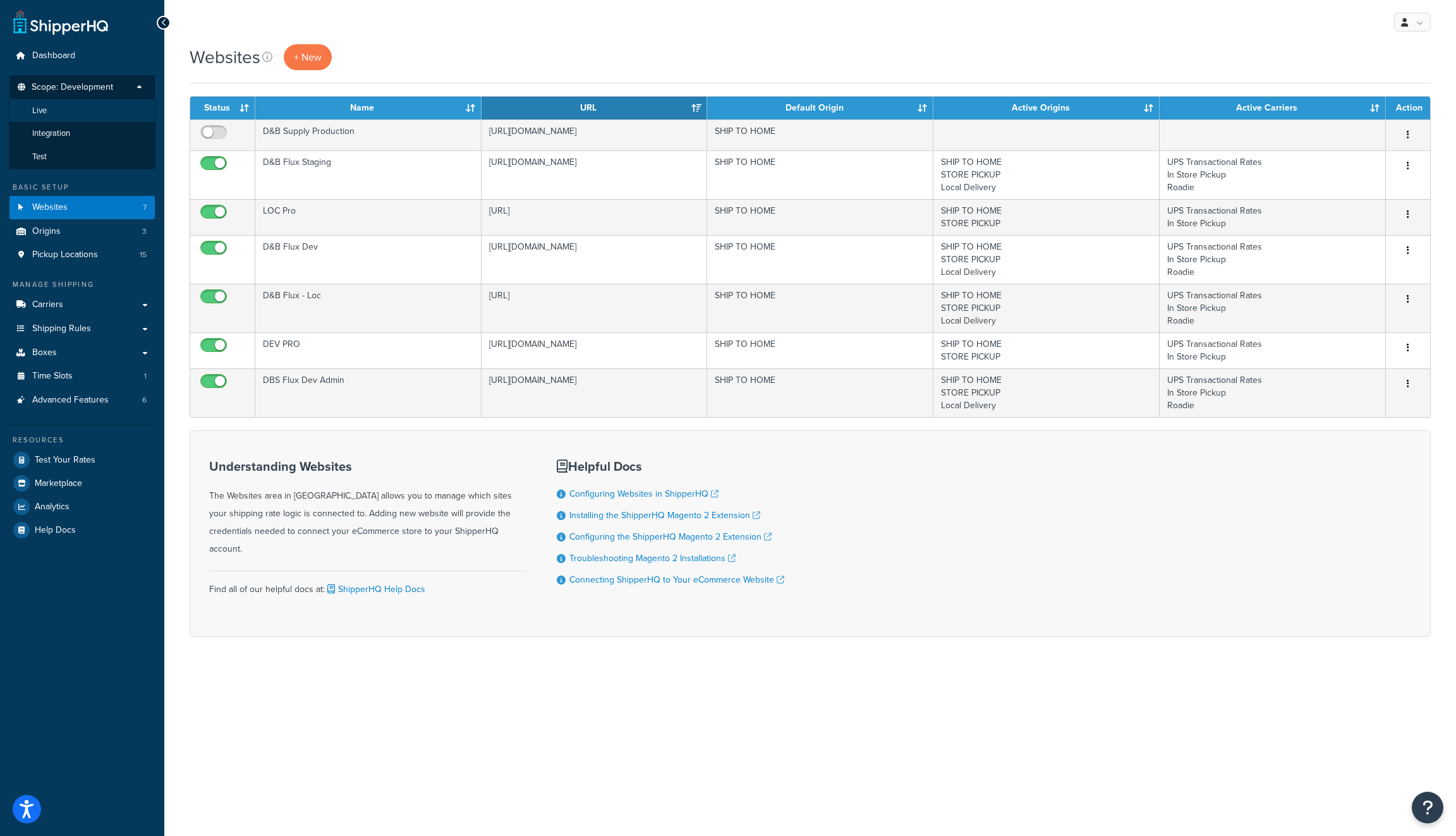
click at [121, 116] on li "Live" at bounding box center [82, 110] width 147 height 23
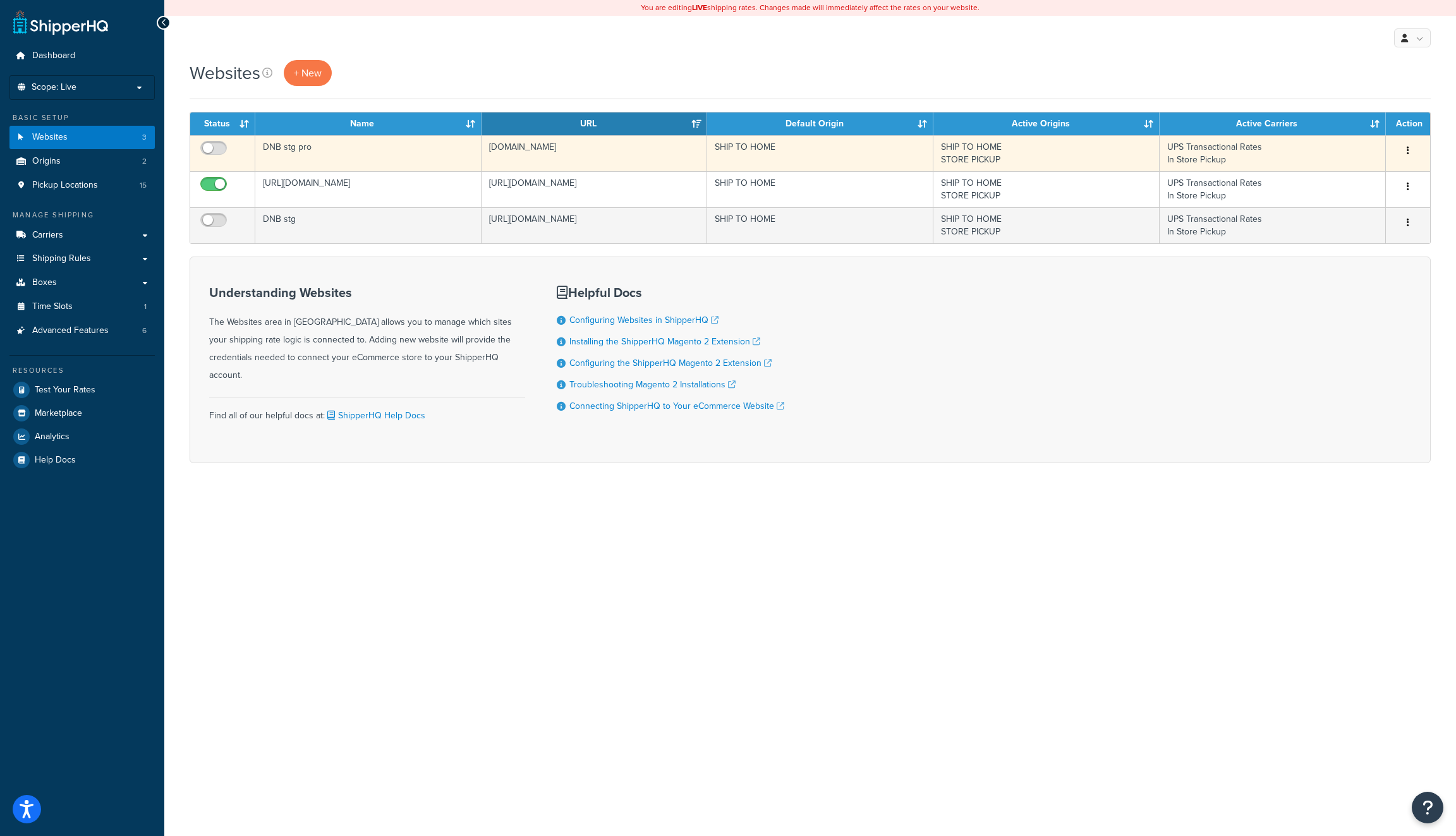
click at [1404, 146] on button "button" at bounding box center [1408, 151] width 18 height 21
click at [1348, 229] on link "Delete" at bounding box center [1356, 227] width 100 height 26
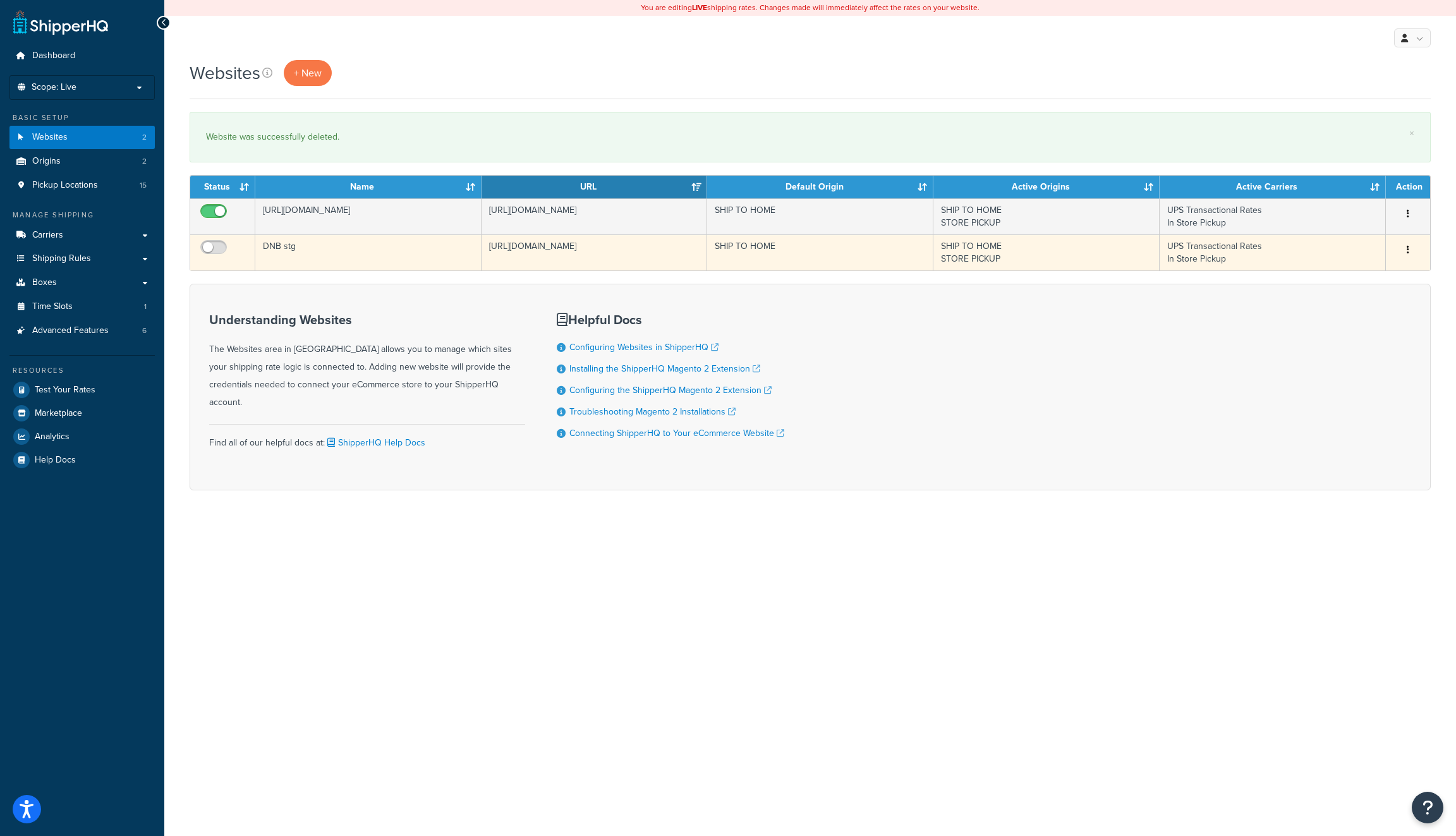
click at [1402, 252] on button "button" at bounding box center [1408, 250] width 18 height 21
click at [1346, 325] on link "Delete" at bounding box center [1356, 325] width 100 height 26
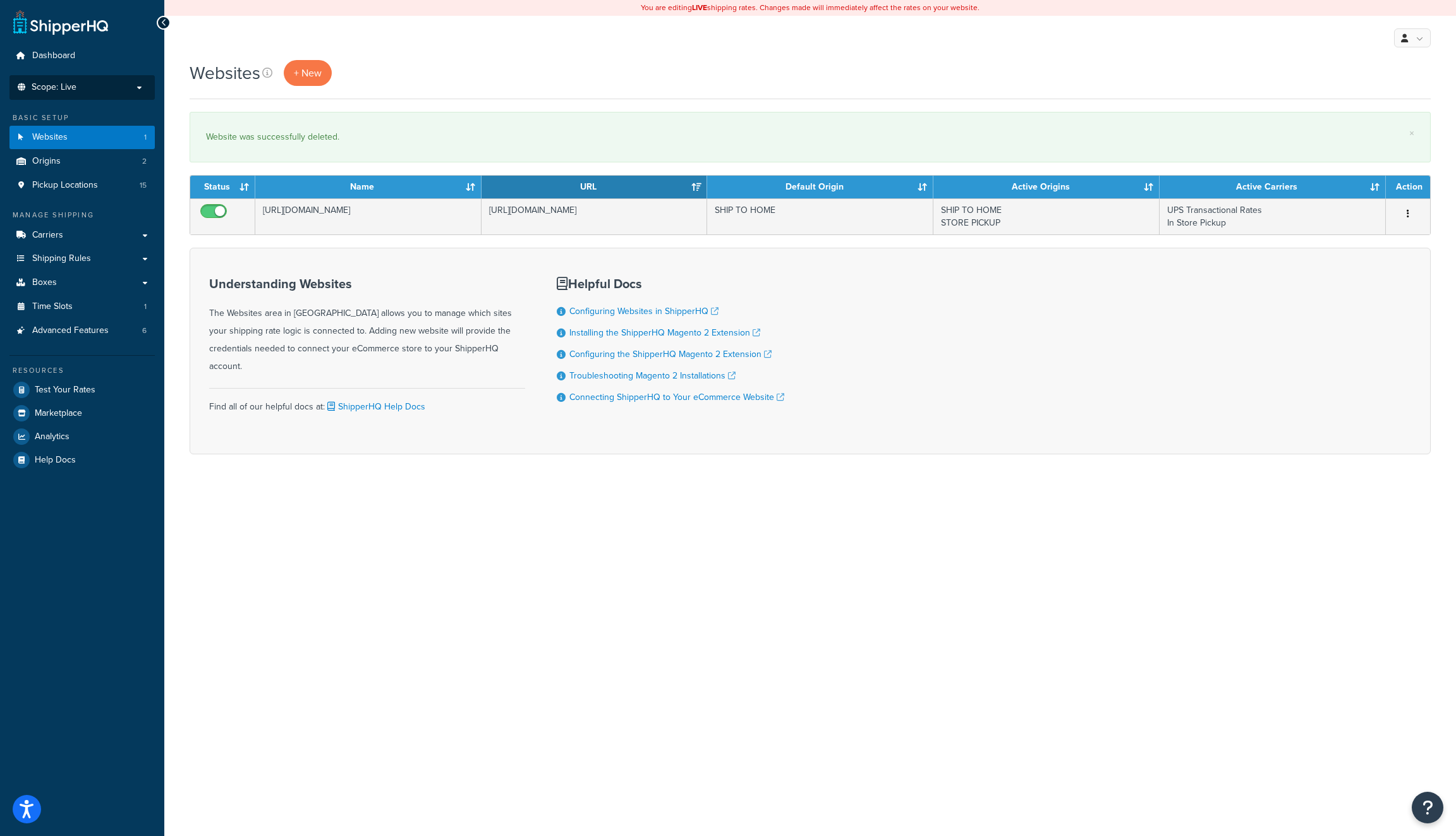
click at [69, 85] on span "Scope: Live" at bounding box center [54, 87] width 45 height 11
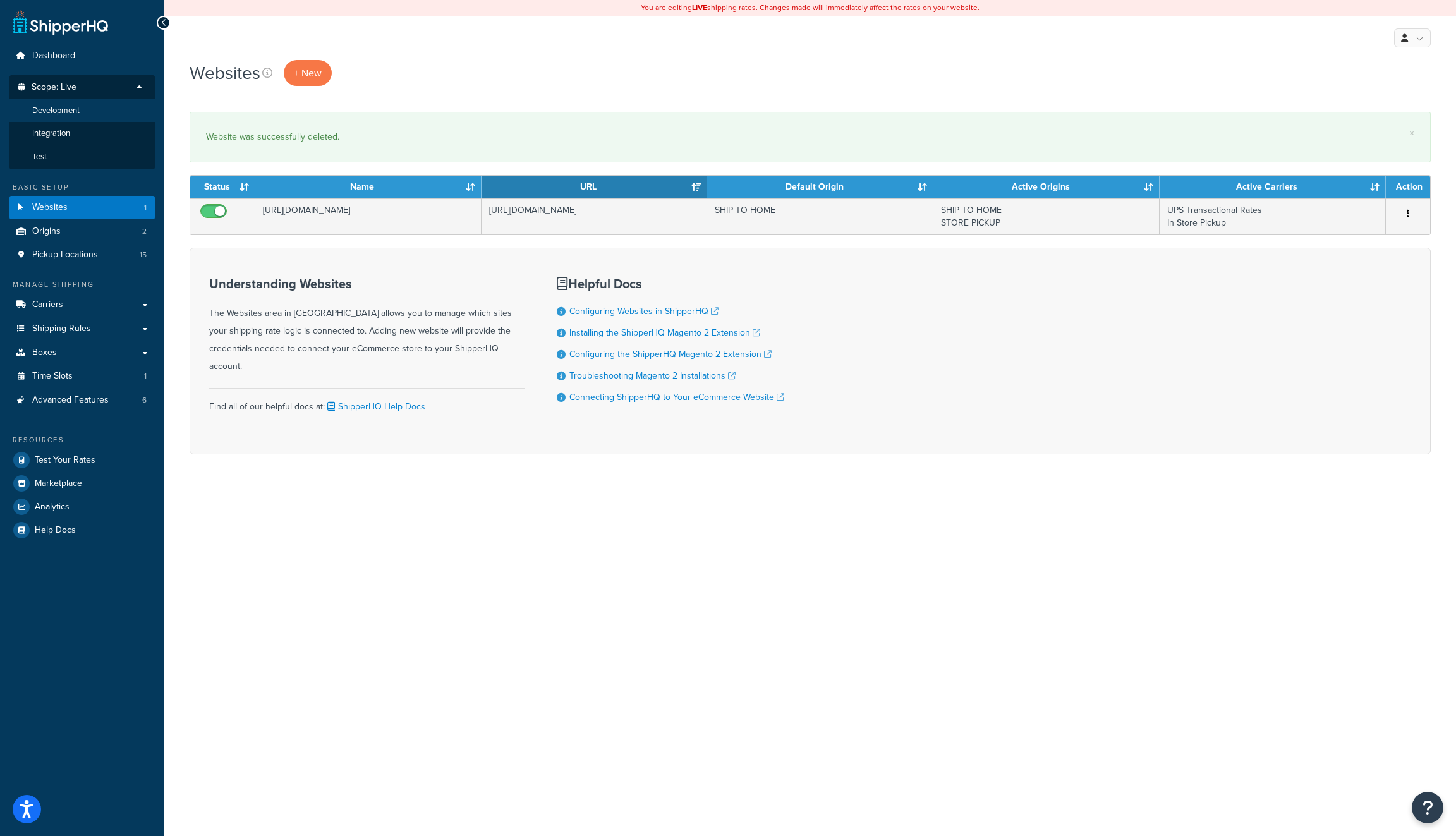
click at [102, 110] on li "Development" at bounding box center [82, 110] width 147 height 23
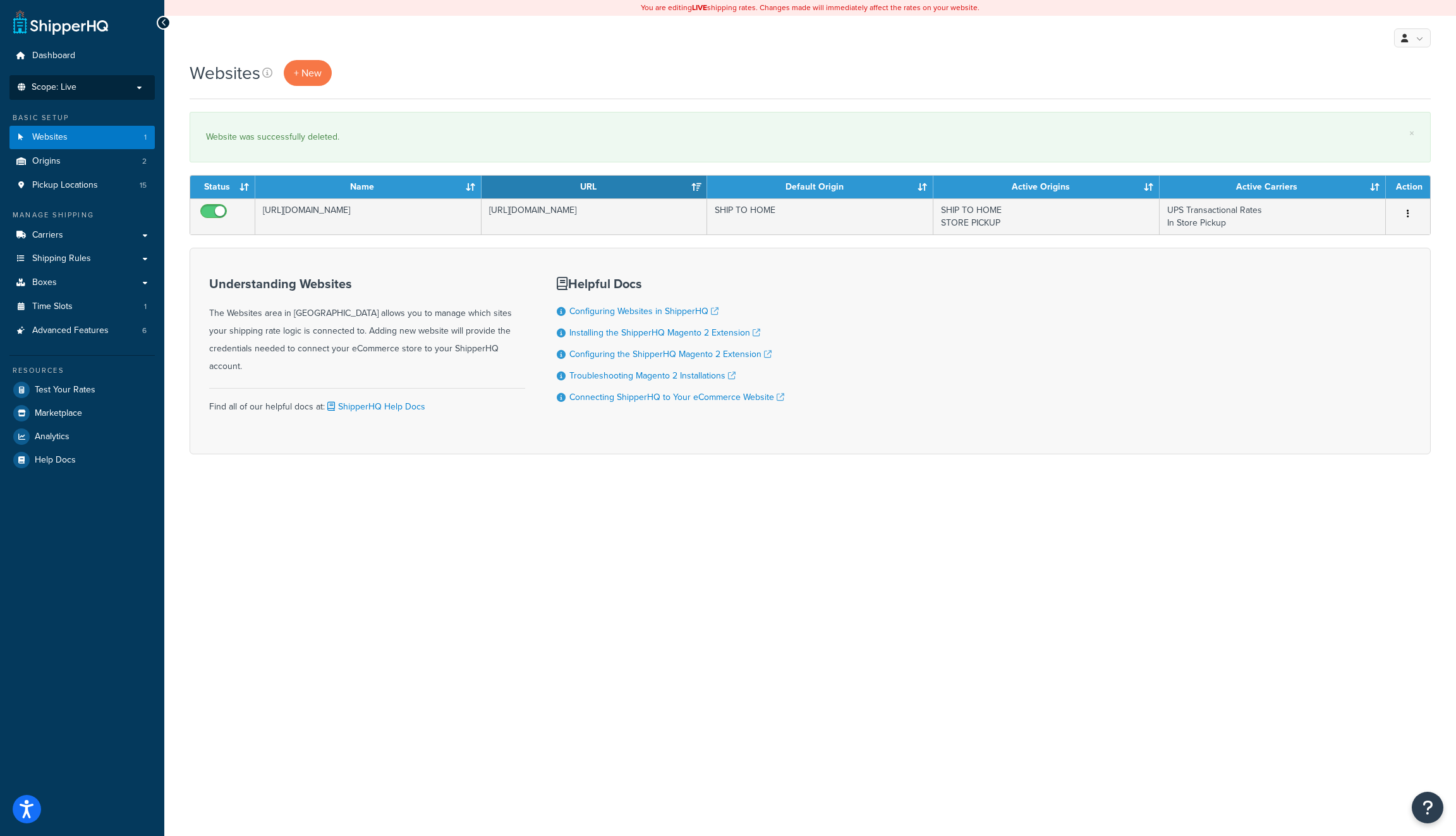
click at [115, 87] on p "Scope: Live" at bounding box center [82, 87] width 134 height 11
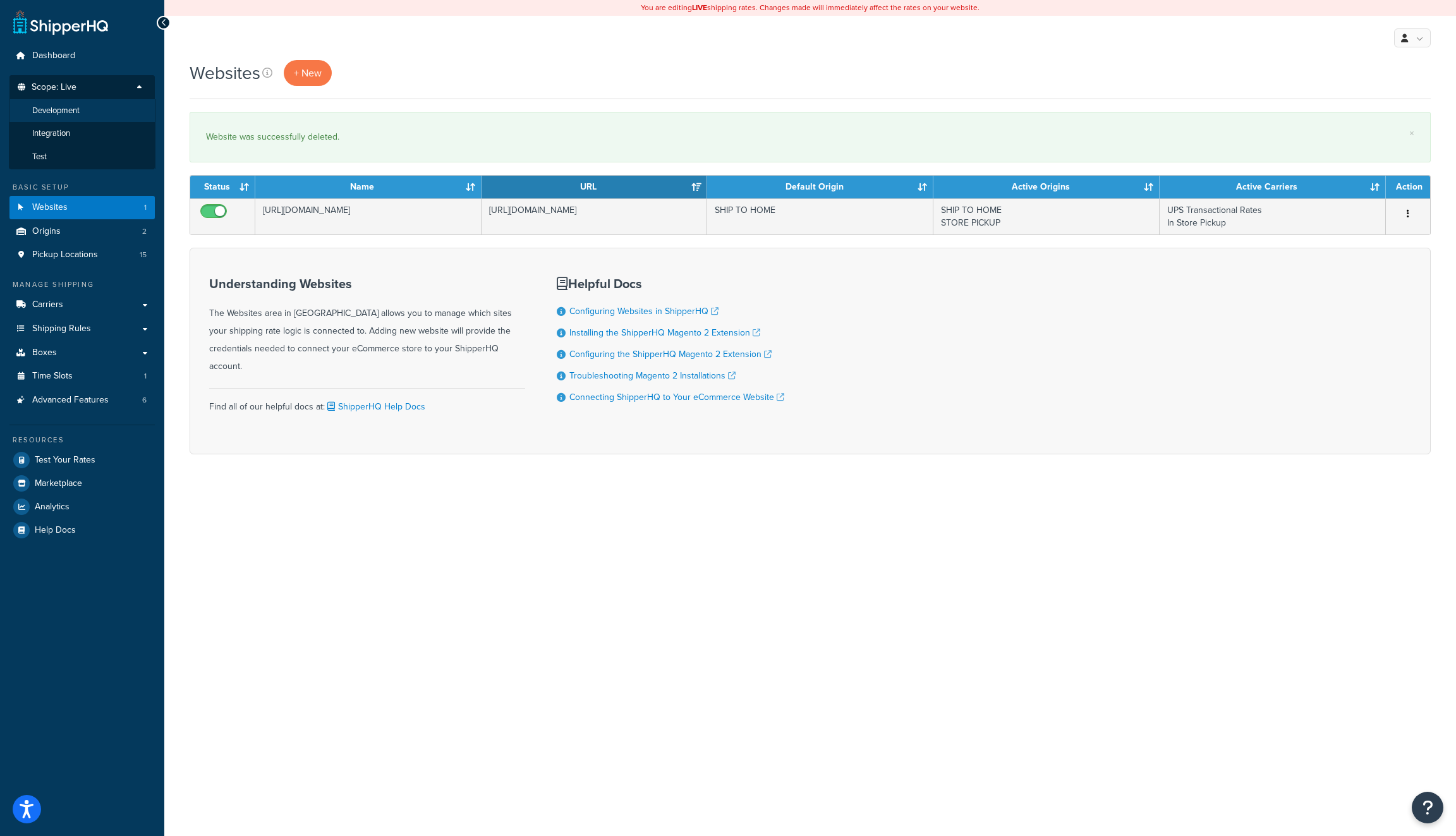
click at [79, 112] on span "Development" at bounding box center [56, 111] width 48 height 11
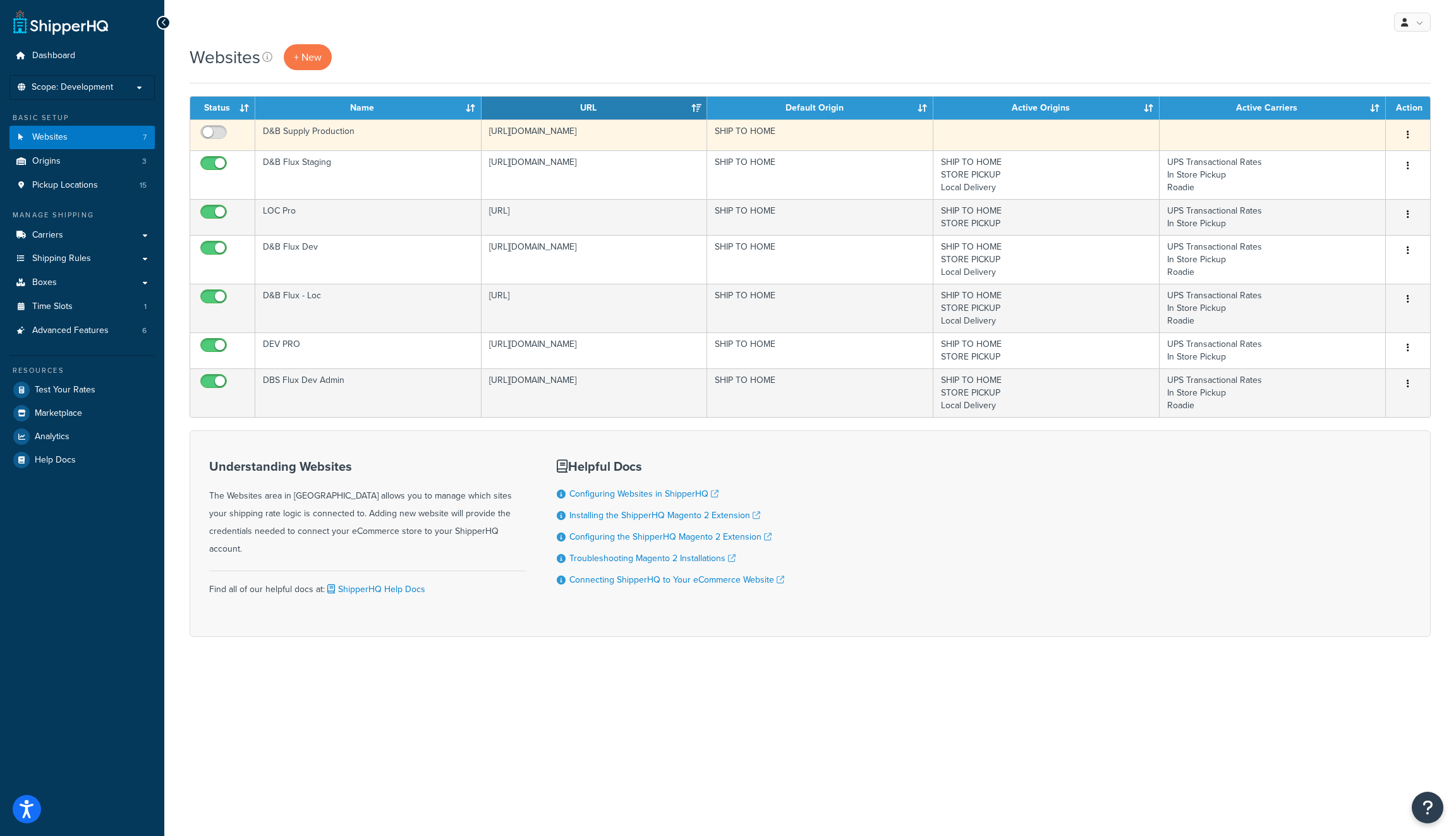
click at [1410, 134] on button "button" at bounding box center [1408, 135] width 18 height 21
click at [1346, 212] on link "Delete" at bounding box center [1356, 211] width 100 height 26
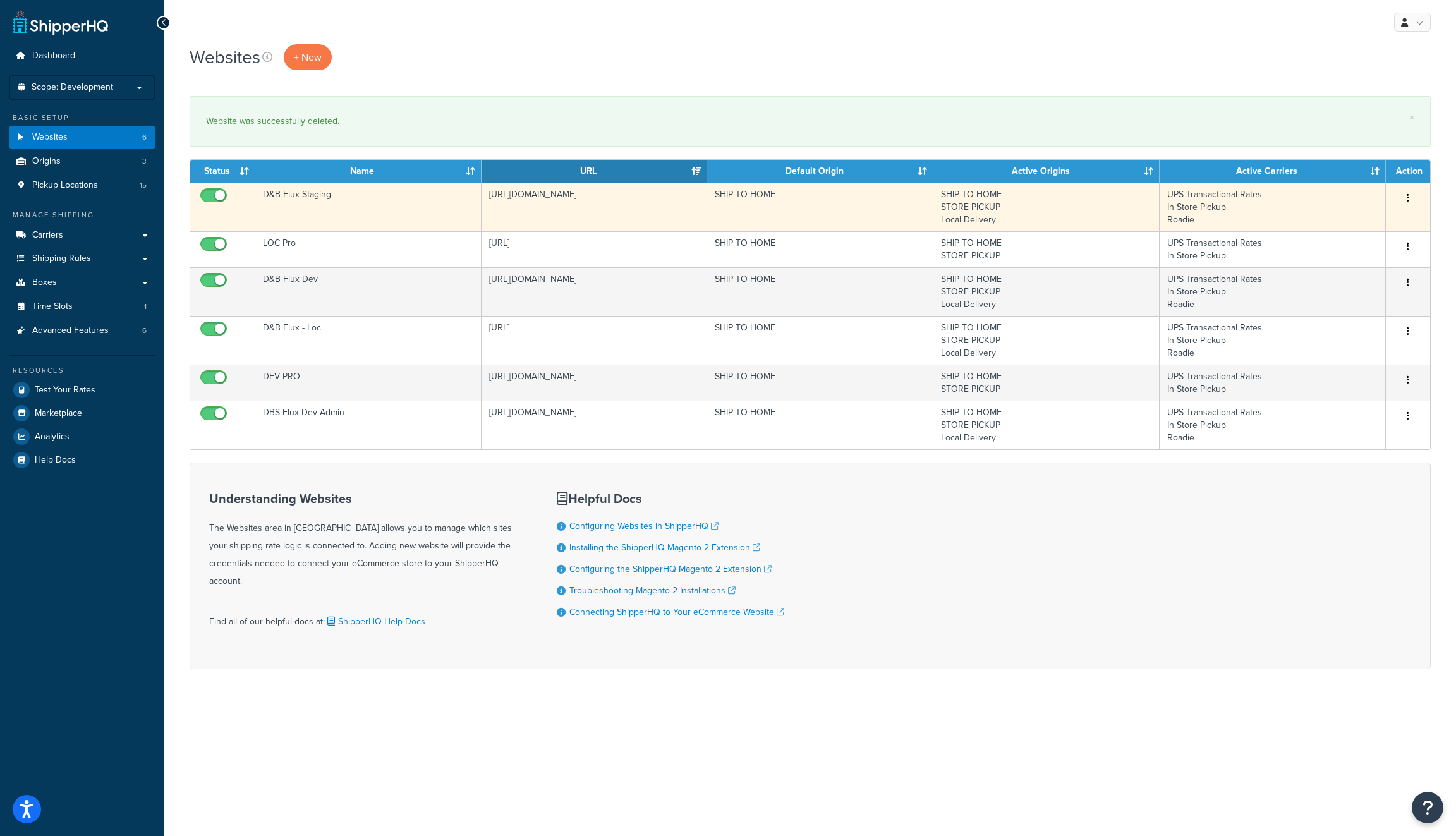
click at [1408, 195] on icon "button" at bounding box center [1408, 197] width 3 height 9
click at [1328, 216] on link "Edit" at bounding box center [1356, 222] width 100 height 26
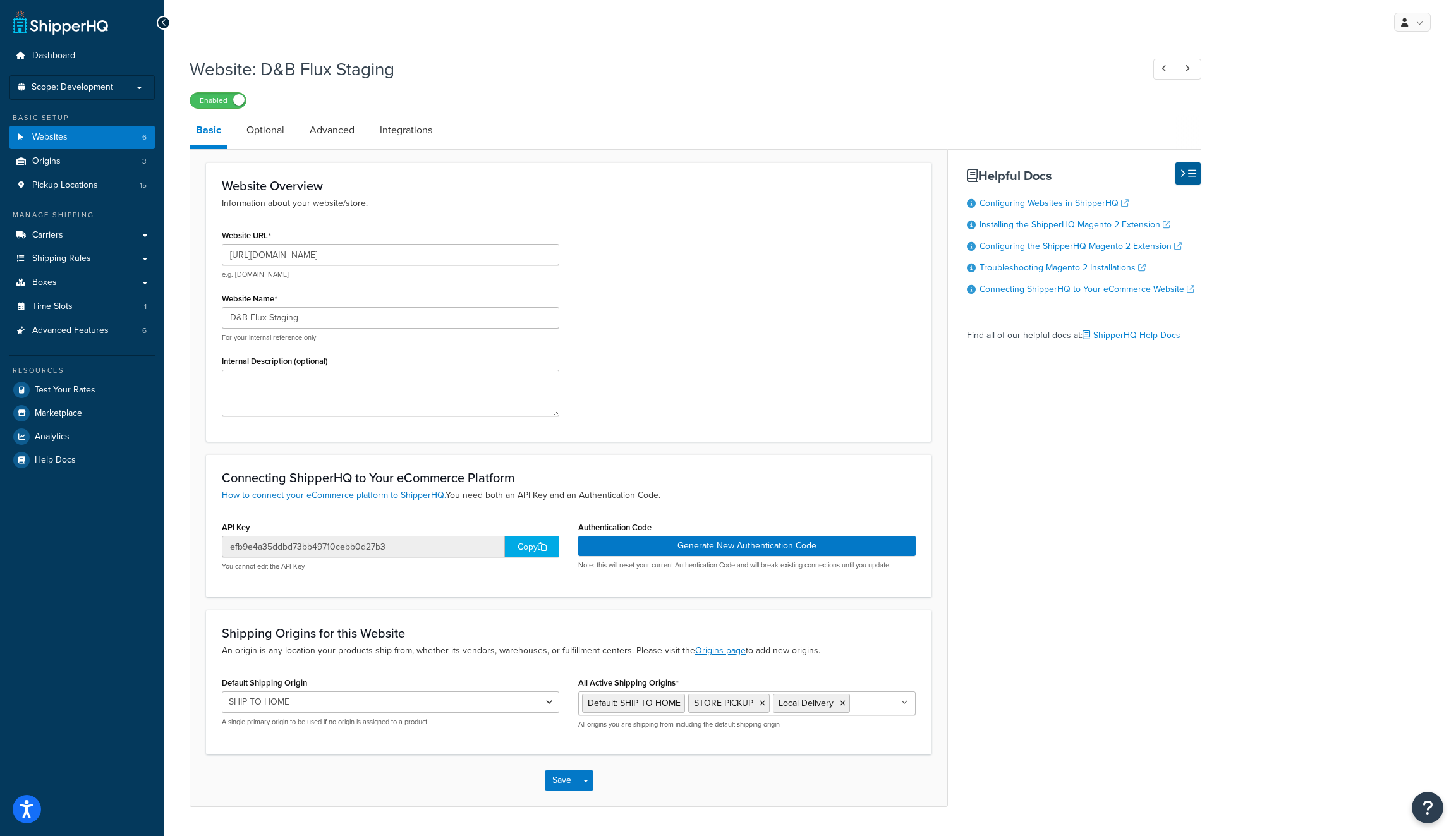
scroll to position [33, 0]
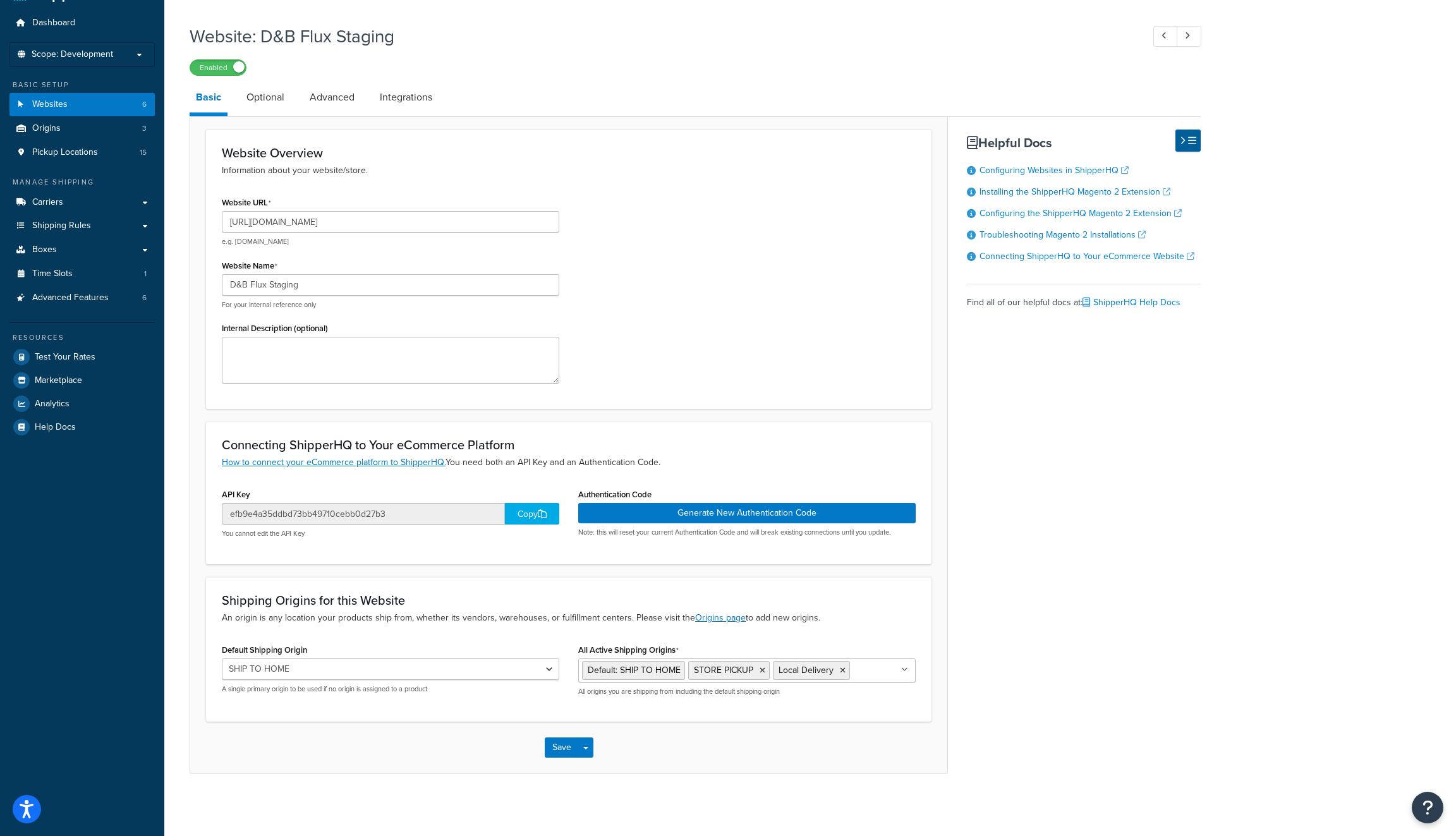
click at [517, 514] on div "Copy" at bounding box center [532, 513] width 54 height 21
click at [847, 509] on button "Generate New Authentication Code" at bounding box center [747, 513] width 337 height 21
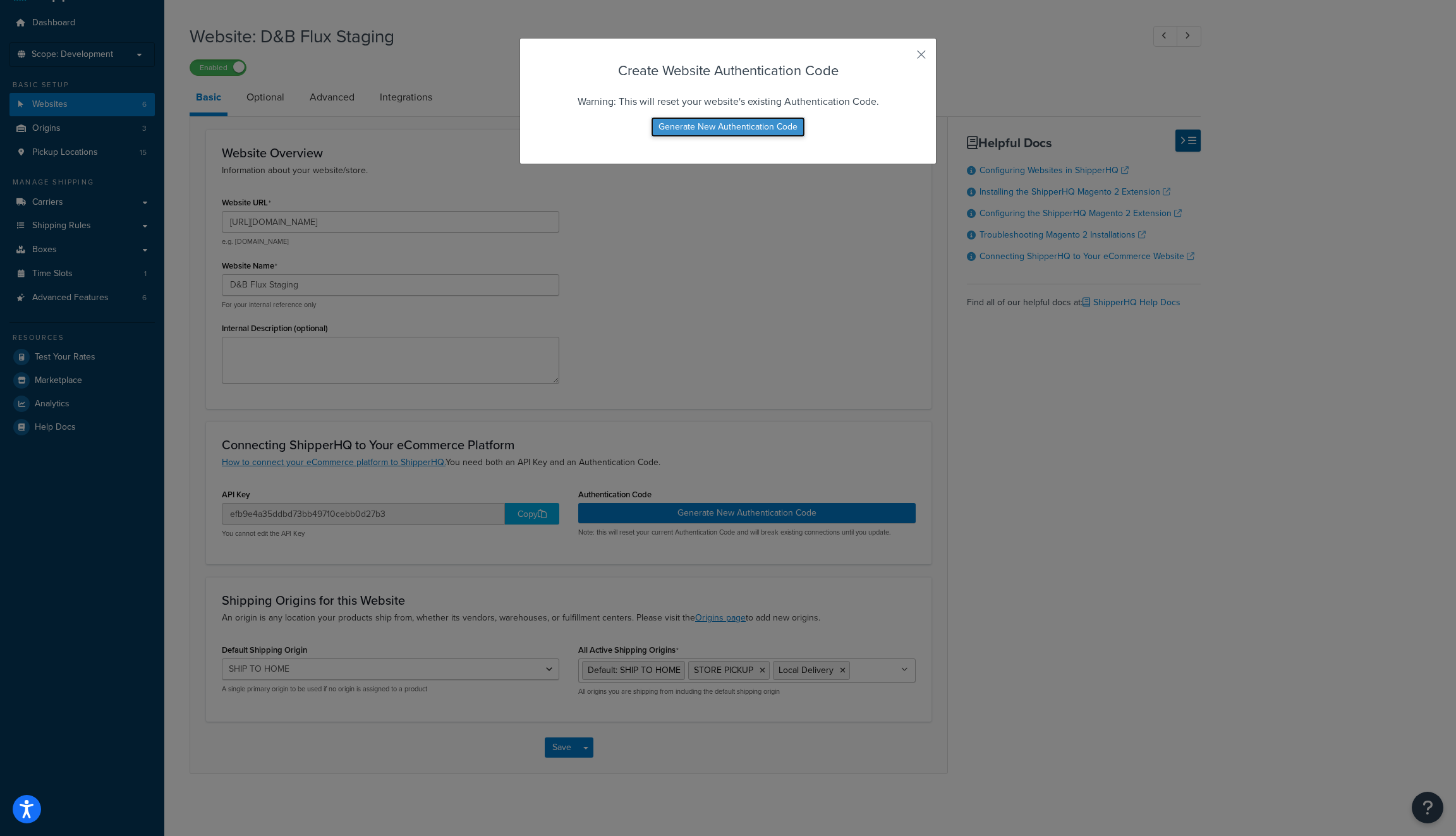
click at [717, 130] on button "Generate New Authentication Code" at bounding box center [728, 127] width 154 height 21
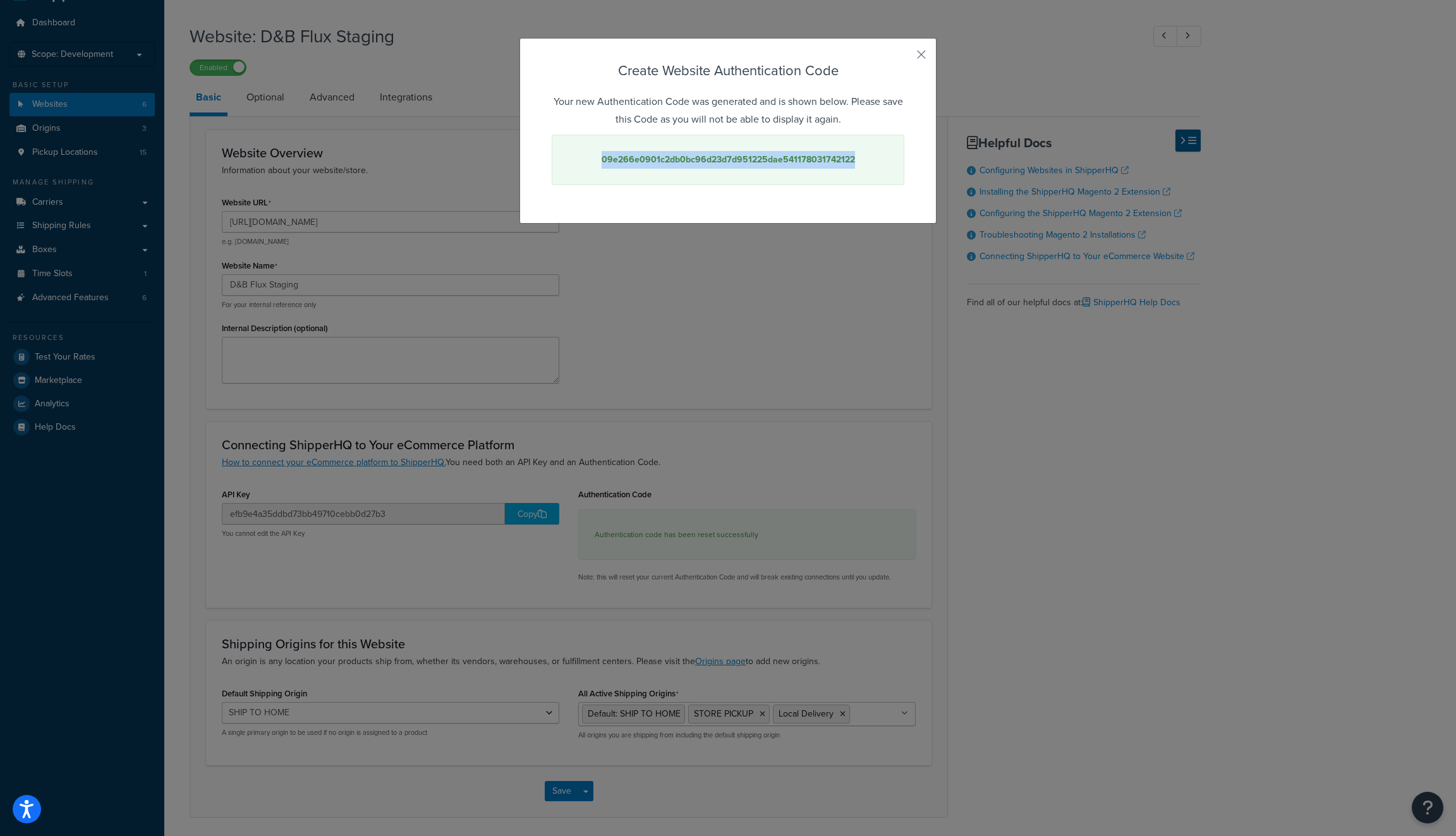
drag, startPoint x: 862, startPoint y: 163, endPoint x: 634, endPoint y: 151, distance: 228.3
click at [570, 134] on div "09e266e0901c2db0bc96d23d7d951225dae541178031742122" at bounding box center [728, 159] width 353 height 50
copy strong "09e266e0901c2db0bc96d23d7d951225dae541178031742122"
drag, startPoint x: 917, startPoint y: 52, endPoint x: 906, endPoint y: 77, distance: 27.3
click at [904, 58] on button "button" at bounding box center [902, 59] width 3 height 3
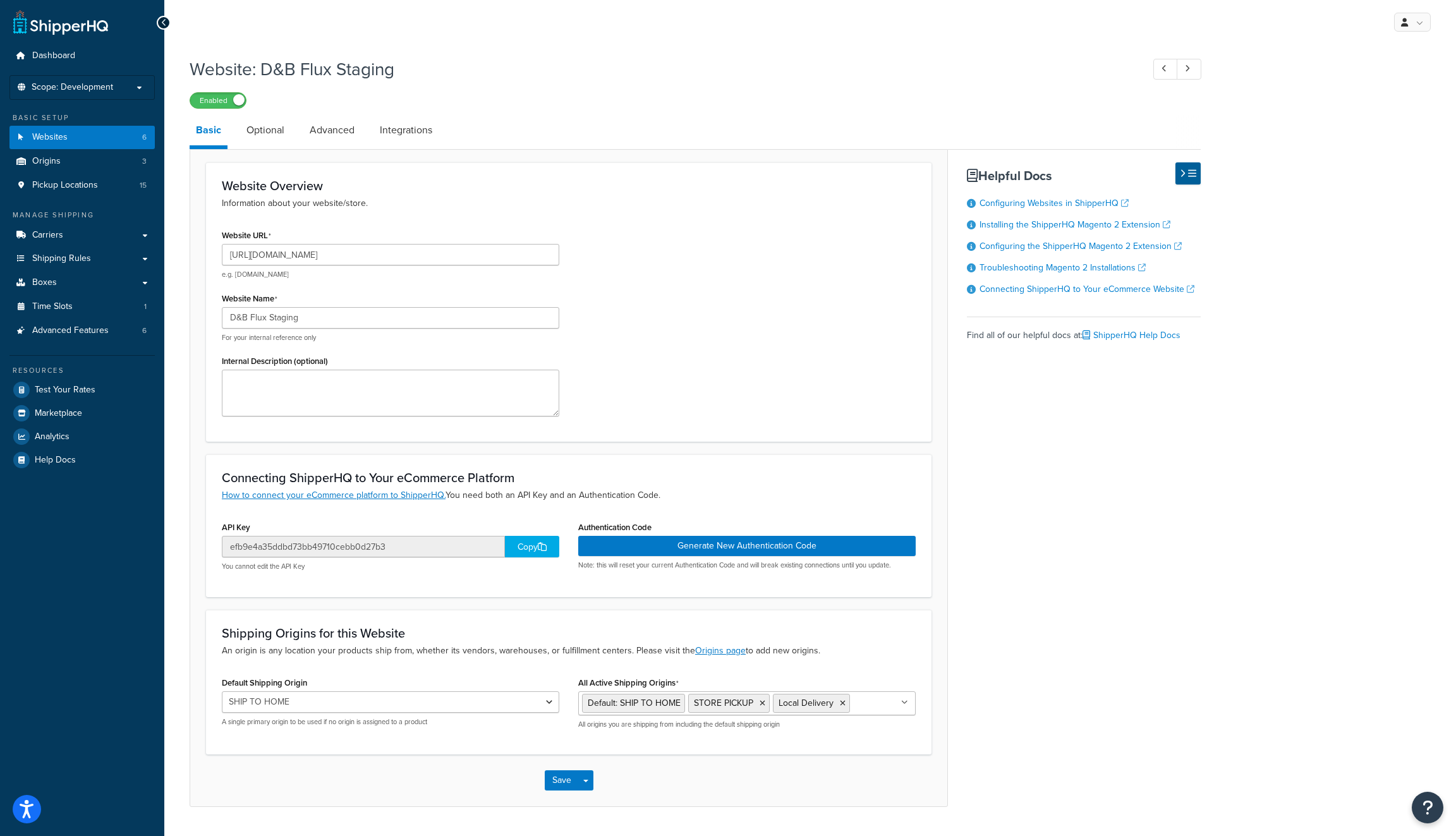
click at [531, 550] on div "Copy" at bounding box center [532, 546] width 54 height 21
click at [703, 547] on button "Generate New Authentication Code" at bounding box center [747, 546] width 337 height 21
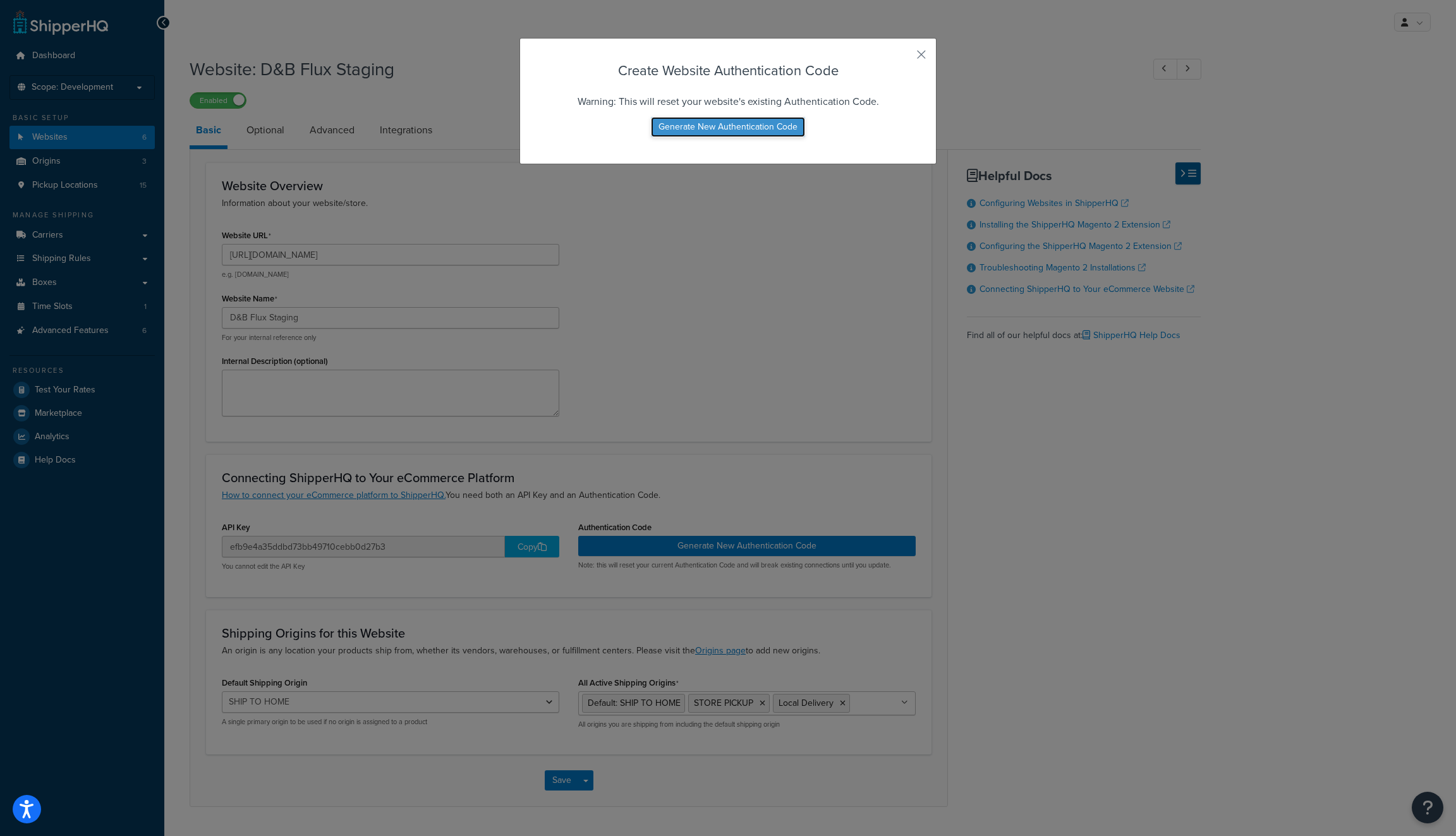
click at [739, 132] on button "Generate New Authentication Code" at bounding box center [728, 127] width 154 height 21
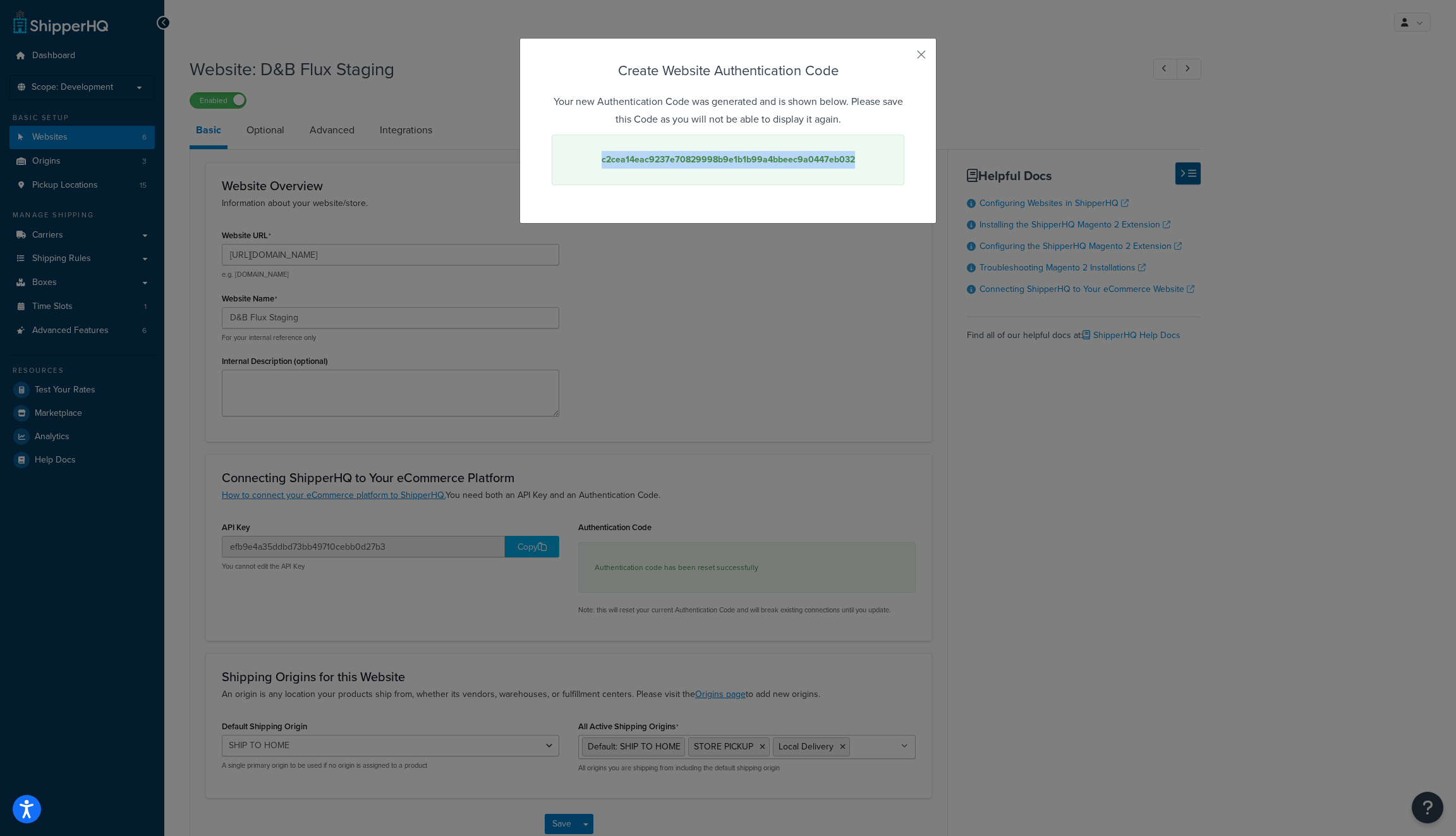
drag, startPoint x: 884, startPoint y: 162, endPoint x: 599, endPoint y: 166, distance: 285.0
click at [560, 165] on div "c2cea14eac9237e70829998b9e1b1b99a4bbeec9a0447eb032" at bounding box center [728, 159] width 353 height 50
copy strong "c2cea14eac9237e70829998b9e1b1b99a4bbeec9a0447eb032"
click at [904, 59] on button "button" at bounding box center [902, 59] width 3 height 3
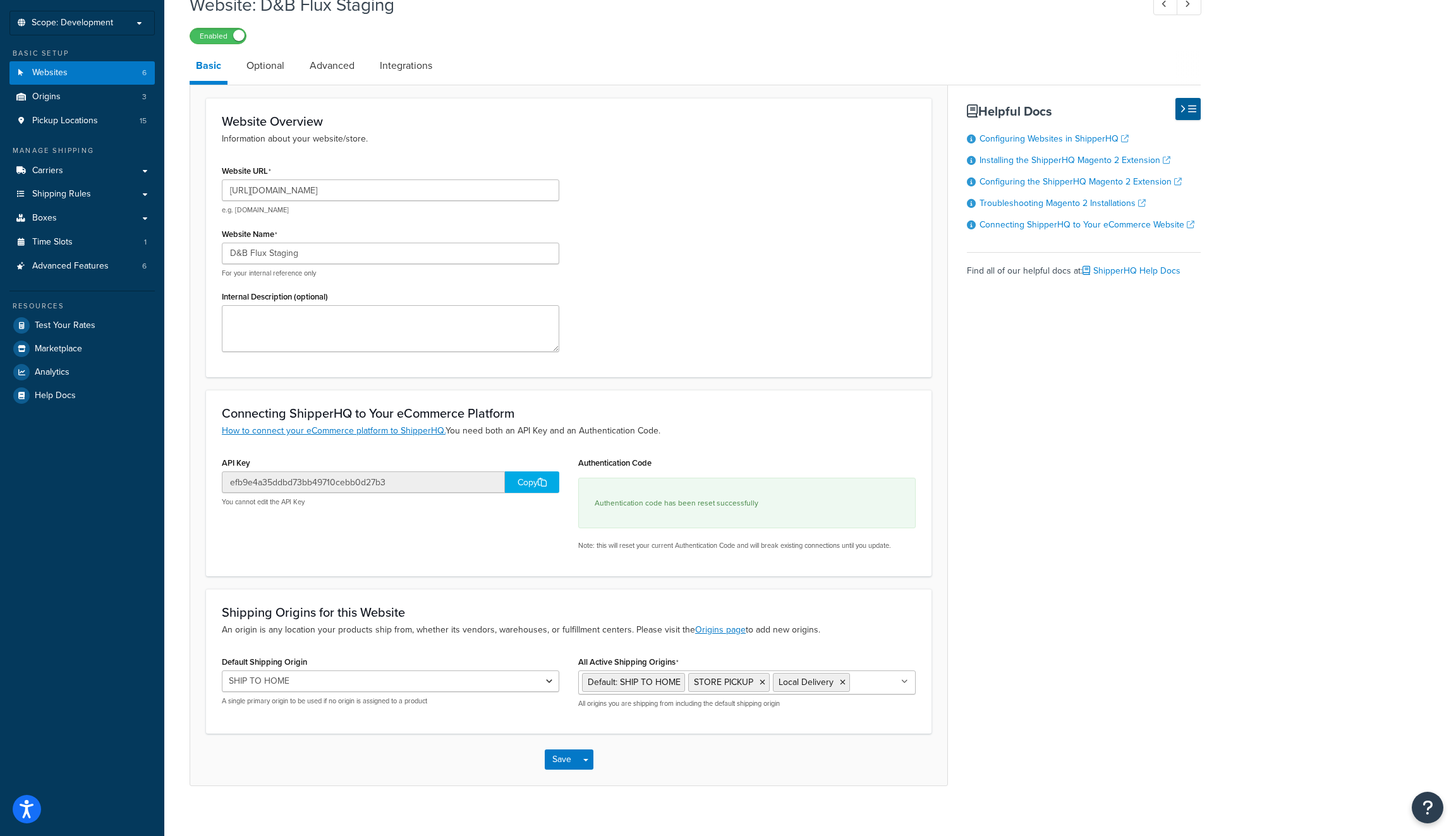
scroll to position [77, 0]
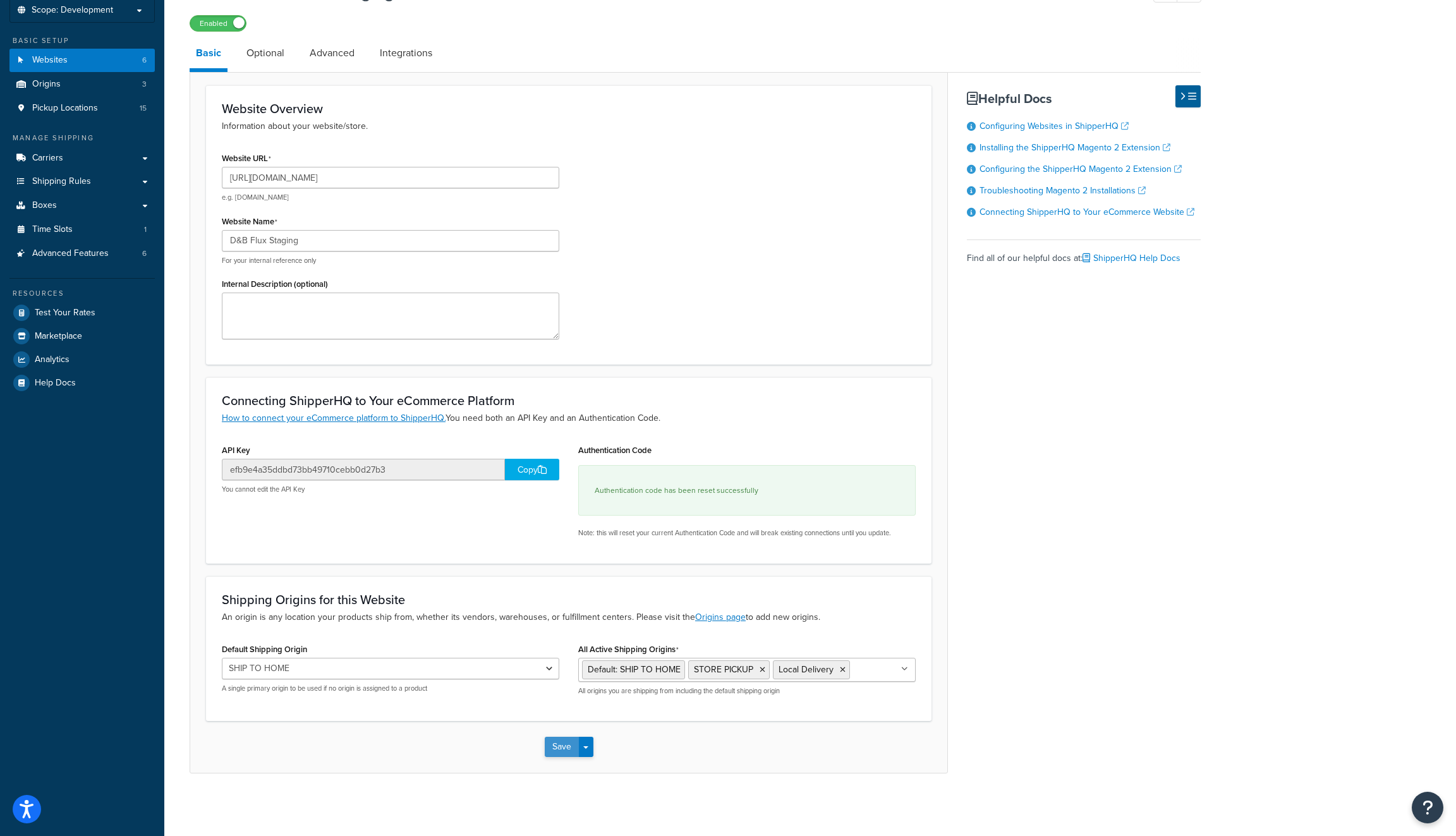
click at [558, 750] on button "Save" at bounding box center [562, 747] width 34 height 21
